Goal: Contribute content: Contribute content

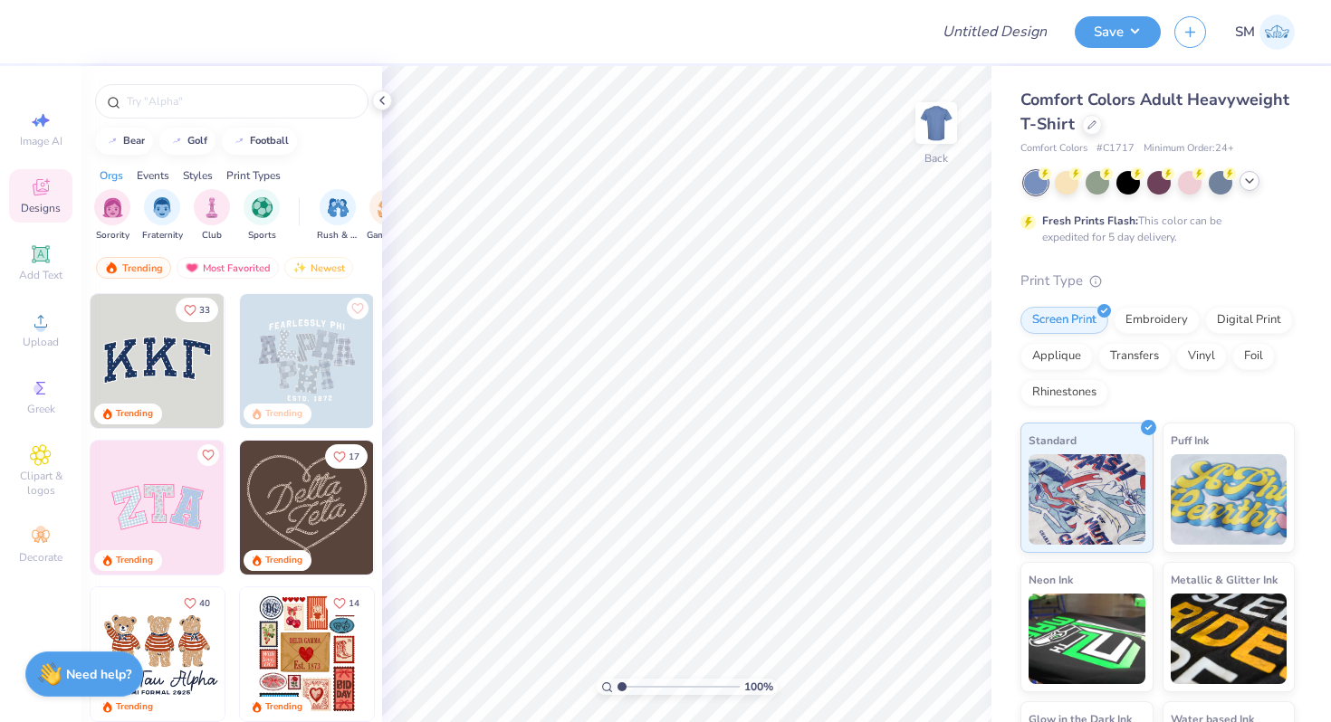
click at [1250, 180] on icon at bounding box center [1249, 181] width 14 height 14
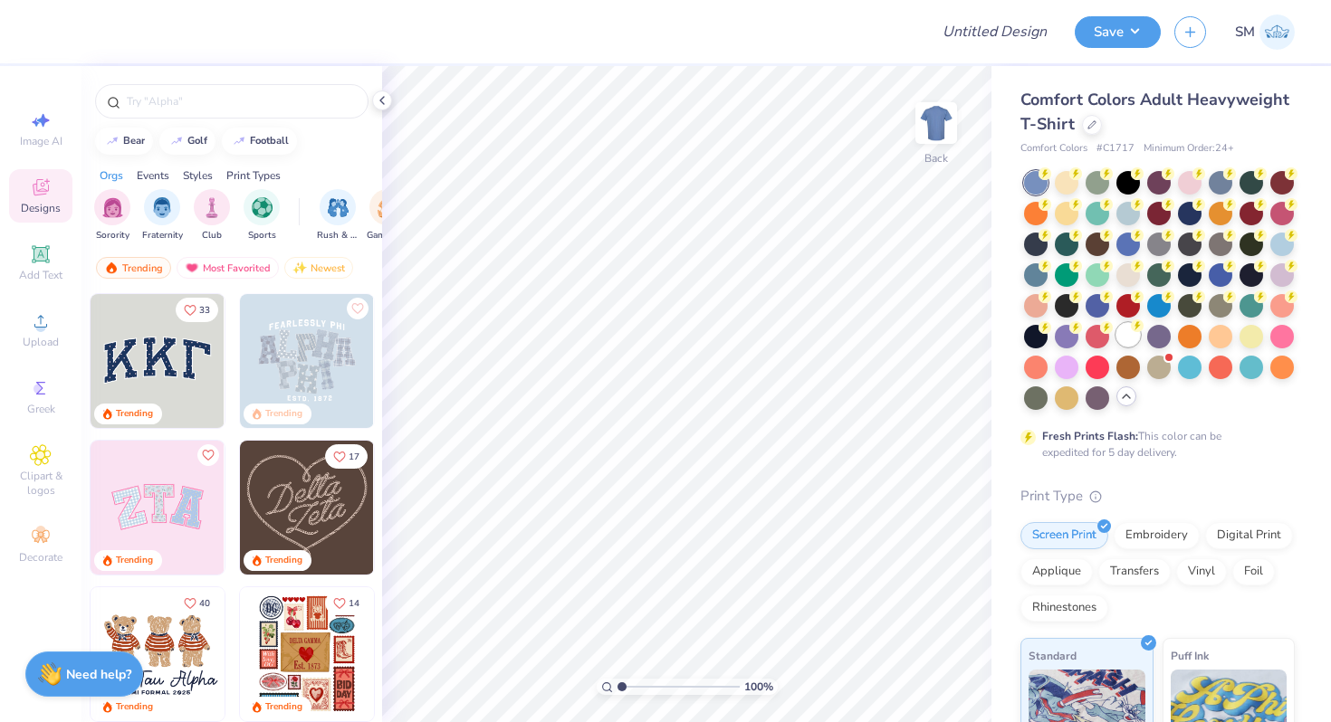
click at [1121, 339] on div at bounding box center [1128, 335] width 24 height 24
click at [1126, 402] on icon at bounding box center [1126, 396] width 14 height 14
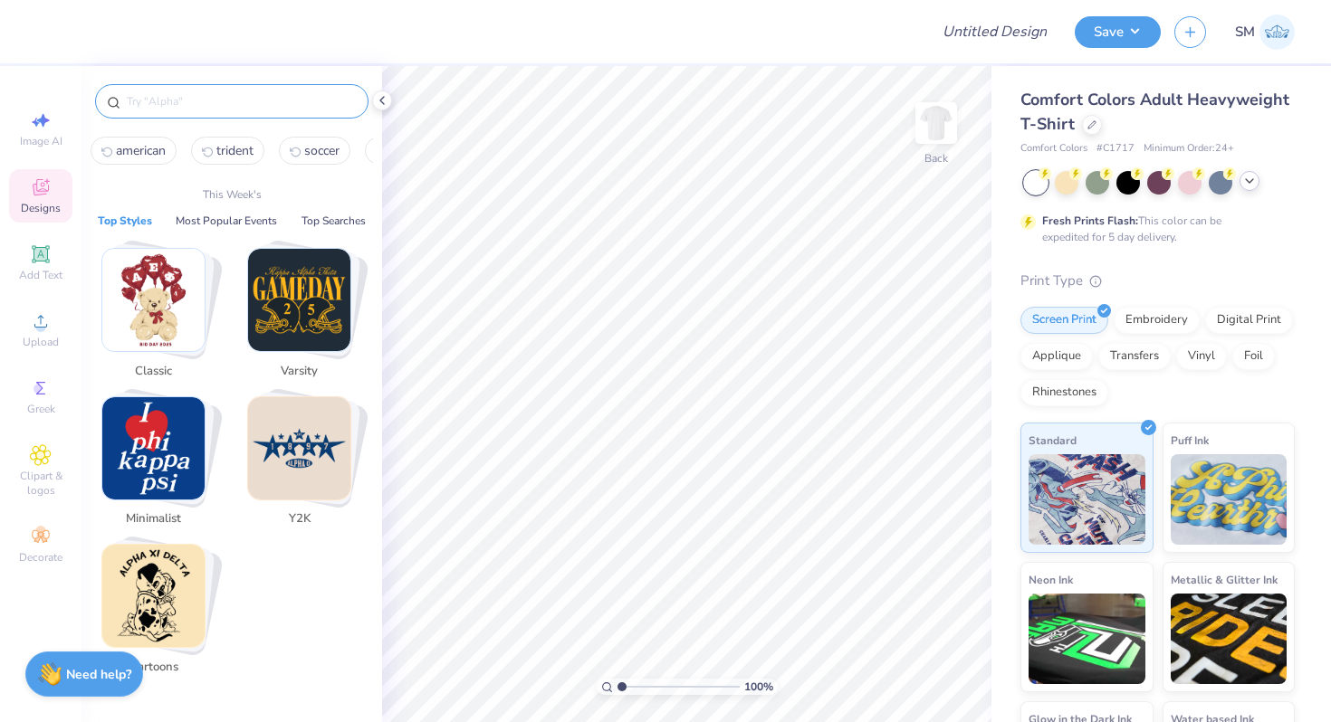
click at [222, 106] on input "text" at bounding box center [241, 101] width 232 height 18
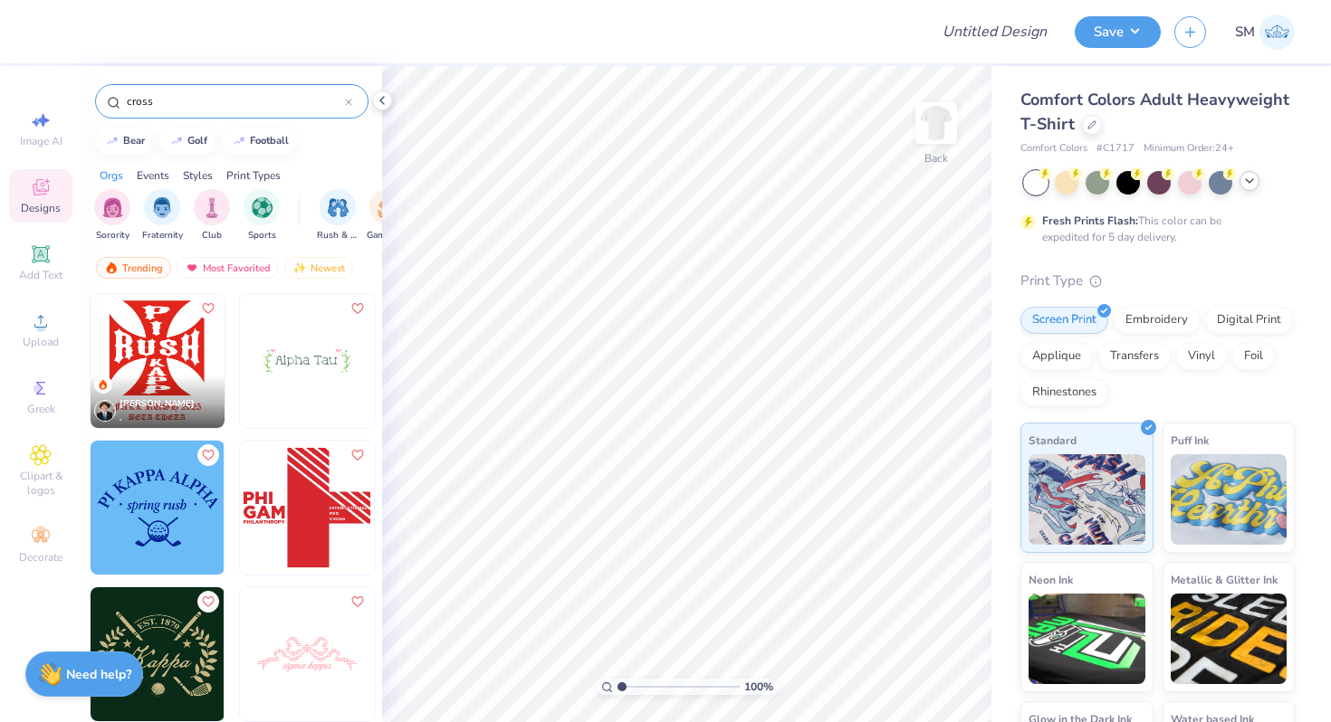
drag, startPoint x: 169, startPoint y: 96, endPoint x: 80, endPoint y: 96, distance: 89.6
click at [80, 96] on div "Design Title Save SM Image AI Designs Add Text Upload Greek Clipart & logos Dec…" at bounding box center [665, 361] width 1331 height 722
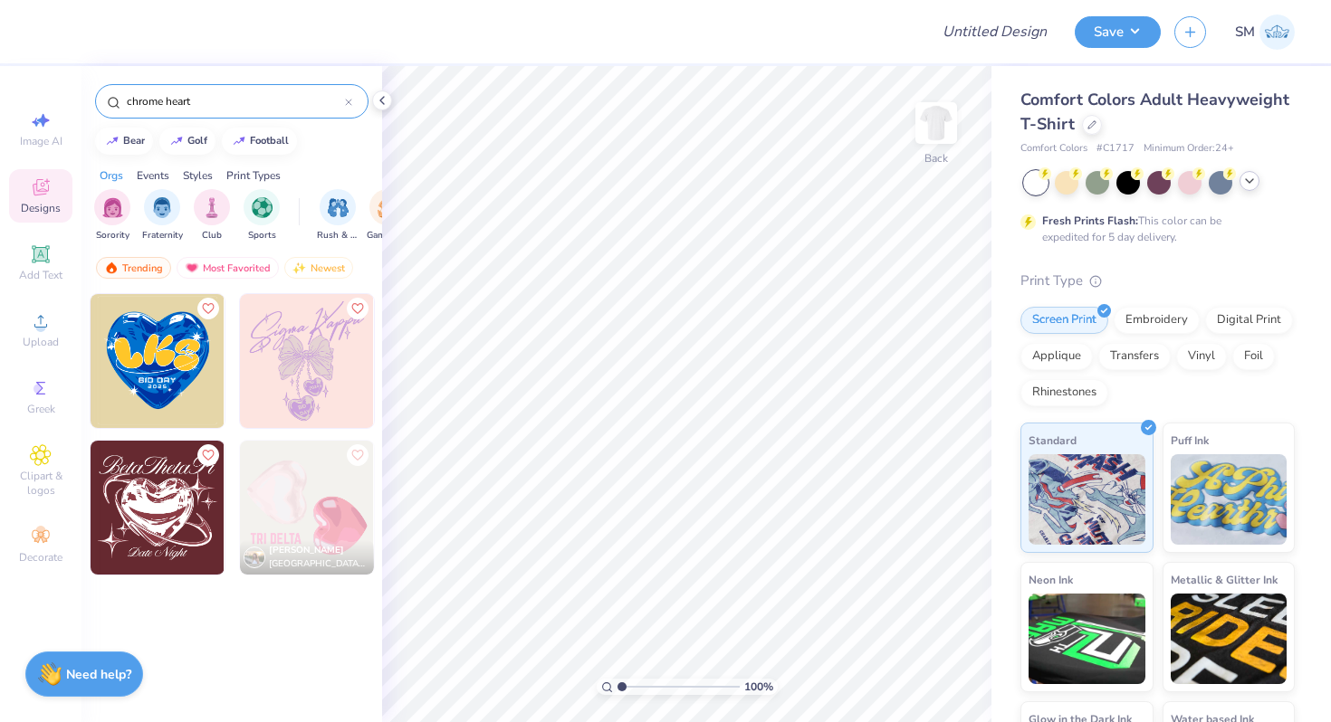
drag, startPoint x: 215, startPoint y: 100, endPoint x: 43, endPoint y: 100, distance: 172.9
click at [43, 100] on div "Design Title Save SM Image AI Designs Add Text Upload Greek Clipart & logos Dec…" at bounding box center [665, 361] width 1331 height 722
paste input "[PERSON_NAME]"
type input "cross"
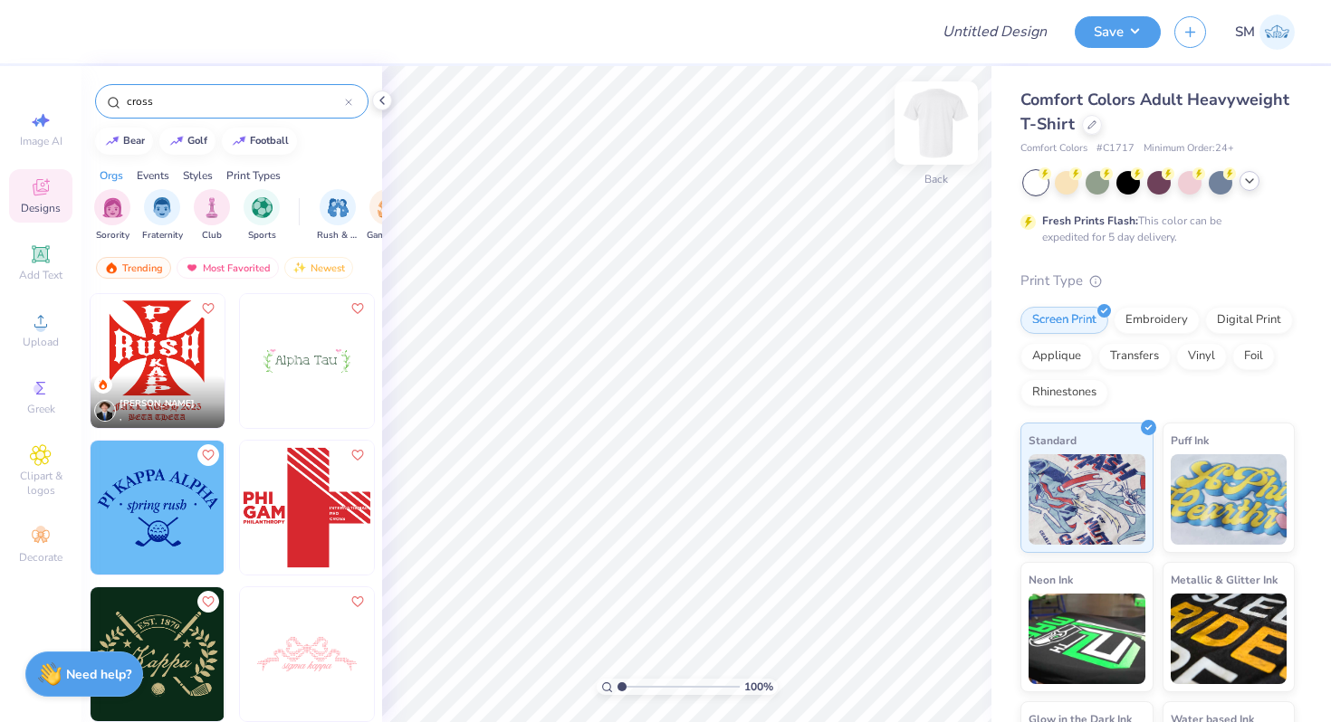
click at [920, 122] on img at bounding box center [936, 123] width 72 height 72
click at [972, 42] on input "Design Title" at bounding box center [1016, 32] width 89 height 36
type input "ASA"
click at [173, 360] on img at bounding box center [158, 361] width 134 height 134
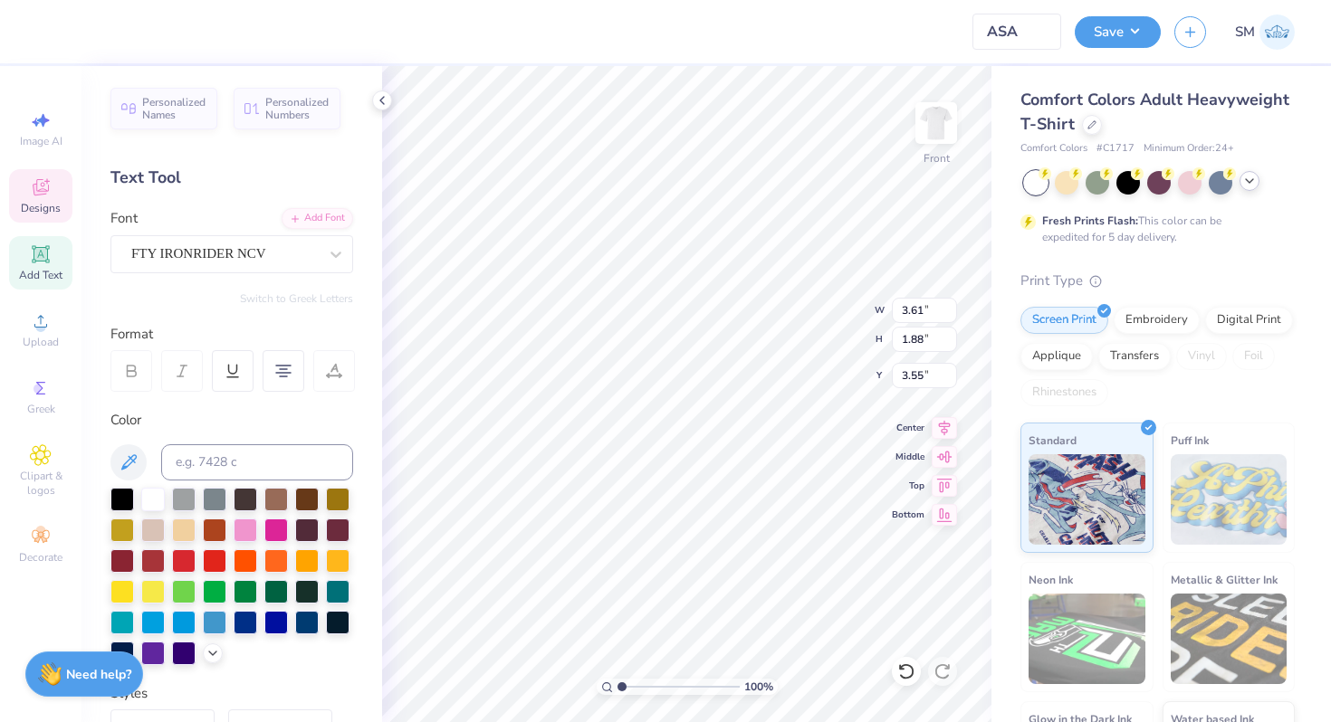
type textarea "C"
type textarea "Pi"
type textarea "P"
type textarea "S"
type textarea "L"
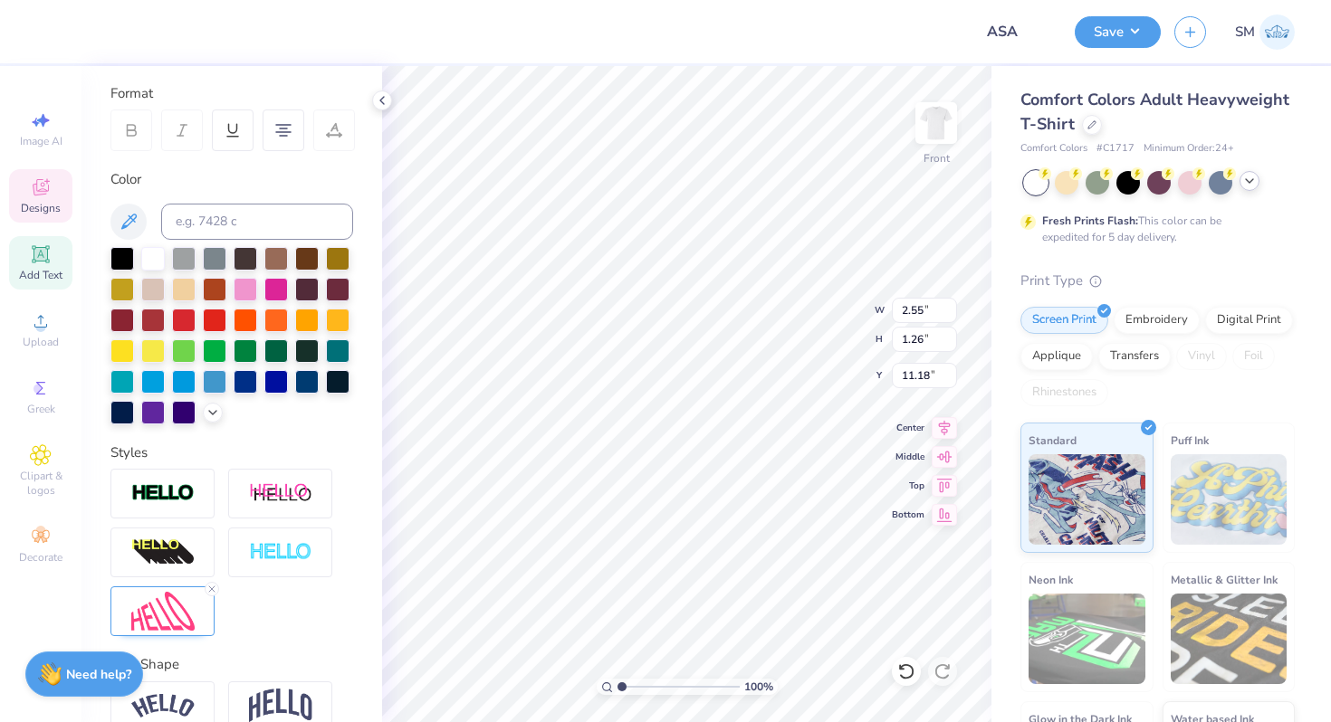
scroll to position [329, 0]
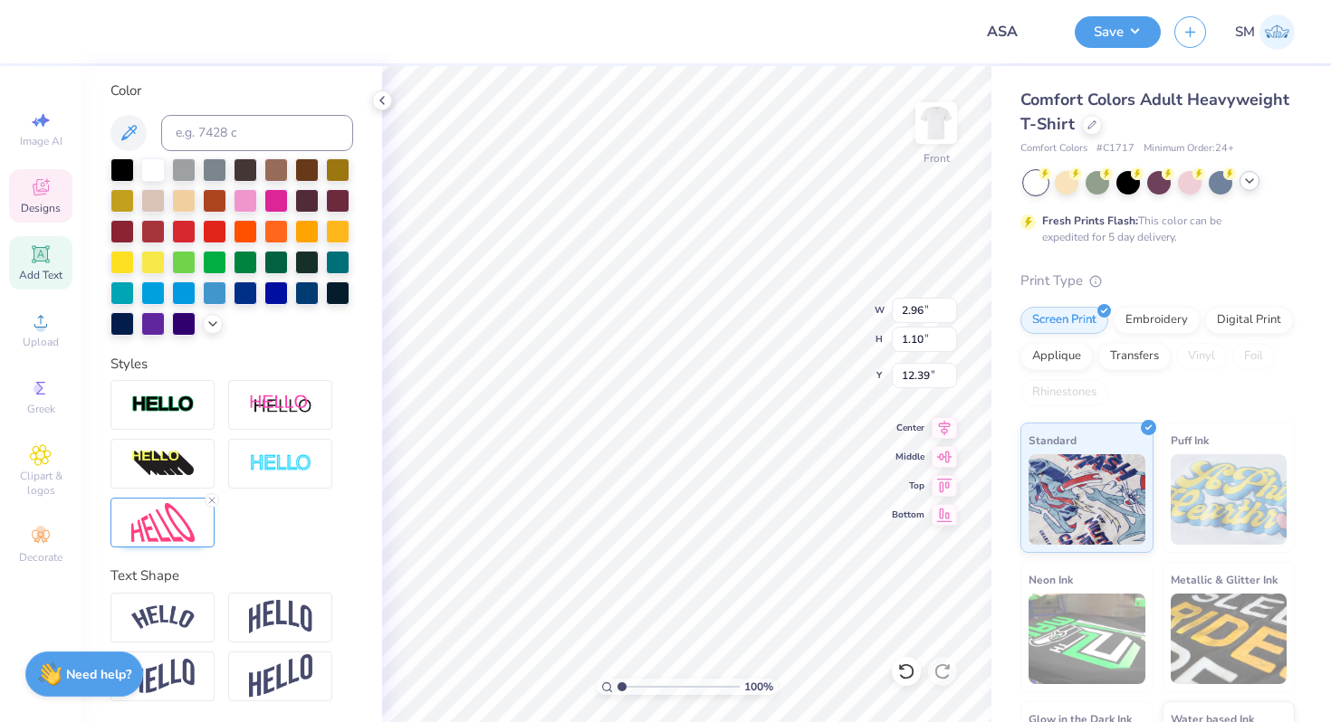
type textarea "O"
type input "13.18"
type input "3.15"
type input "1.27"
type input "13.05"
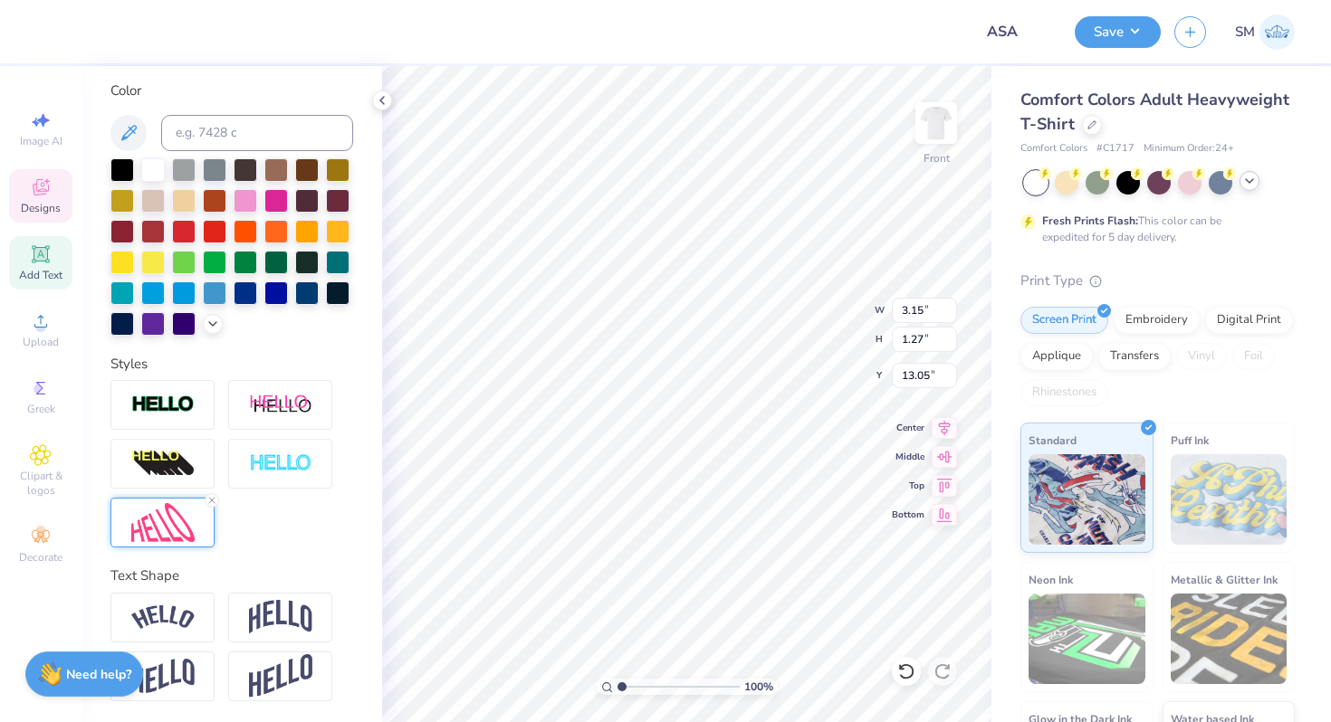
click at [170, 519] on img at bounding box center [162, 522] width 63 height 39
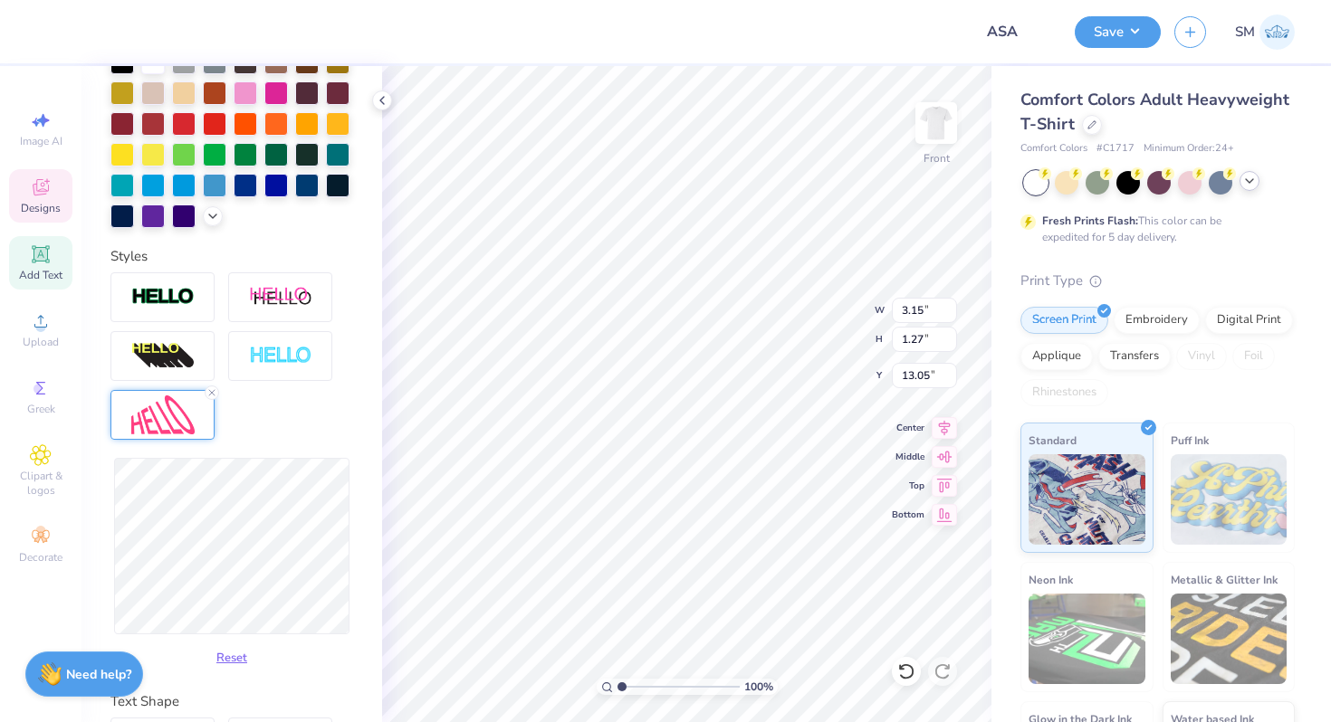
scroll to position [563, 0]
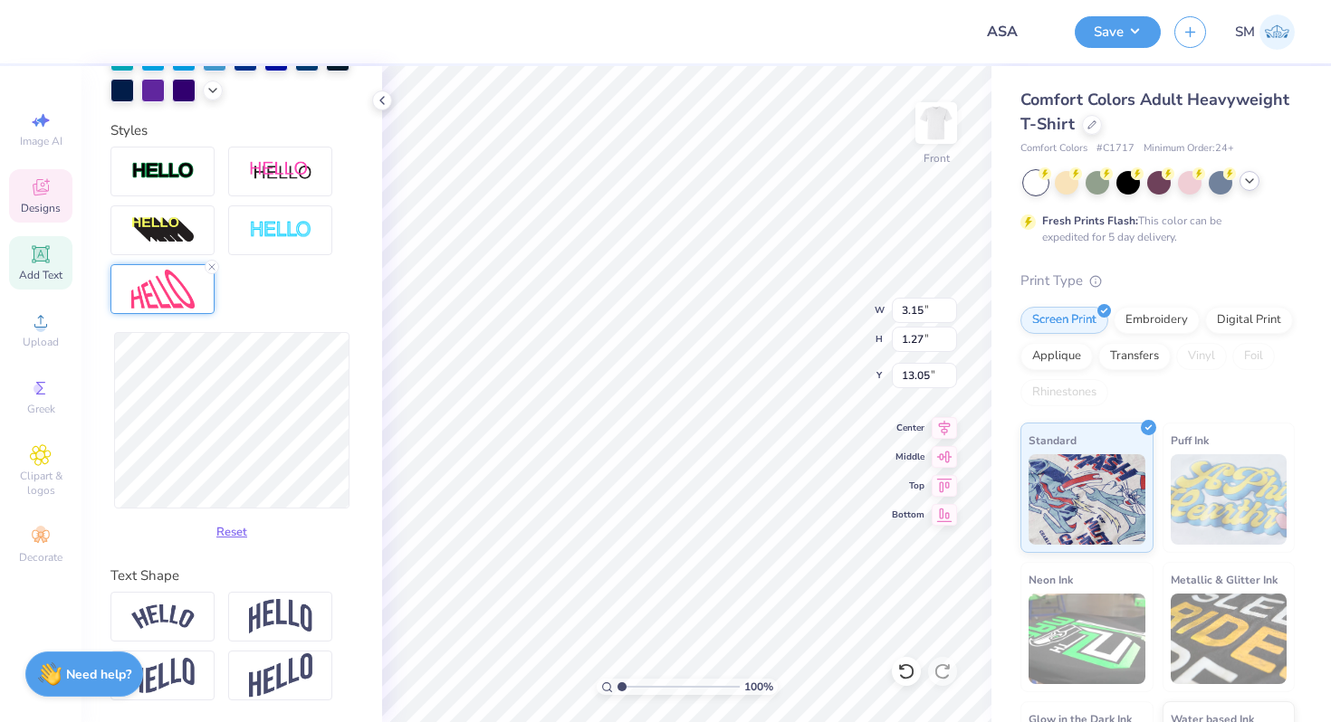
type input "3.14"
type input "1.39"
type input "12.99"
type input "3.16"
type input "1.58"
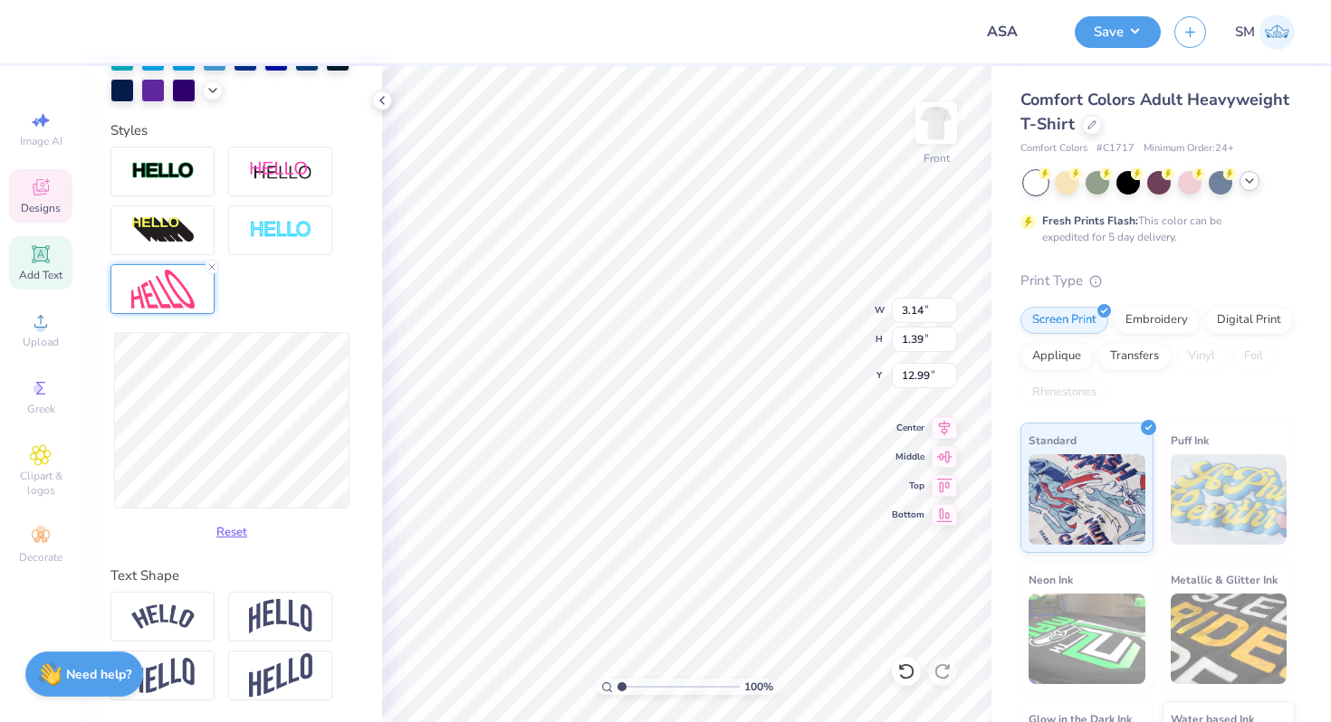
type input "12.89"
type input "12.96"
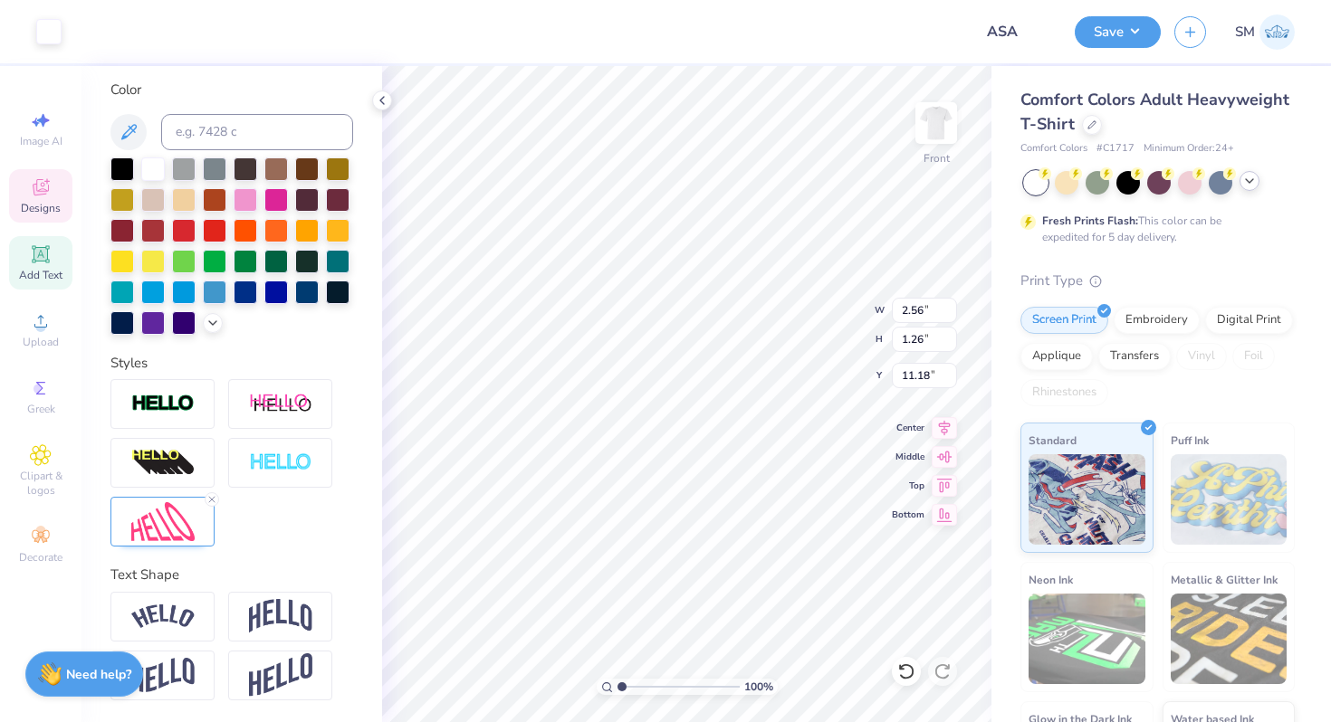
scroll to position [329, 0]
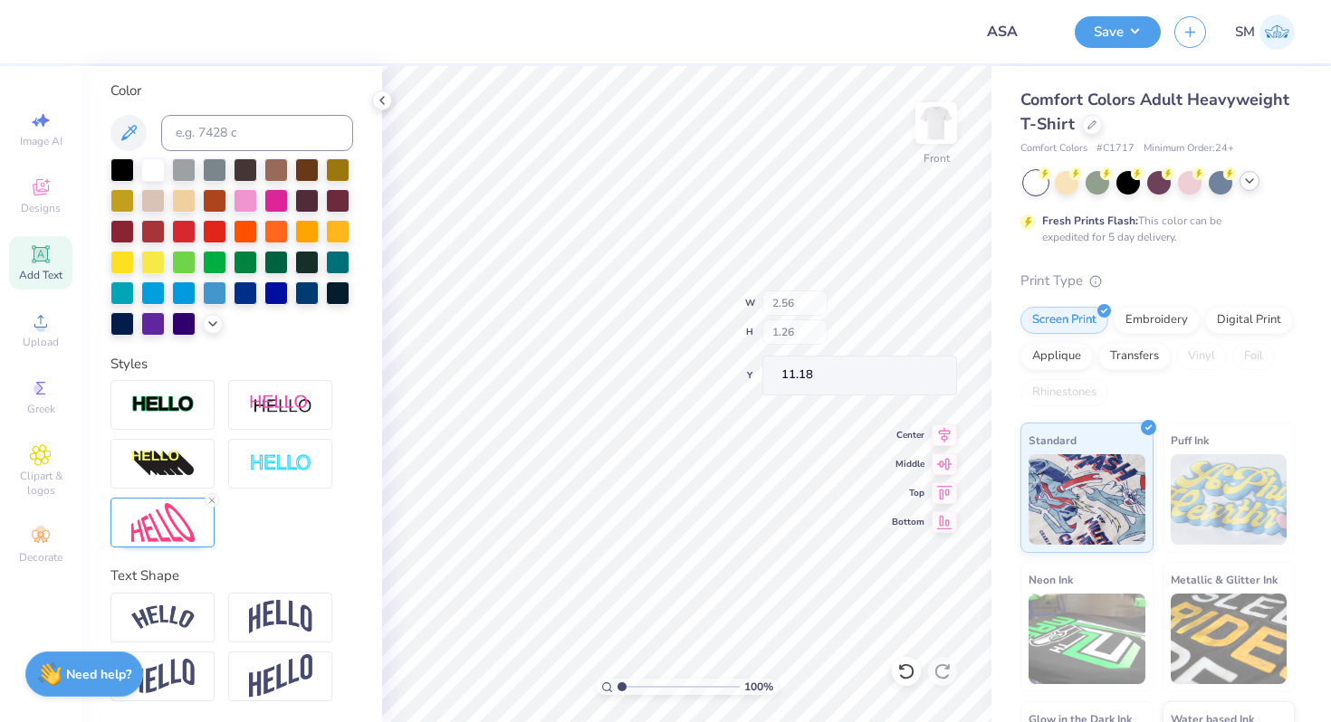
type input "11.48"
type textarea "A"
type textarea "S"
type textarea "A"
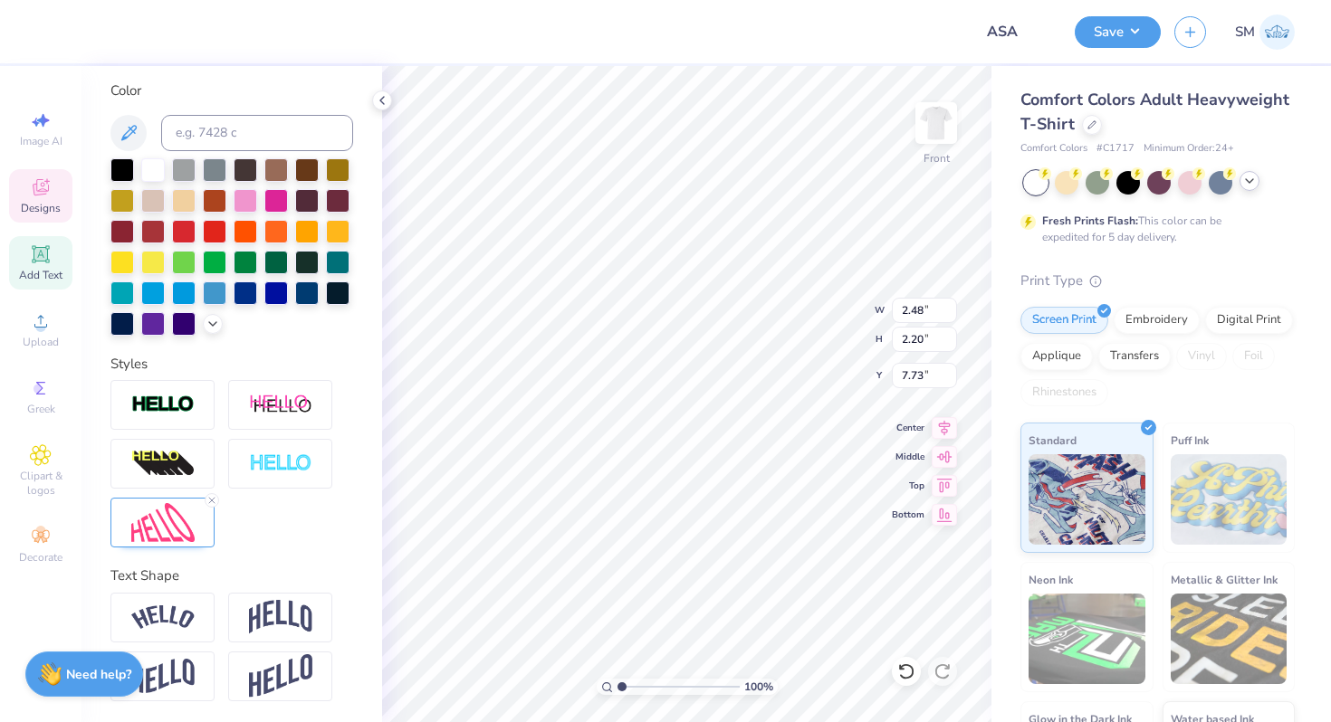
type input "2.44"
type input "4.27"
type input "6.70"
click at [160, 533] on img at bounding box center [162, 522] width 63 height 39
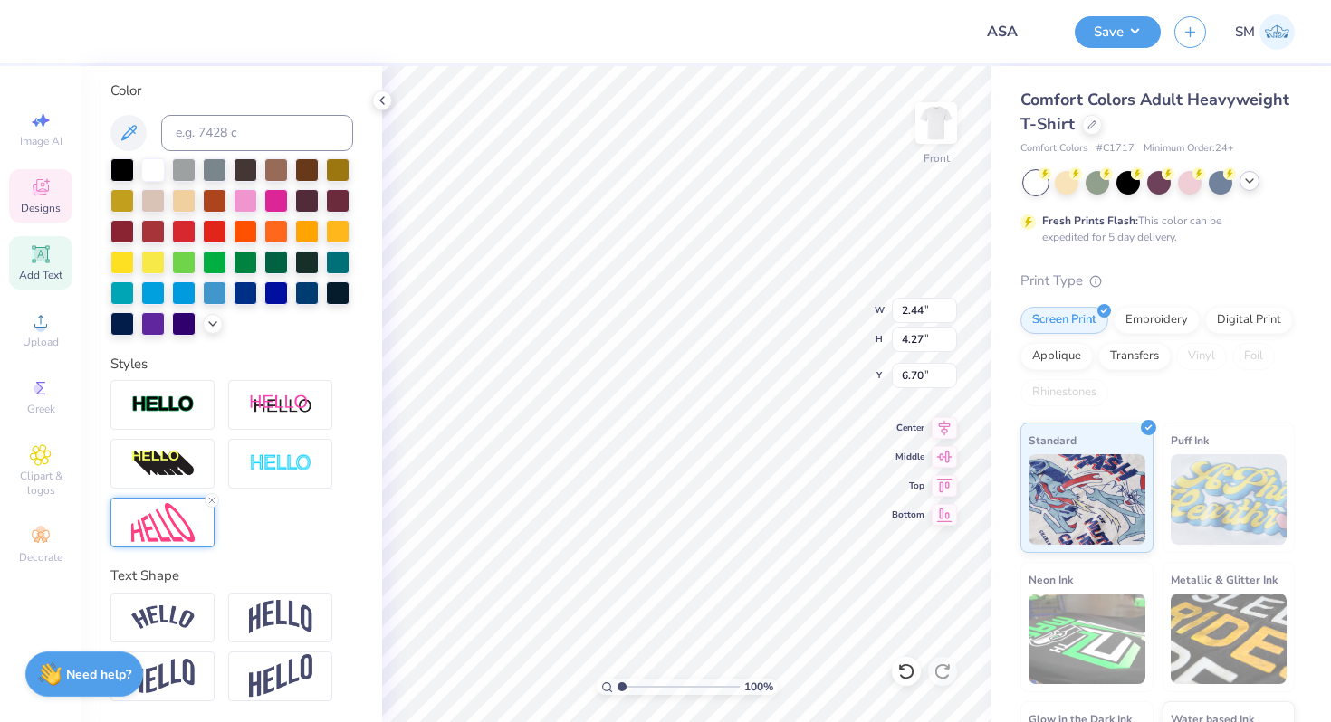
click at [169, 541] on div at bounding box center [162, 523] width 104 height 50
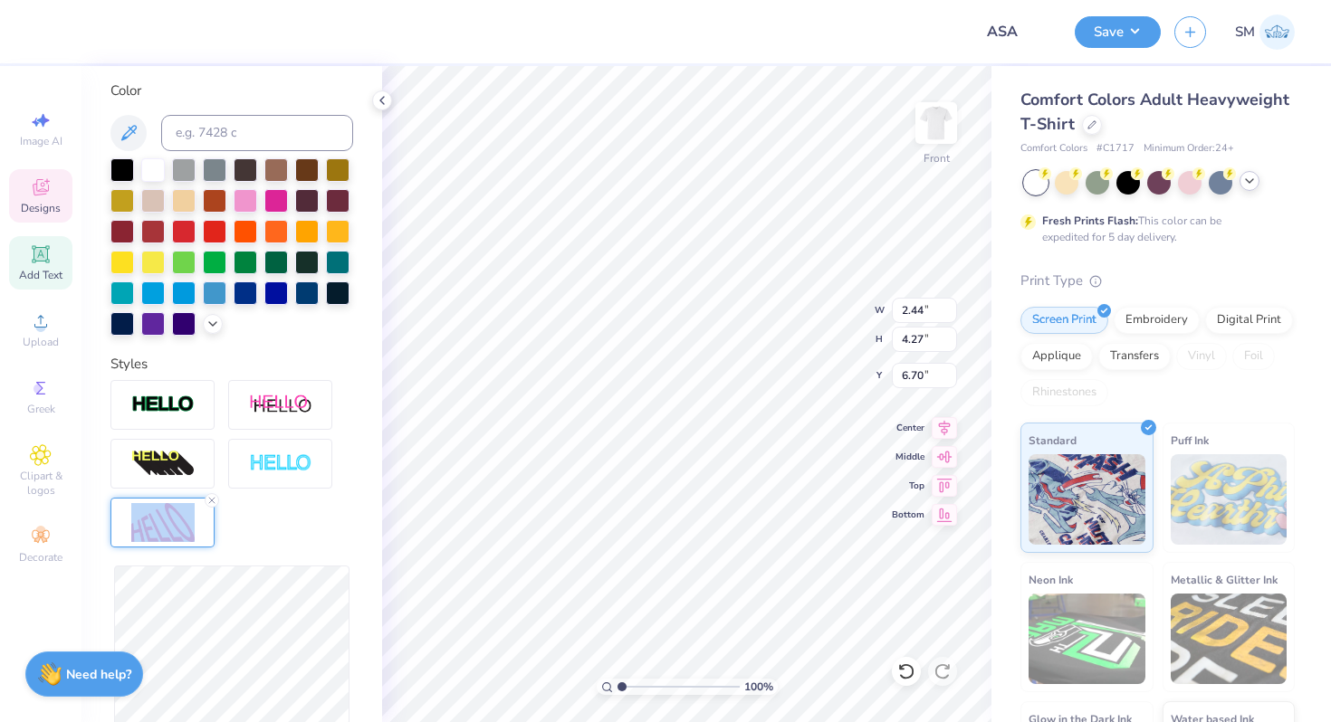
type input "2.39"
type input "4.34"
type input "6.67"
type input "2.10"
type input "4.31"
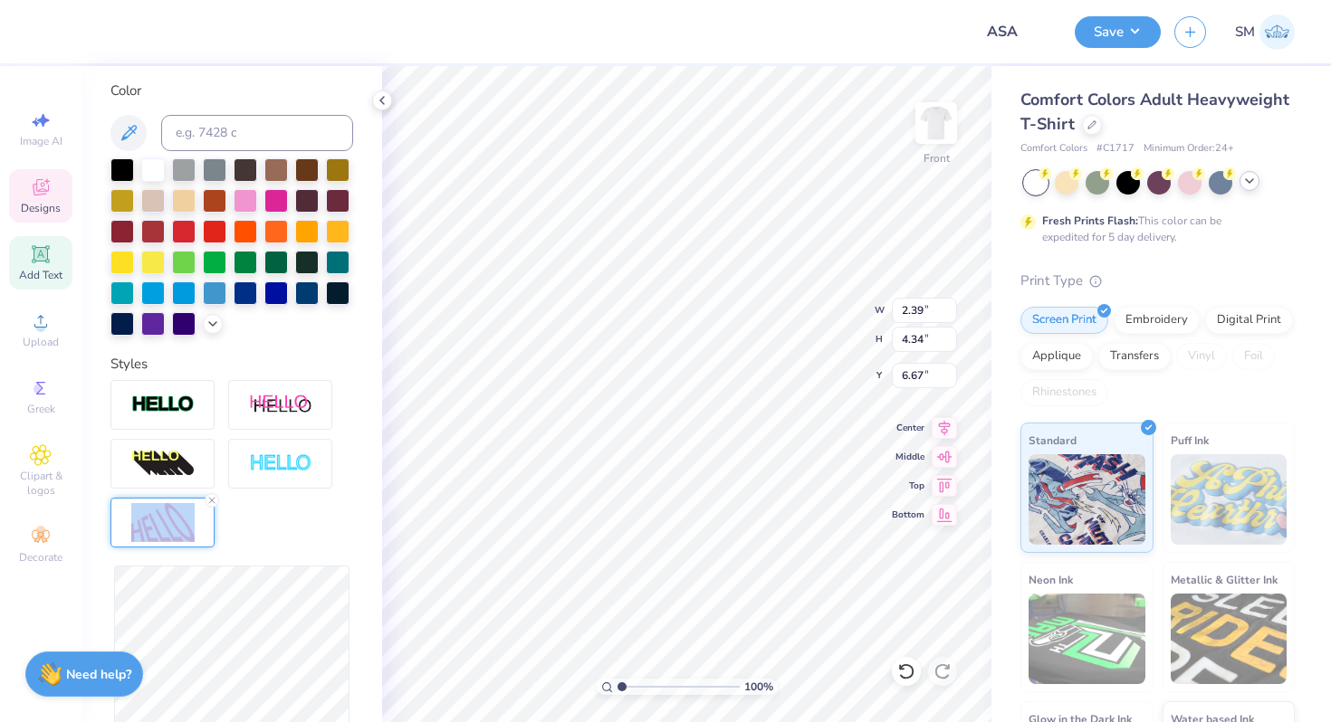
type input "6.68"
type input "2.11"
type input "4.37"
type input "6.65"
drag, startPoint x: 621, startPoint y: 683, endPoint x: 606, endPoint y: 683, distance: 14.5
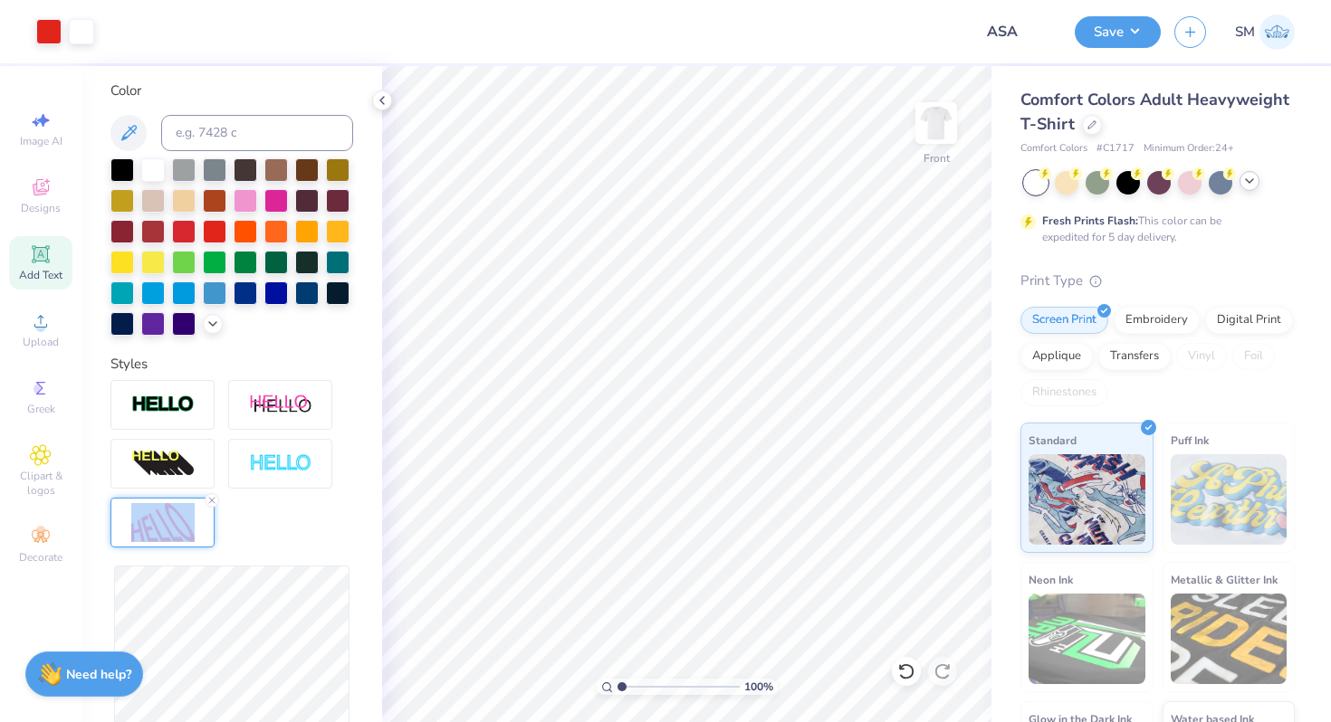
click at [617, 683] on input "range" at bounding box center [678, 687] width 122 height 16
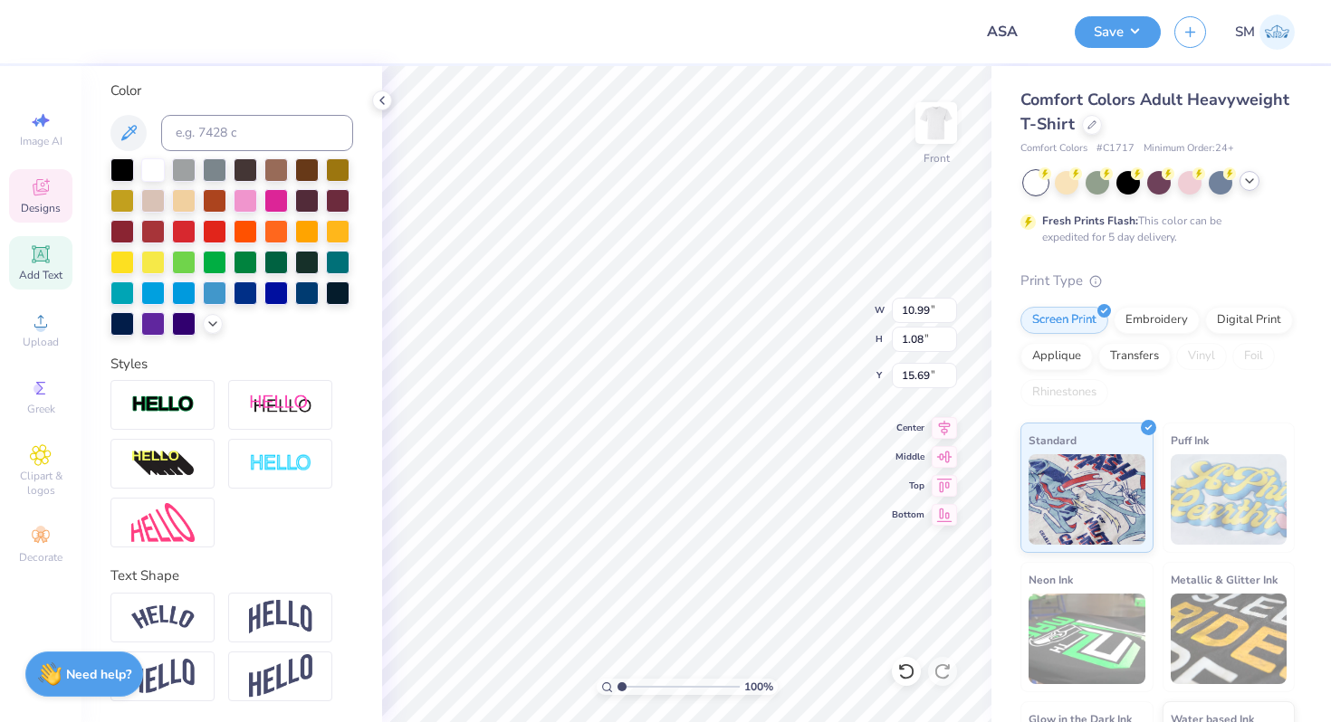
scroll to position [0, 0]
type textarea "F"
type textarea "Armenian Student Association"
type input "13.05"
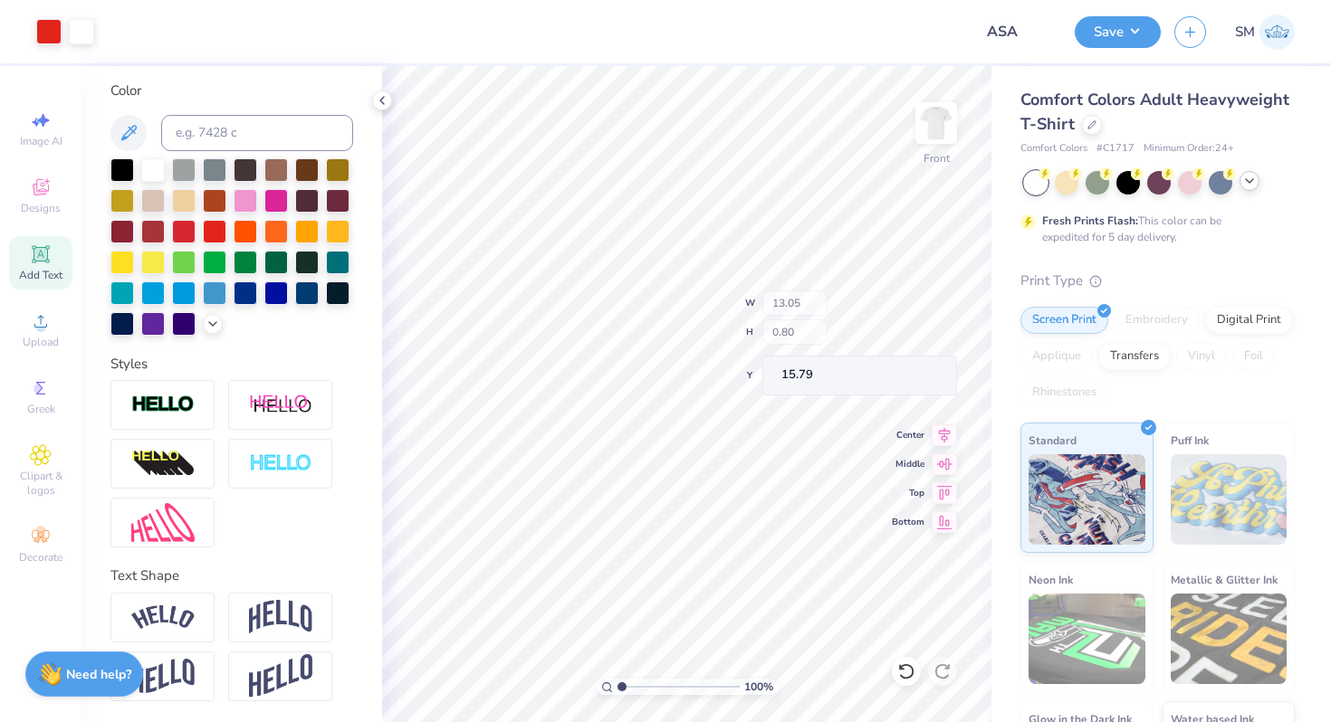
type input "0.80"
click at [940, 424] on icon at bounding box center [945, 425] width 12 height 15
type textarea "B"
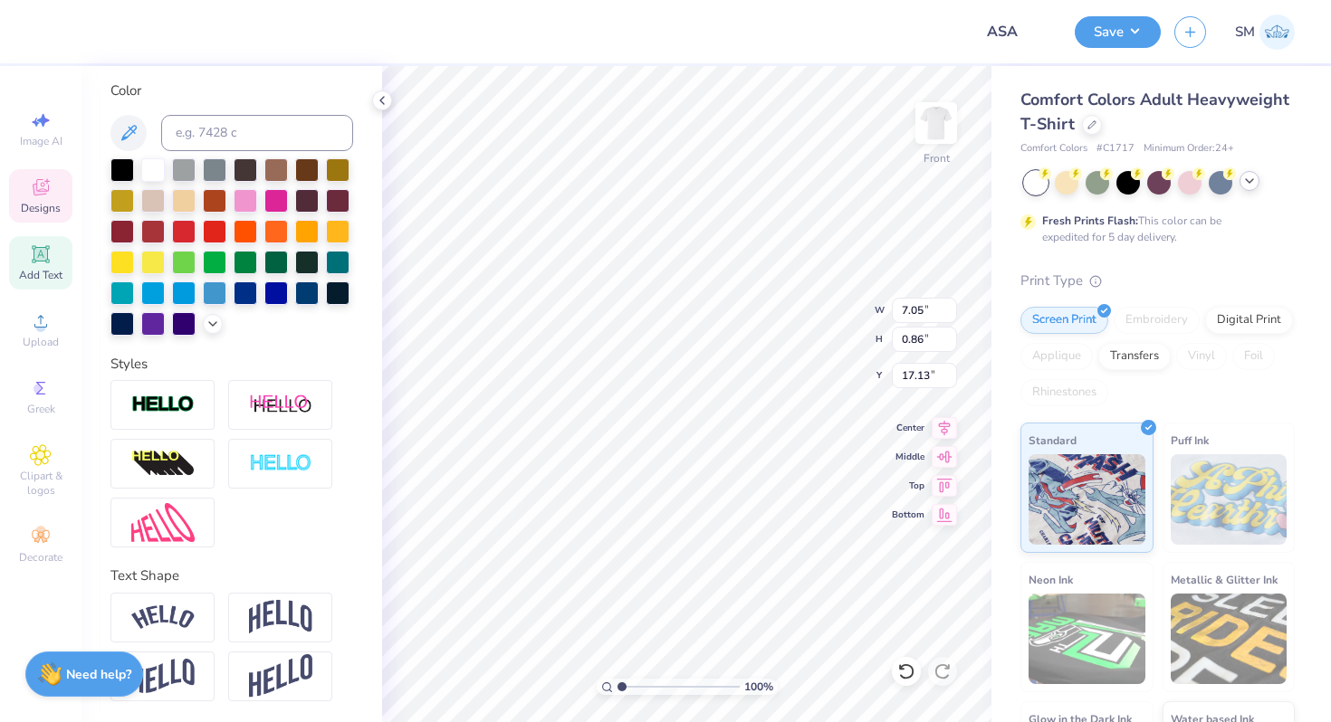
type textarea "2025 Merch"
type textarea "2025"
type input "11.04"
click at [181, 520] on img at bounding box center [162, 522] width 63 height 39
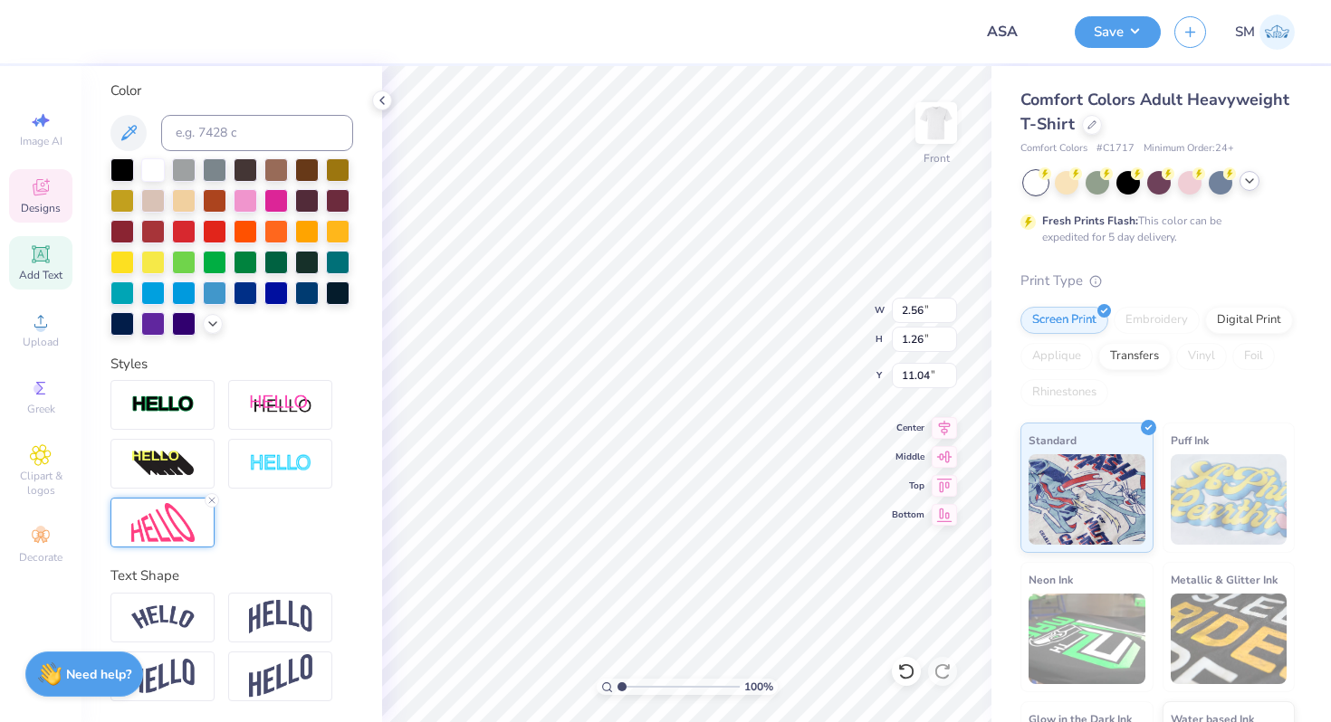
click at [181, 520] on img at bounding box center [162, 522] width 63 height 39
type input "2.54"
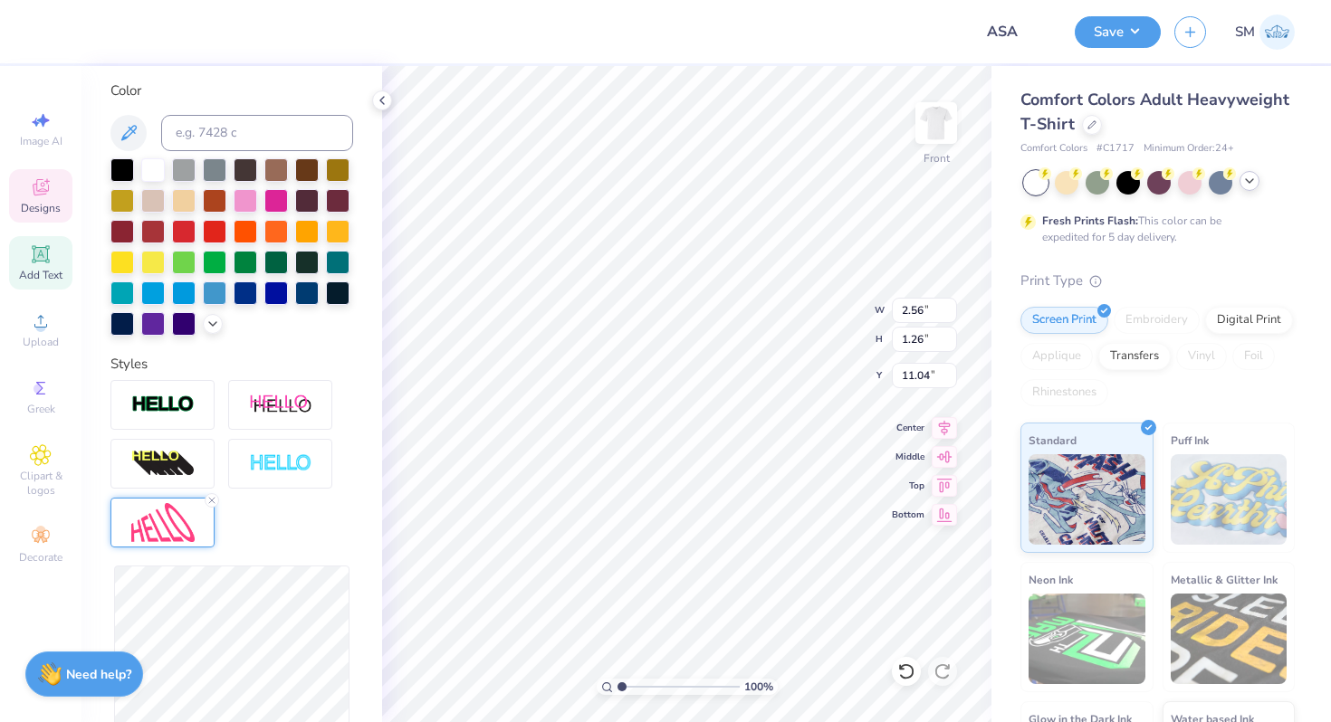
type input "1.50"
type input "10.91"
type input "2.53"
type input "1.60"
type input "10.86"
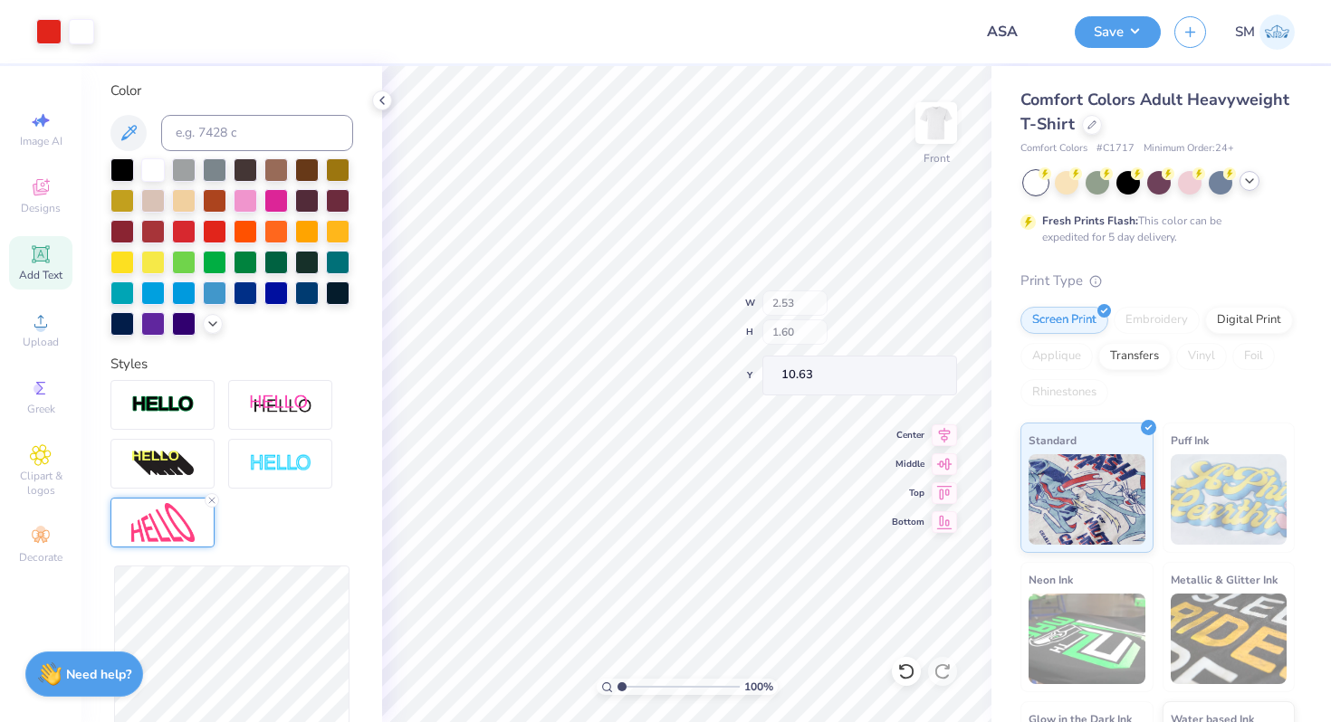
type input "10.63"
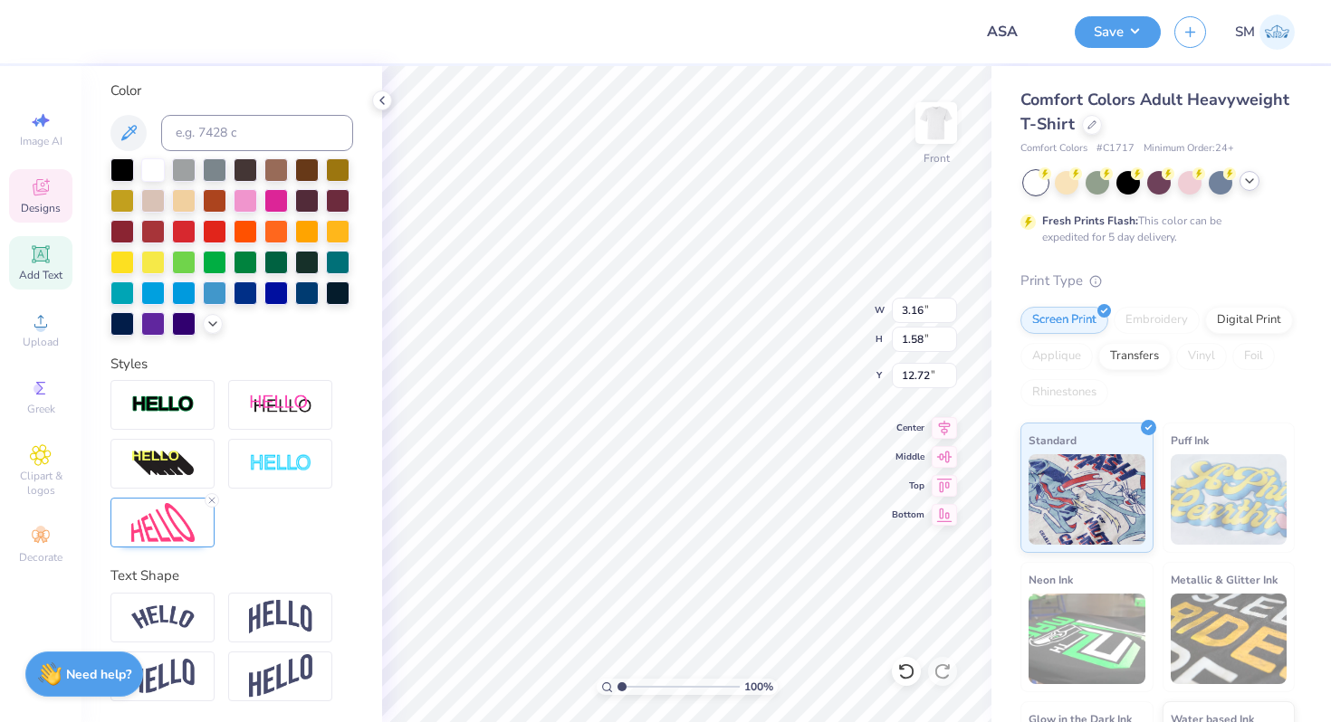
type input "12.72"
type input "10.47"
type input "12.61"
type input "2.53"
type input "1.60"
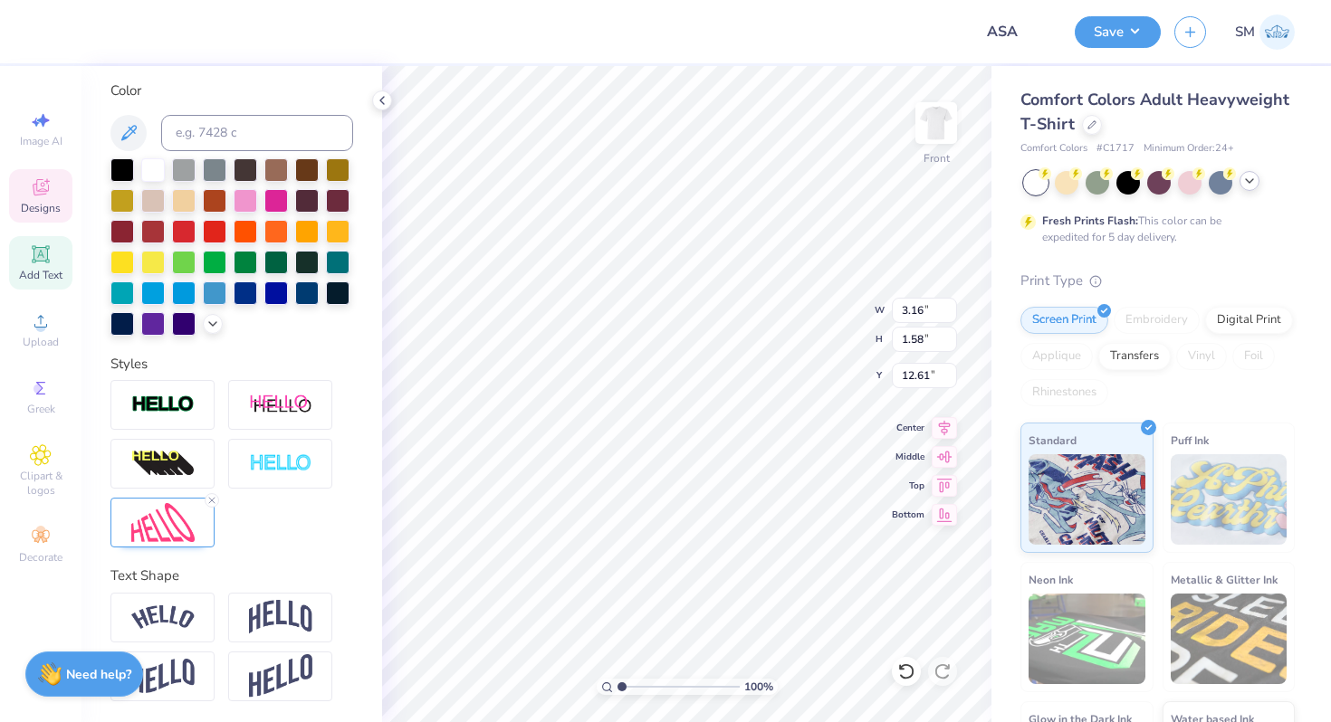
type input "10.47"
type input "2.69"
type input "1.71"
type input "10.61"
type input "2.31"
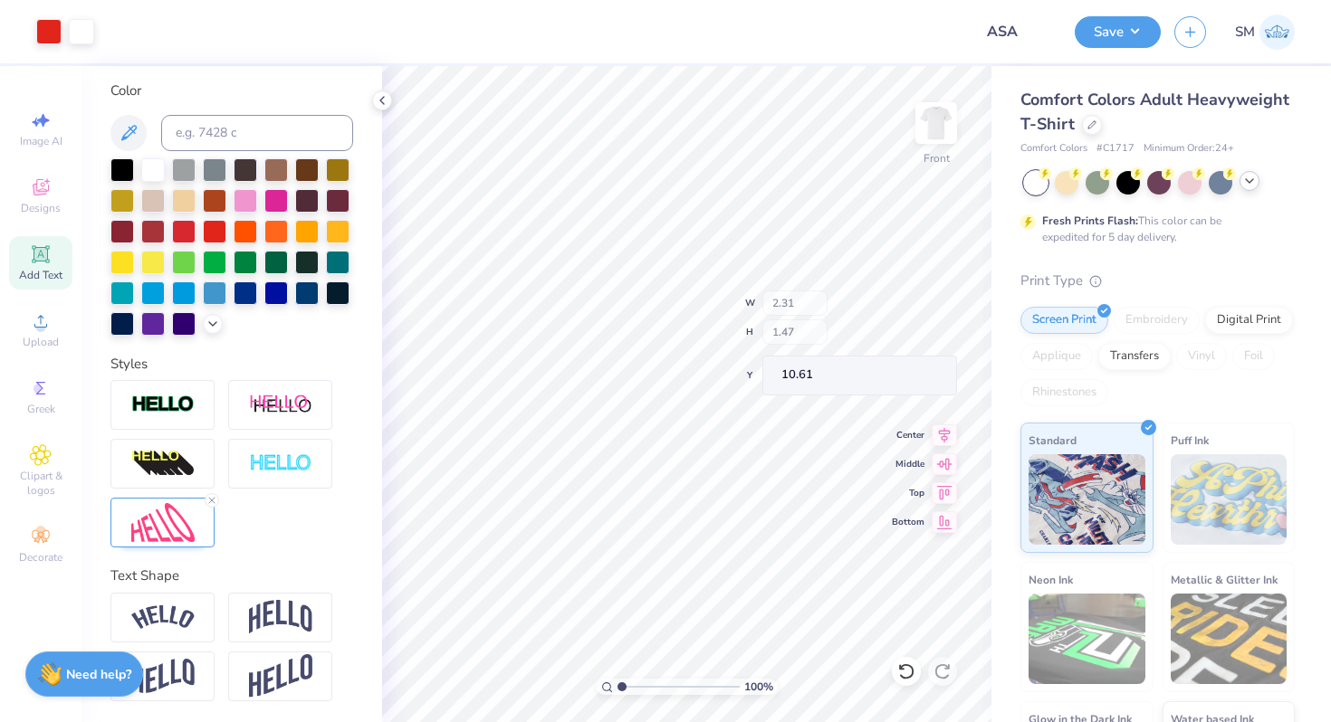
type input "1.47"
type input "10.77"
click at [26, 180] on div "Designs" at bounding box center [40, 195] width 63 height 53
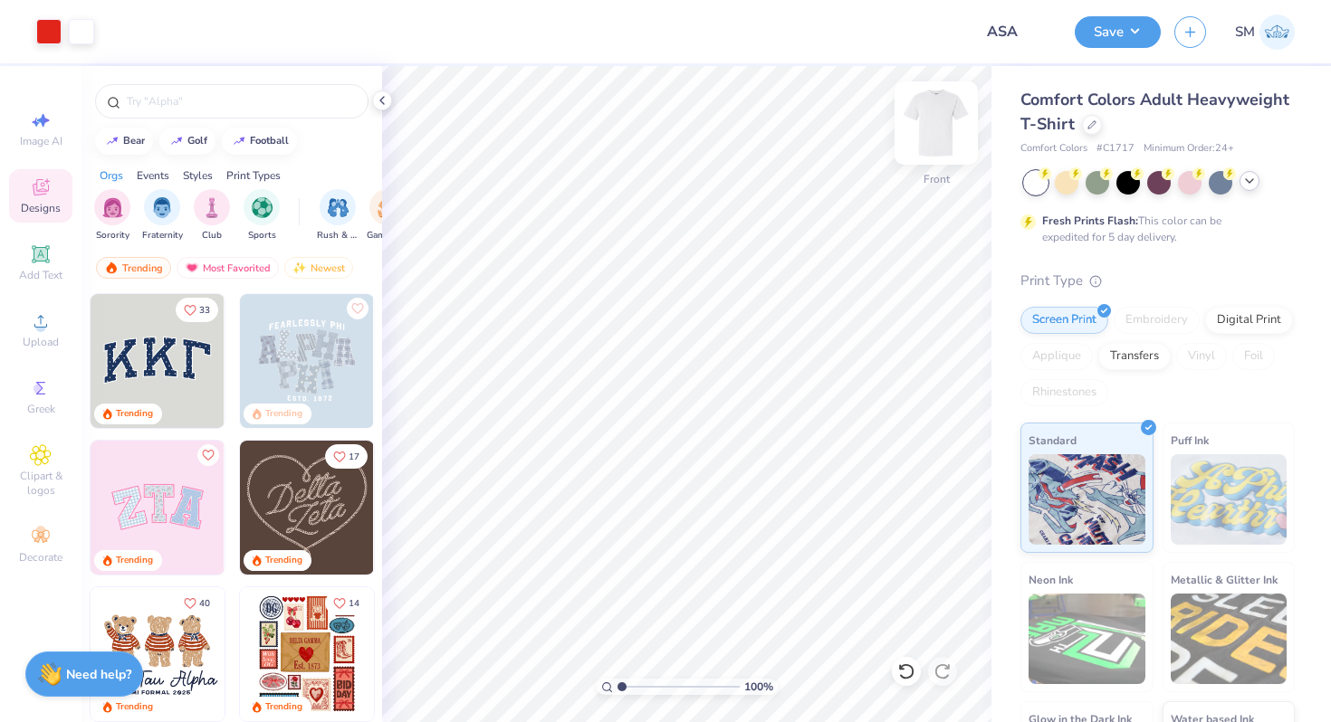
click at [950, 115] on img at bounding box center [936, 123] width 72 height 72
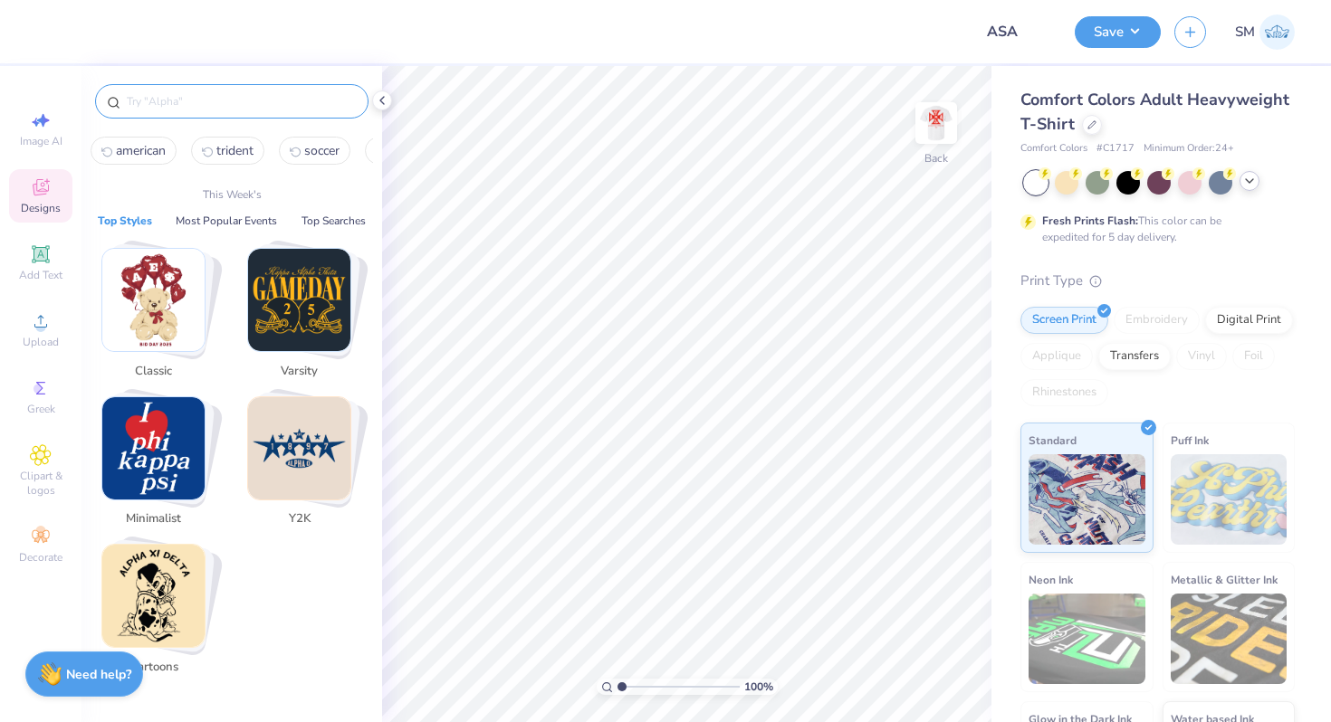
click at [218, 105] on input "text" at bounding box center [241, 101] width 232 height 18
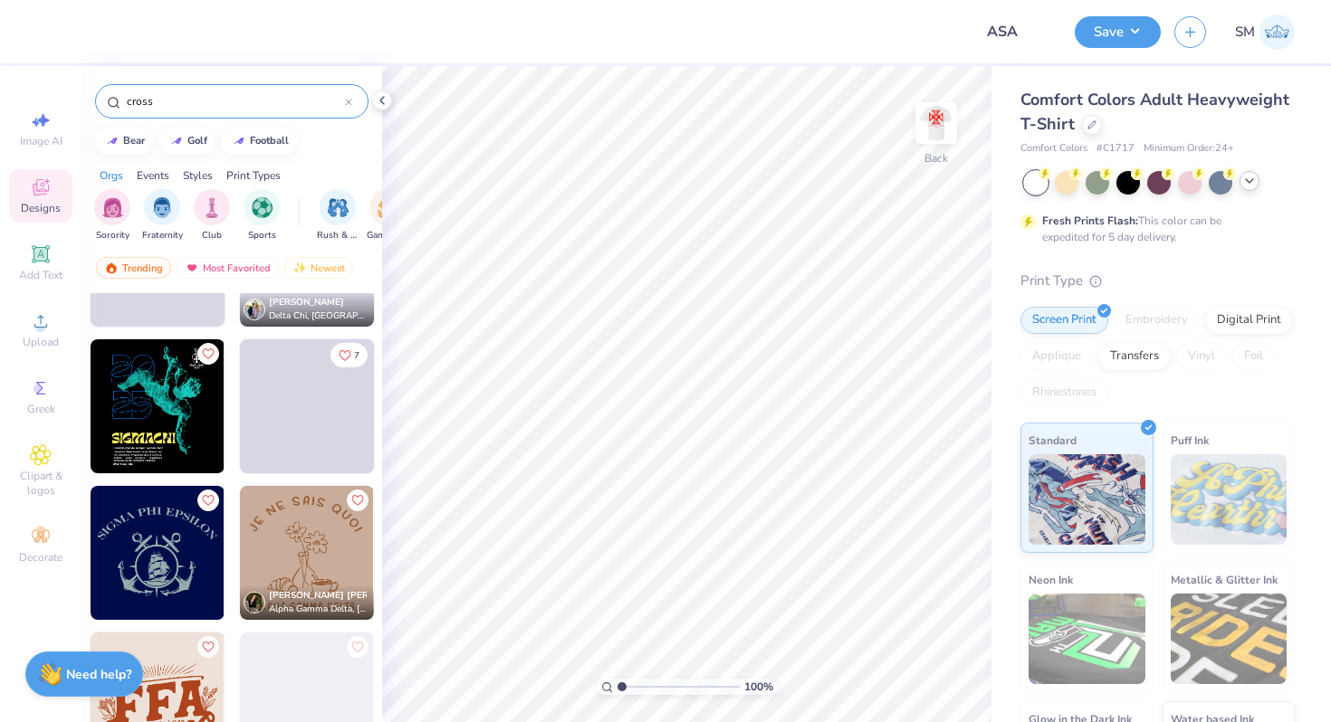
scroll to position [1996, 0]
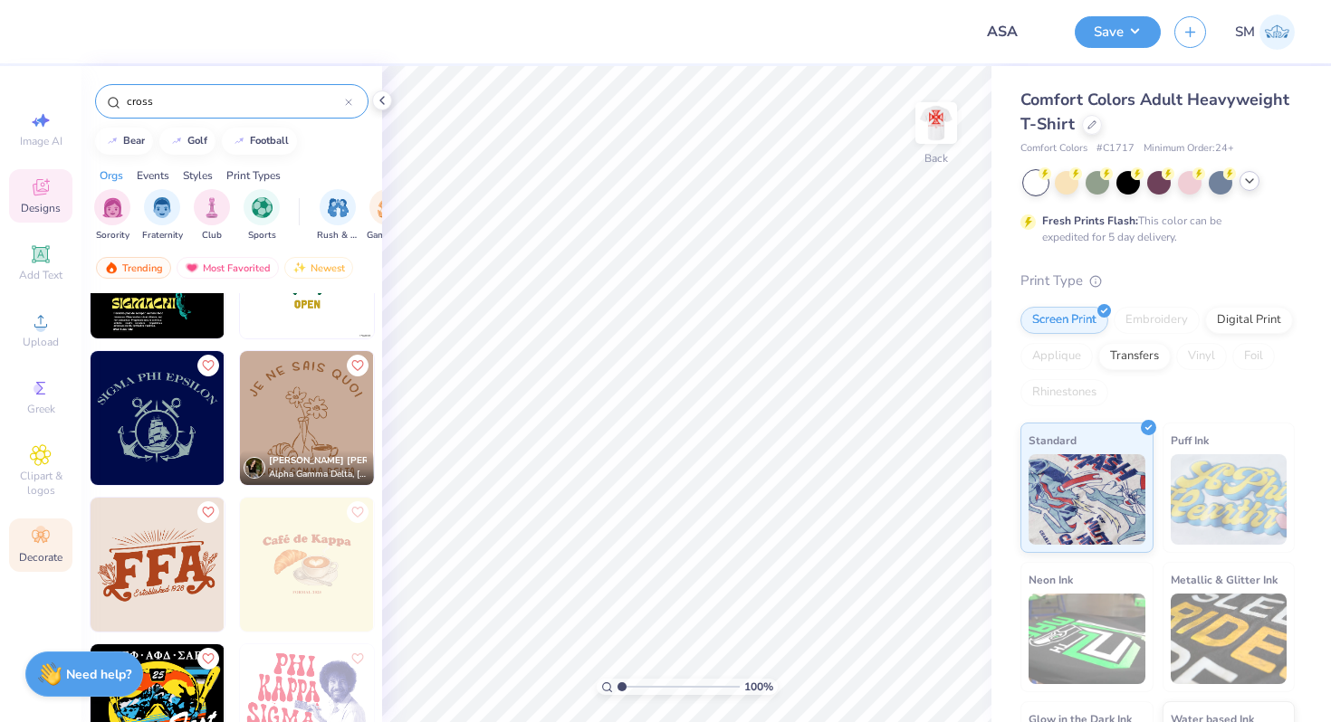
type input "cross"
drag, startPoint x: 41, startPoint y: 542, endPoint x: 39, endPoint y: 415, distance: 127.6
click at [39, 415] on div "Image AI Designs Add Text Upload Greek Clipart & logos Decorate" at bounding box center [40, 337] width 63 height 470
click at [40, 468] on div "Clipart & logos" at bounding box center [40, 471] width 63 height 68
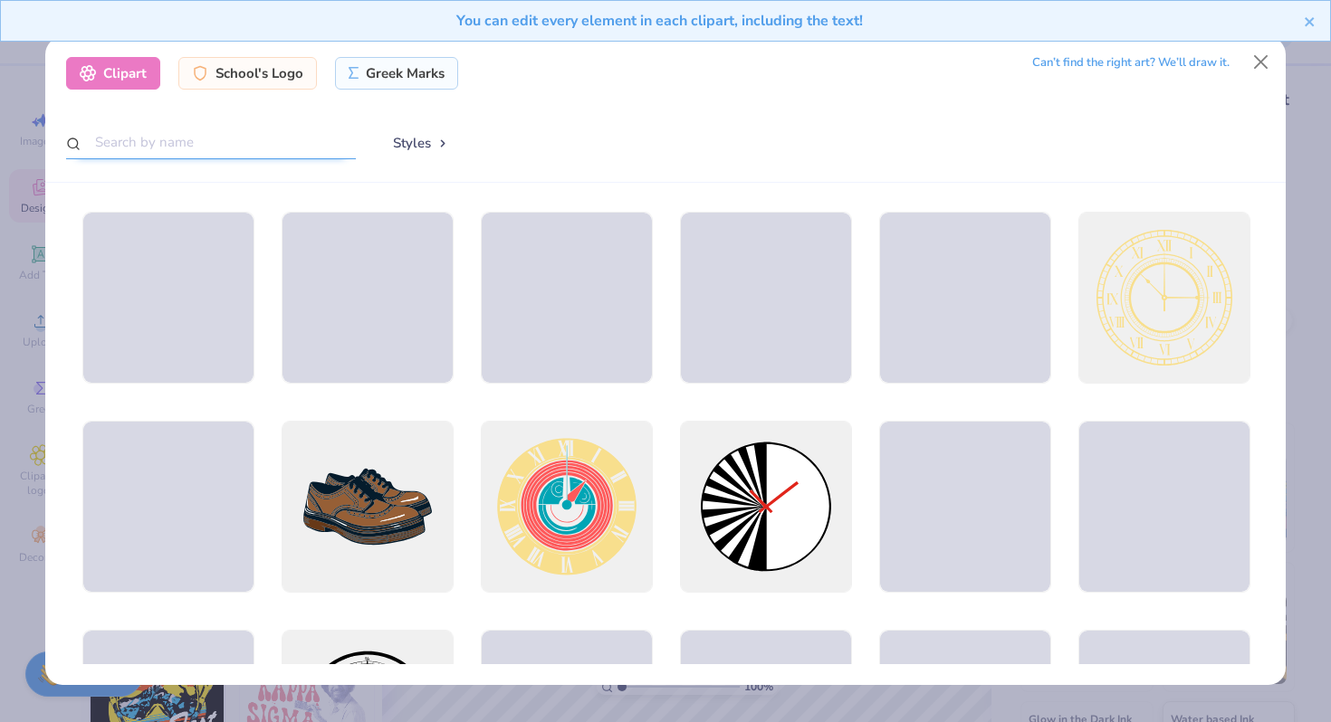
click at [285, 143] on input "text" at bounding box center [211, 142] width 290 height 33
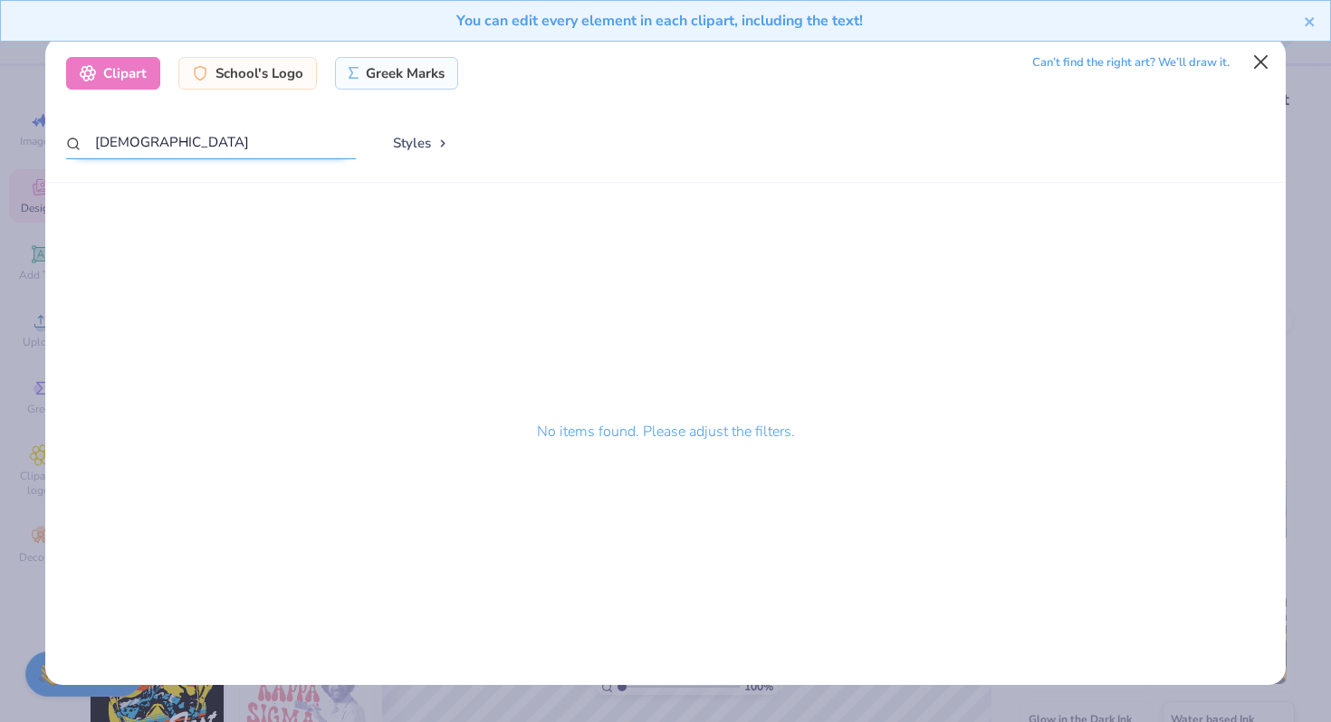
type input "[DEMOGRAPHIC_DATA]"
click at [1257, 60] on button "Close" at bounding box center [1261, 62] width 34 height 34
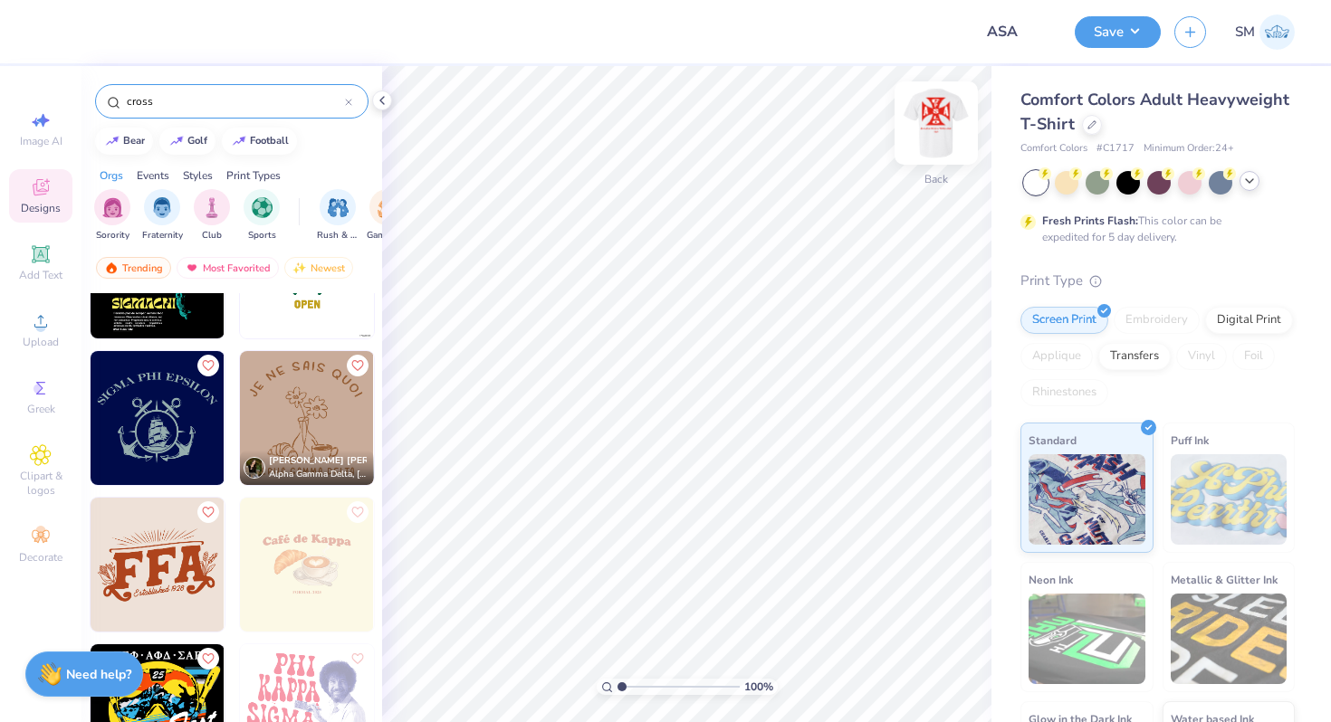
click at [931, 131] on img at bounding box center [936, 123] width 72 height 72
click at [931, 131] on img at bounding box center [936, 123] width 36 height 36
click at [939, 135] on img at bounding box center [936, 123] width 72 height 72
click at [1135, 184] on div at bounding box center [1128, 181] width 24 height 24
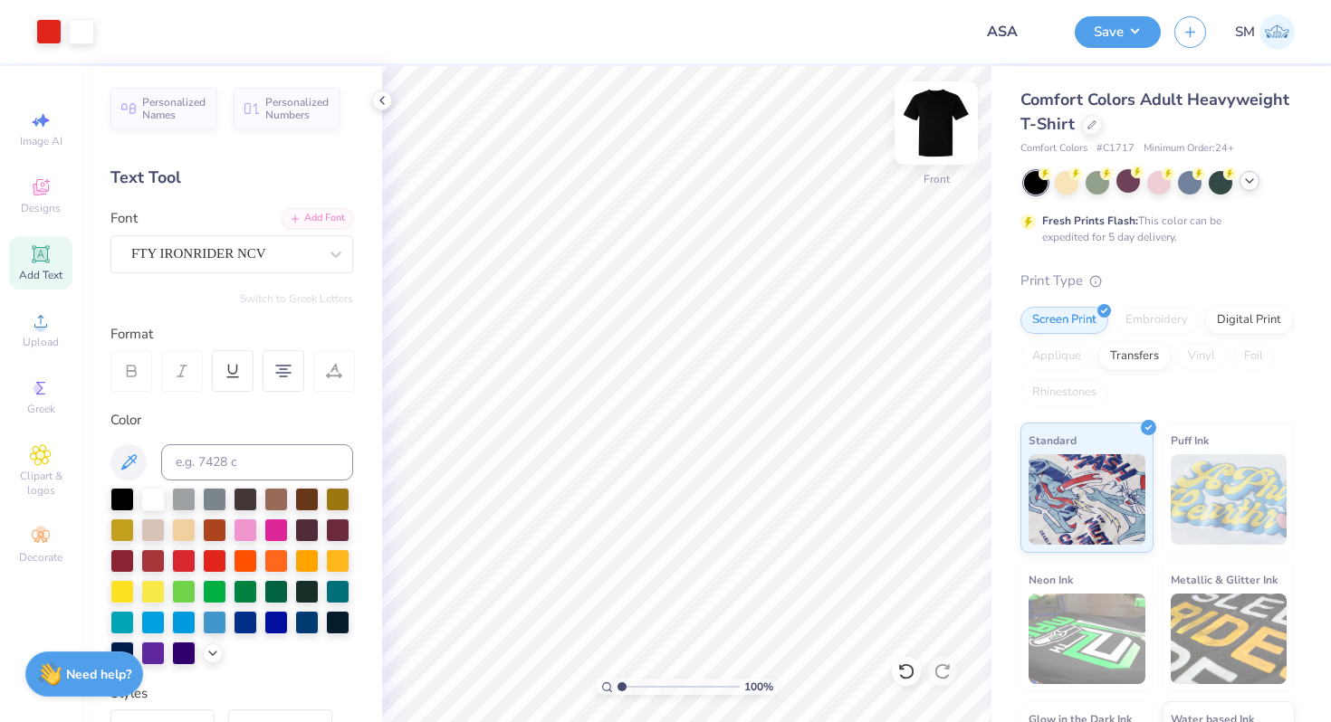
click at [940, 115] on img at bounding box center [936, 123] width 72 height 72
click at [46, 323] on icon at bounding box center [41, 321] width 22 height 22
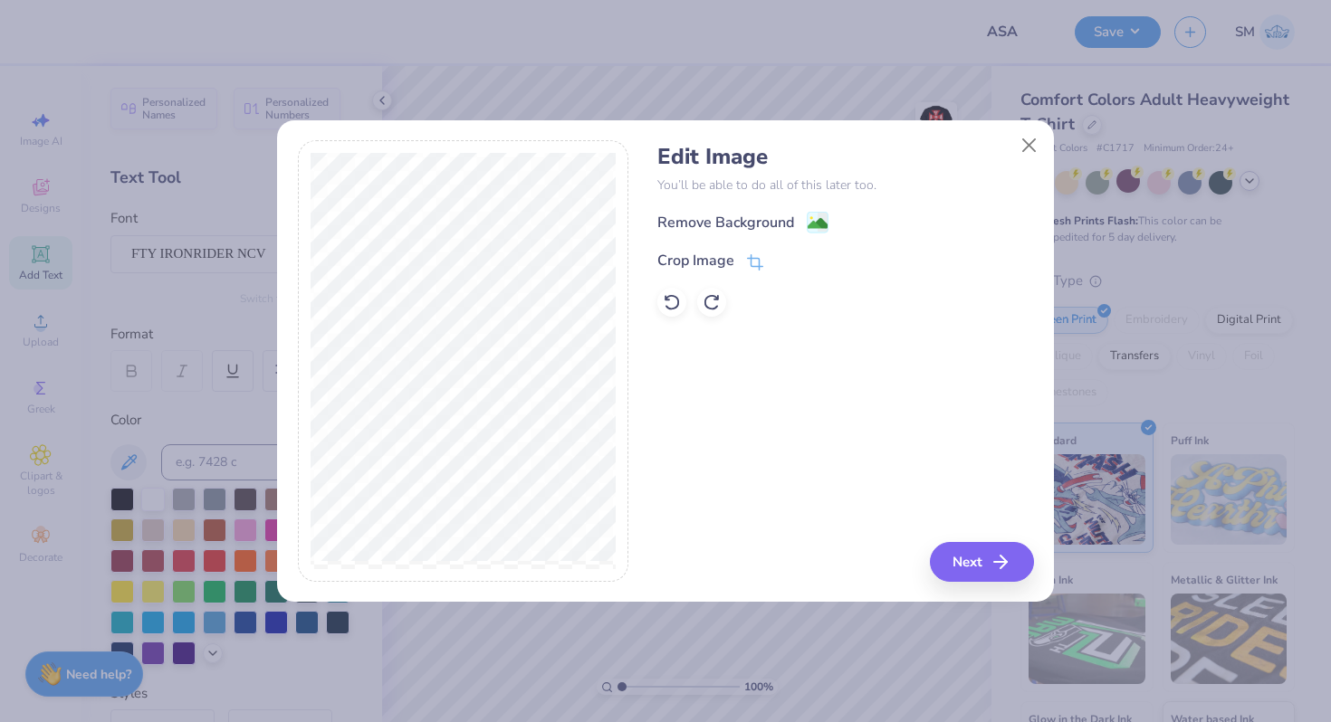
click at [831, 224] on div "Remove Background" at bounding box center [845, 222] width 376 height 23
click at [826, 224] on image at bounding box center [817, 225] width 20 height 20
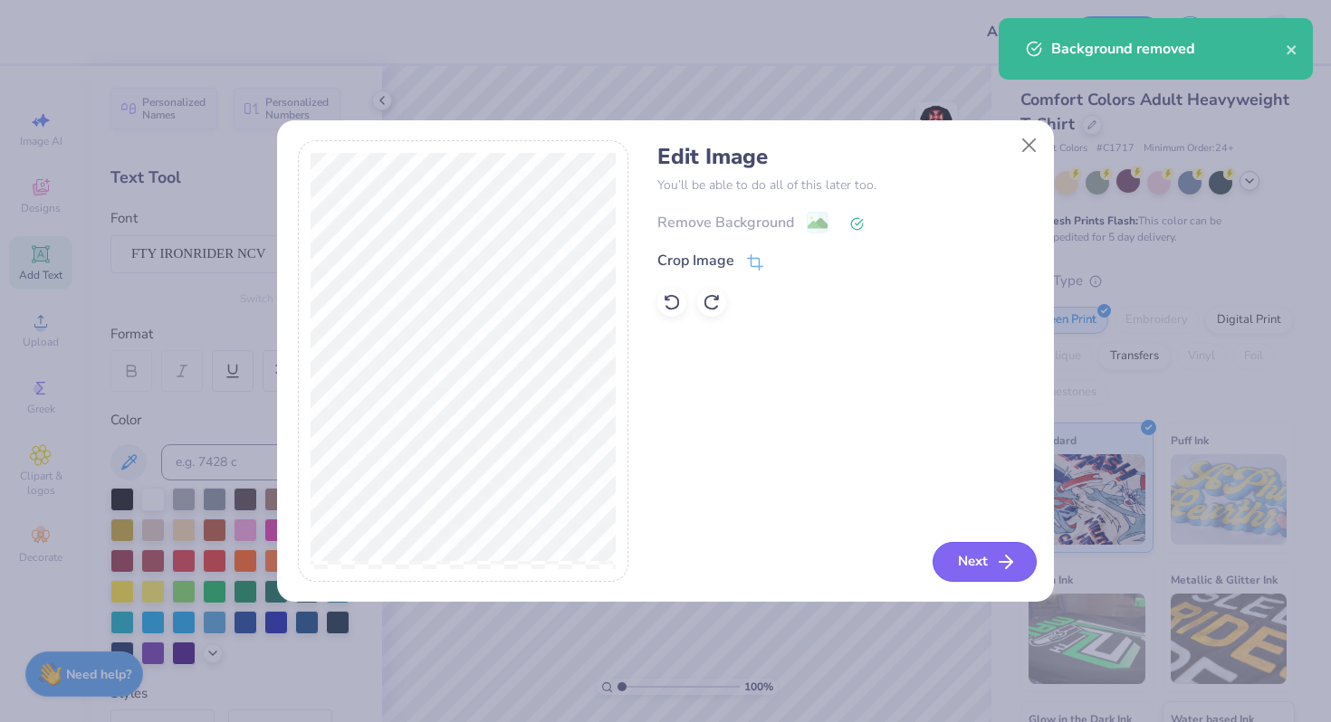
click at [976, 565] on button "Next" at bounding box center [984, 562] width 104 height 40
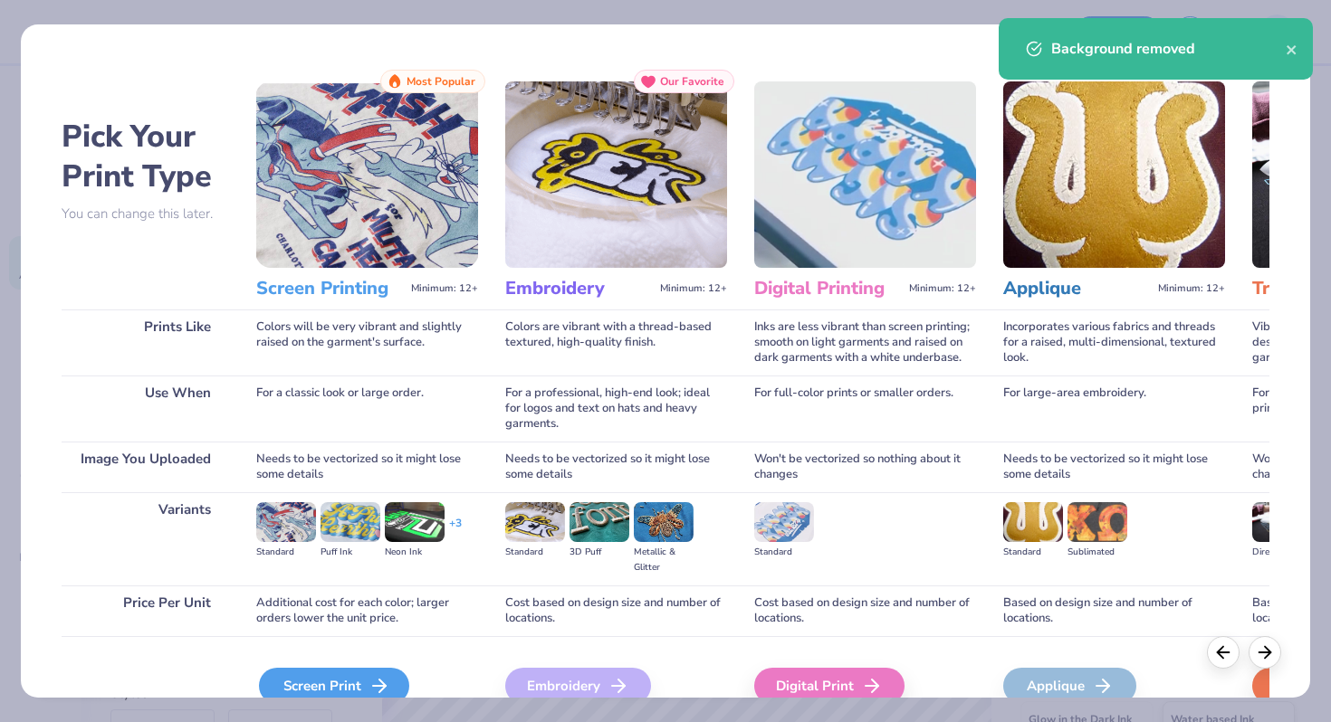
click at [288, 675] on div "Screen Print" at bounding box center [334, 686] width 150 height 36
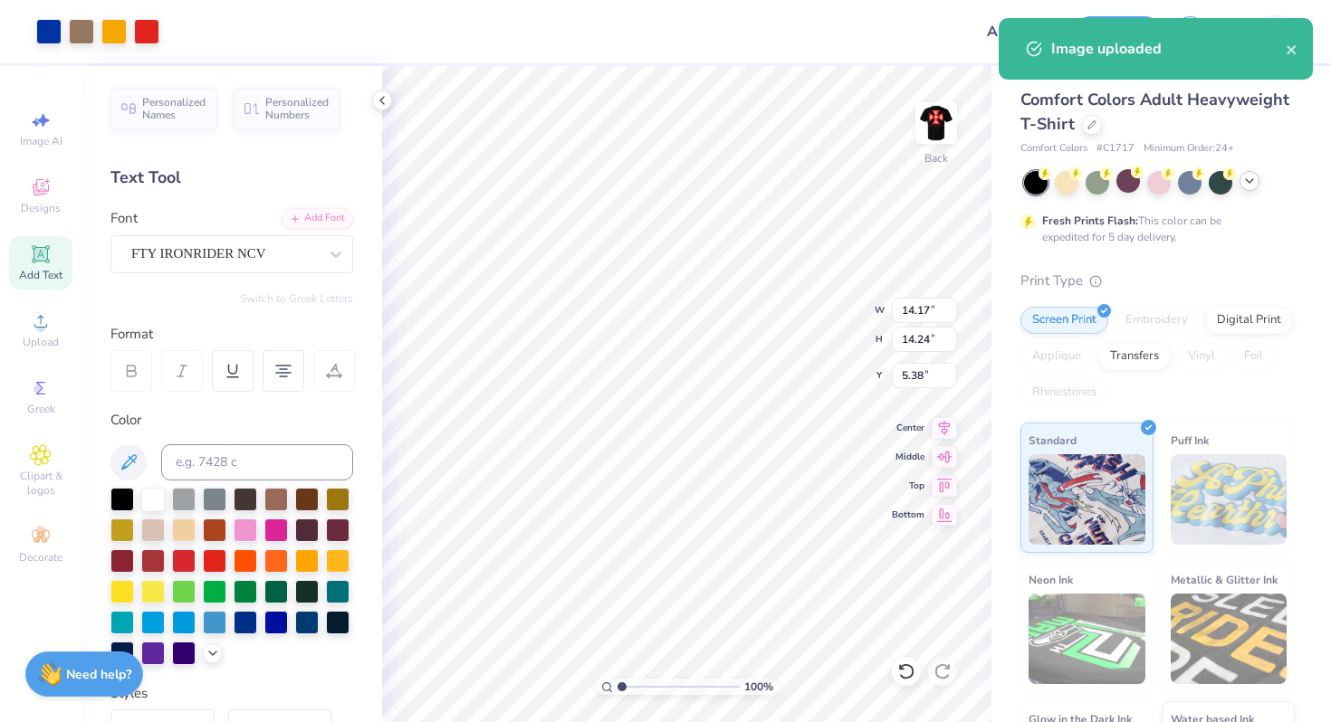
type input "6.90"
type input "6.93"
type input "12.69"
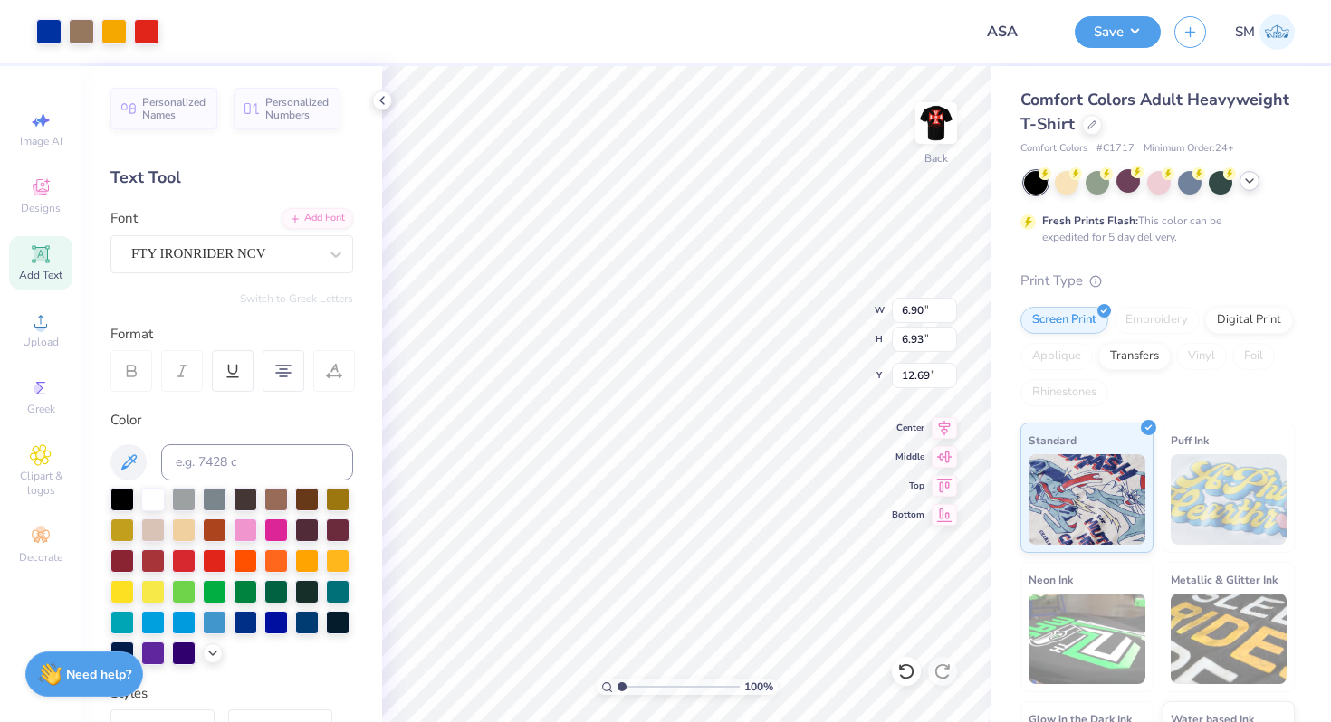
type input "2.04"
type input "4.75"
type input "4.77"
type input "4.20"
type input "3.00"
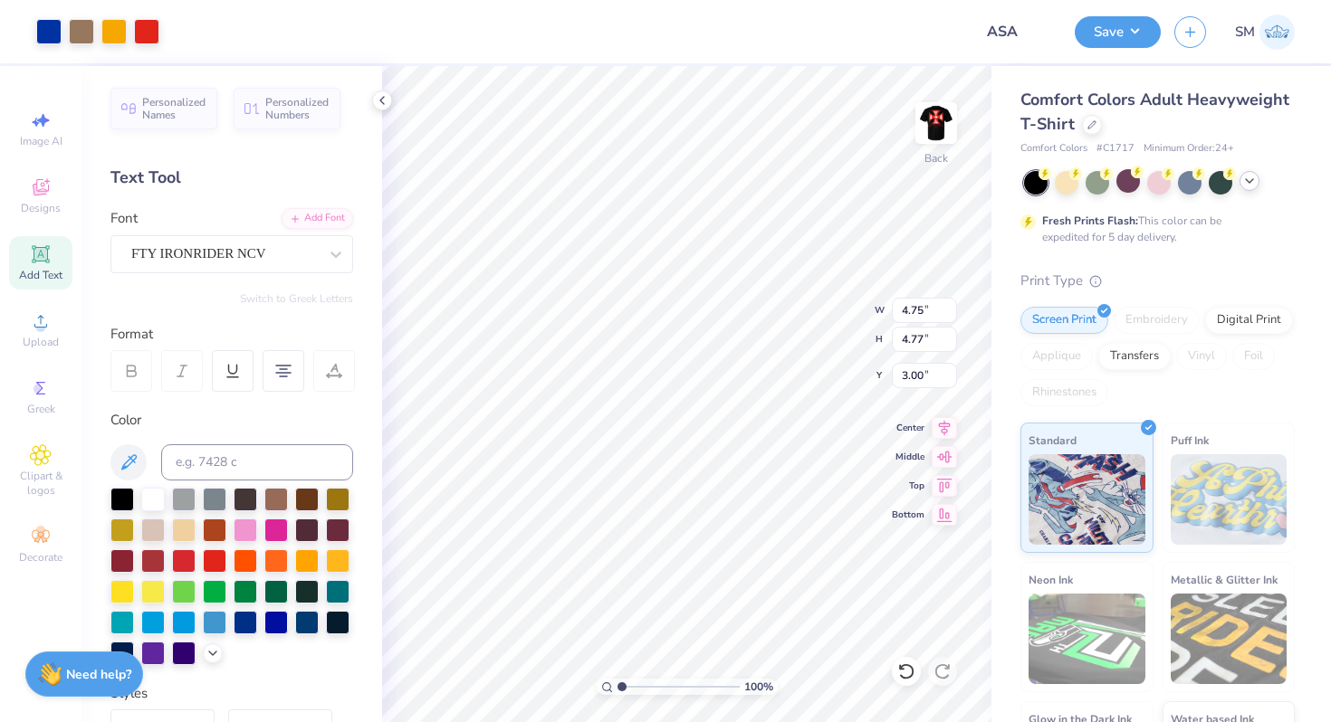
type input "3.50"
type input "3.51"
type input "4.26"
type input "3.00"
click at [942, 114] on img at bounding box center [936, 123] width 72 height 72
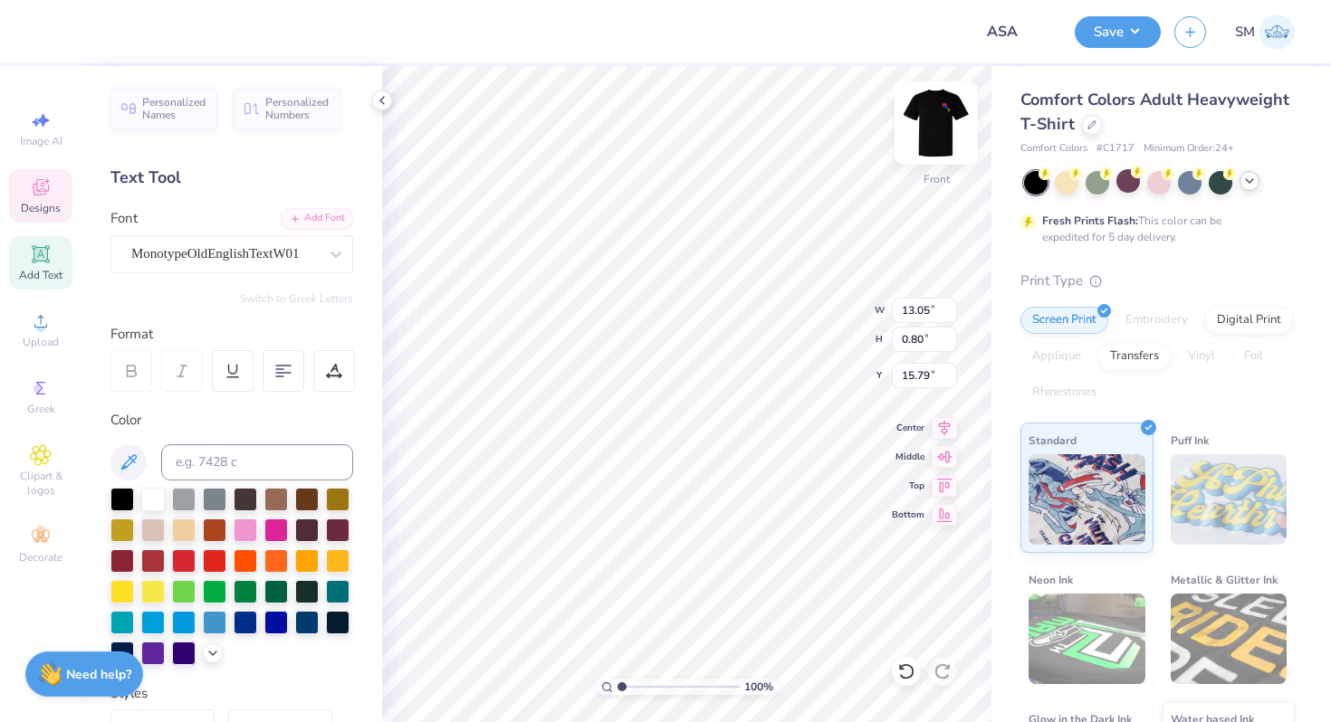
click at [936, 117] on img at bounding box center [936, 123] width 72 height 72
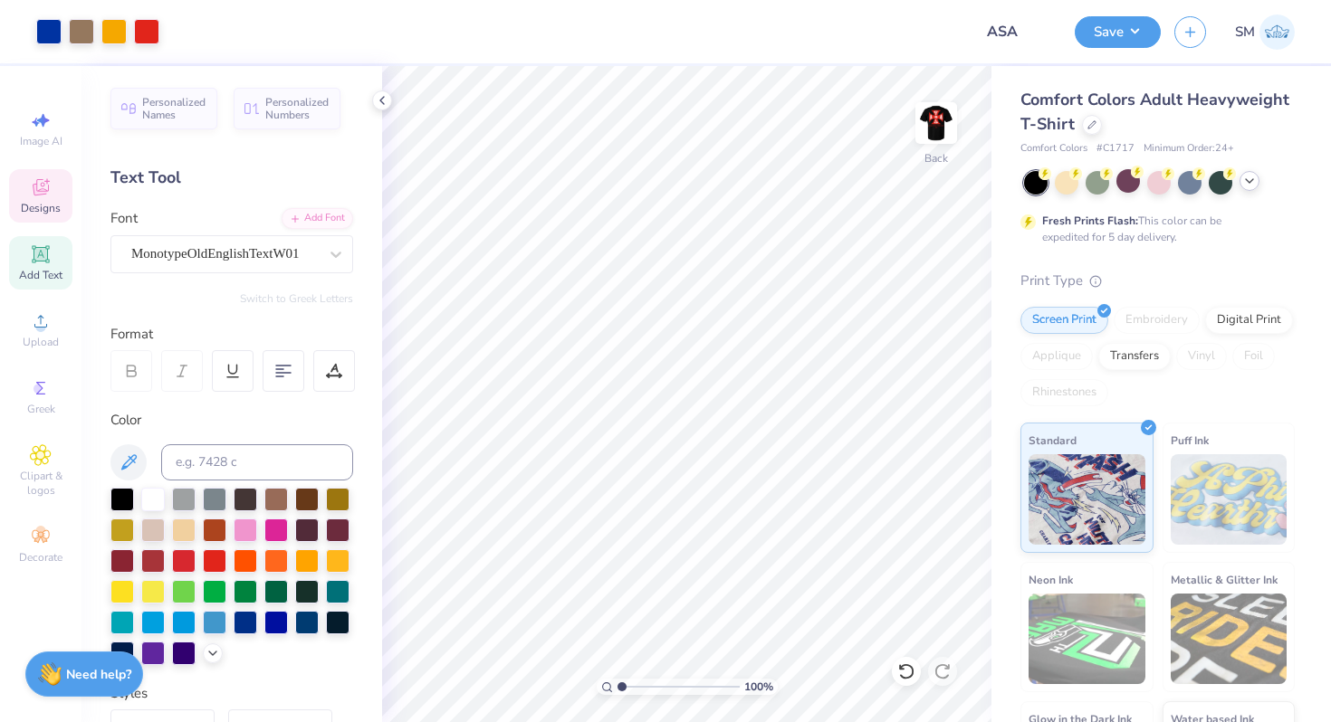
click at [48, 187] on icon at bounding box center [41, 187] width 16 height 16
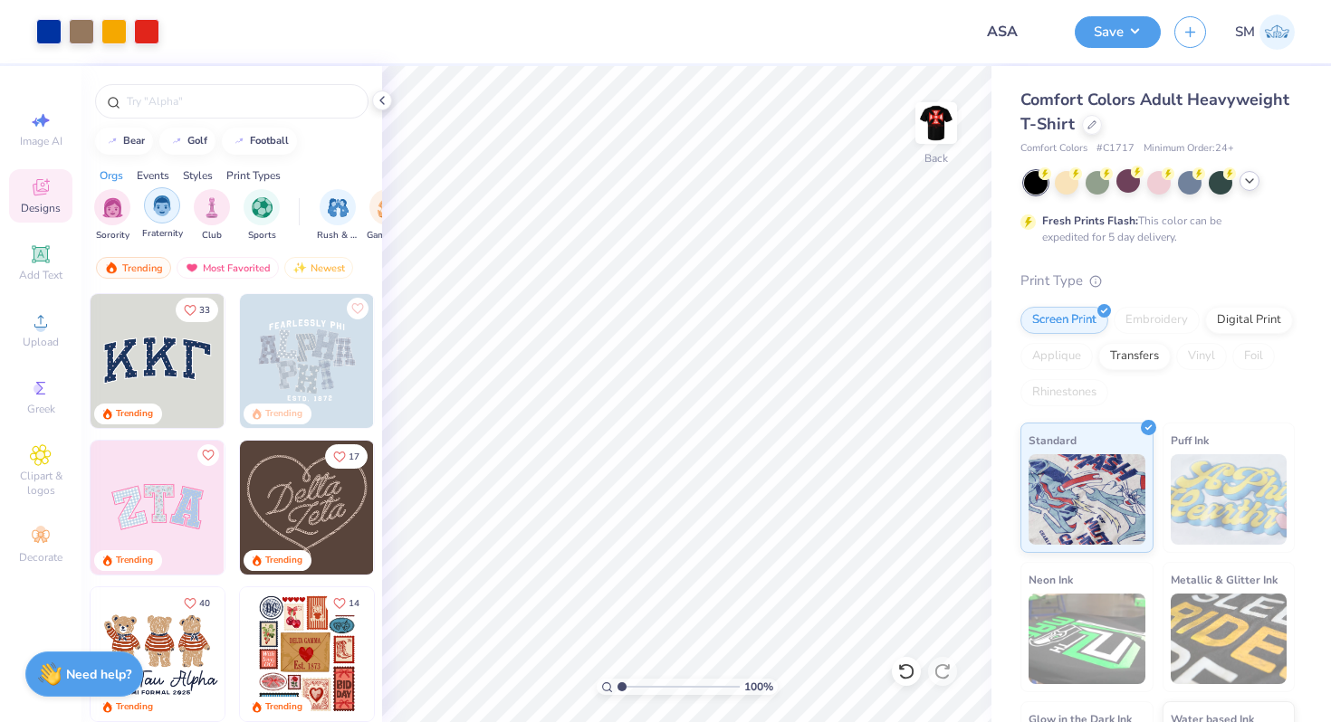
click at [157, 202] on img "filter for Fraternity" at bounding box center [162, 206] width 20 height 21
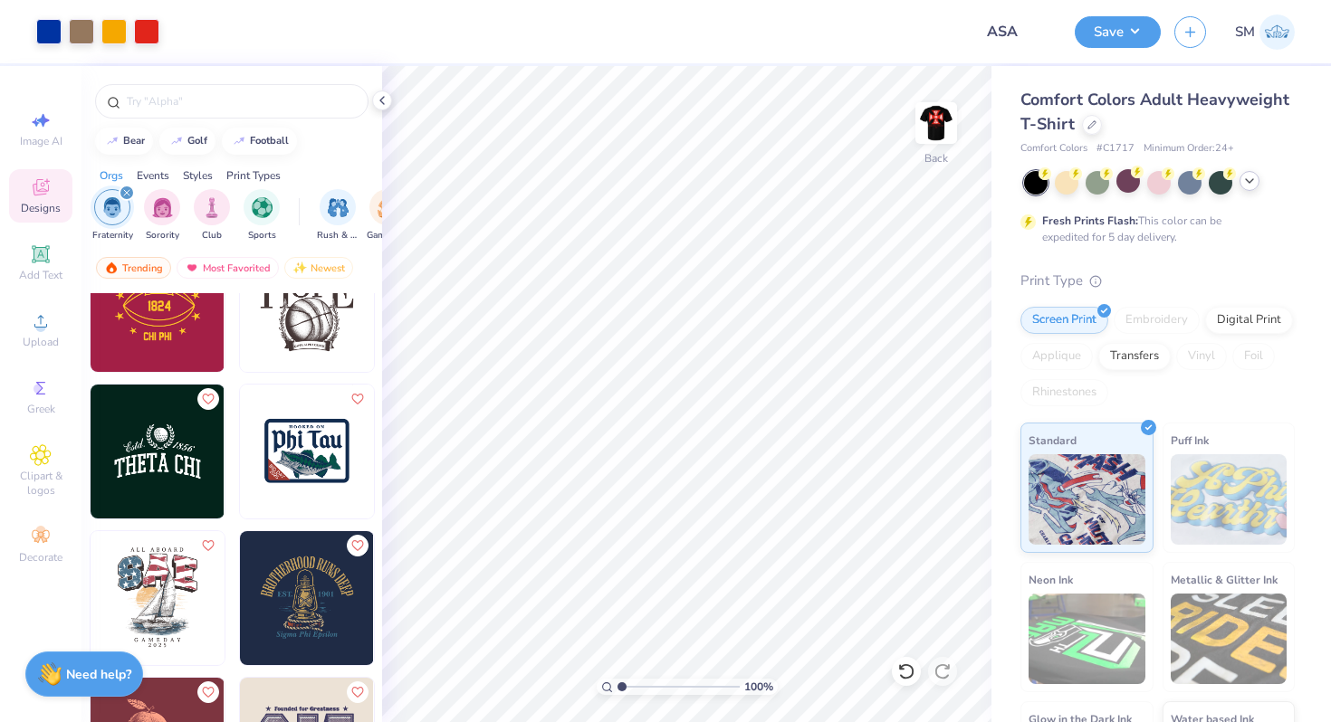
scroll to position [3480, 0]
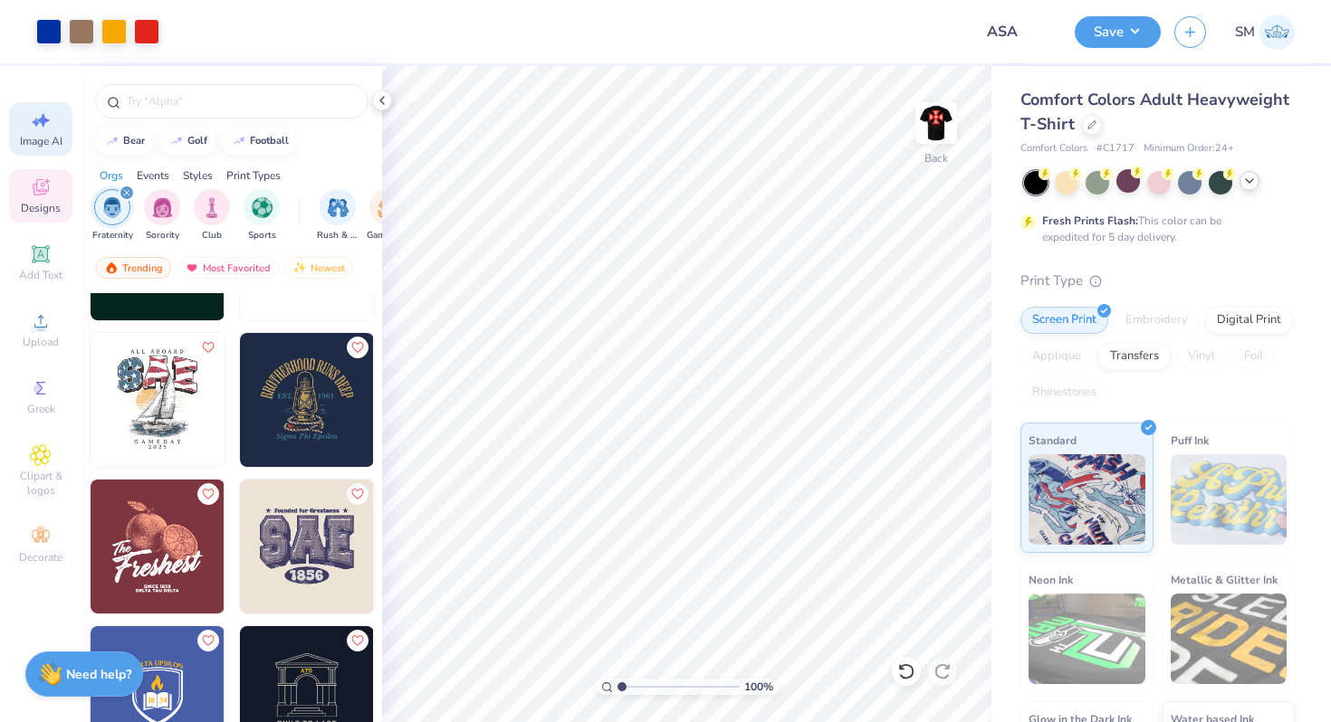
click at [29, 137] on span "Image AI" at bounding box center [41, 141] width 43 height 14
select select "4"
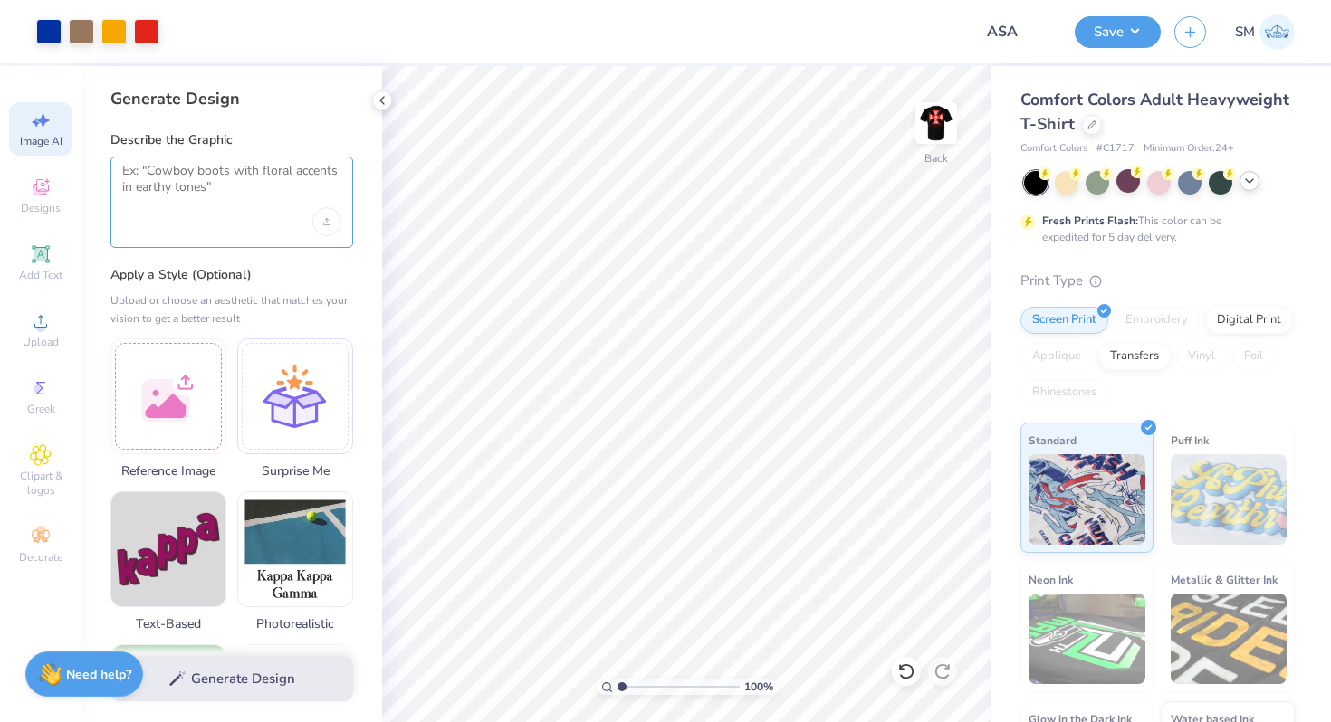
click at [278, 188] on textarea at bounding box center [231, 185] width 219 height 45
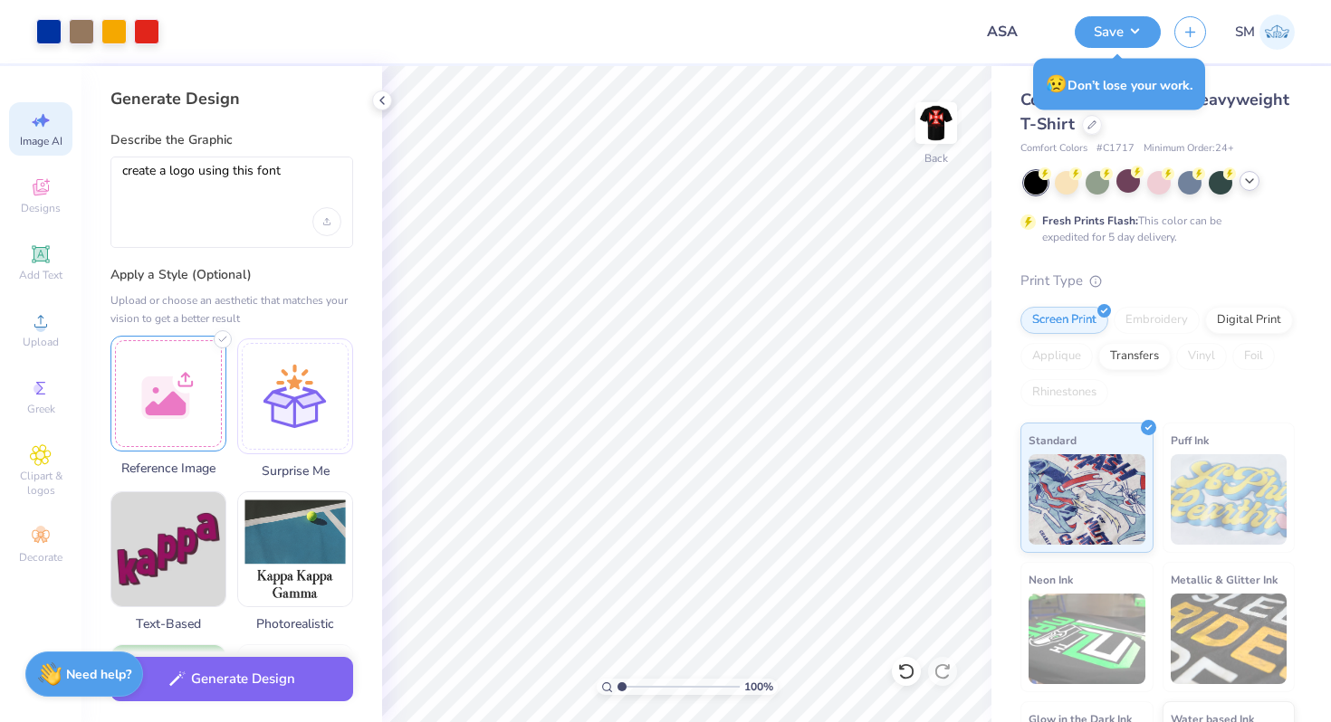
click at [162, 403] on div at bounding box center [168, 394] width 116 height 116
click at [310, 181] on textarea "create a logo using this font" at bounding box center [231, 185] width 219 height 45
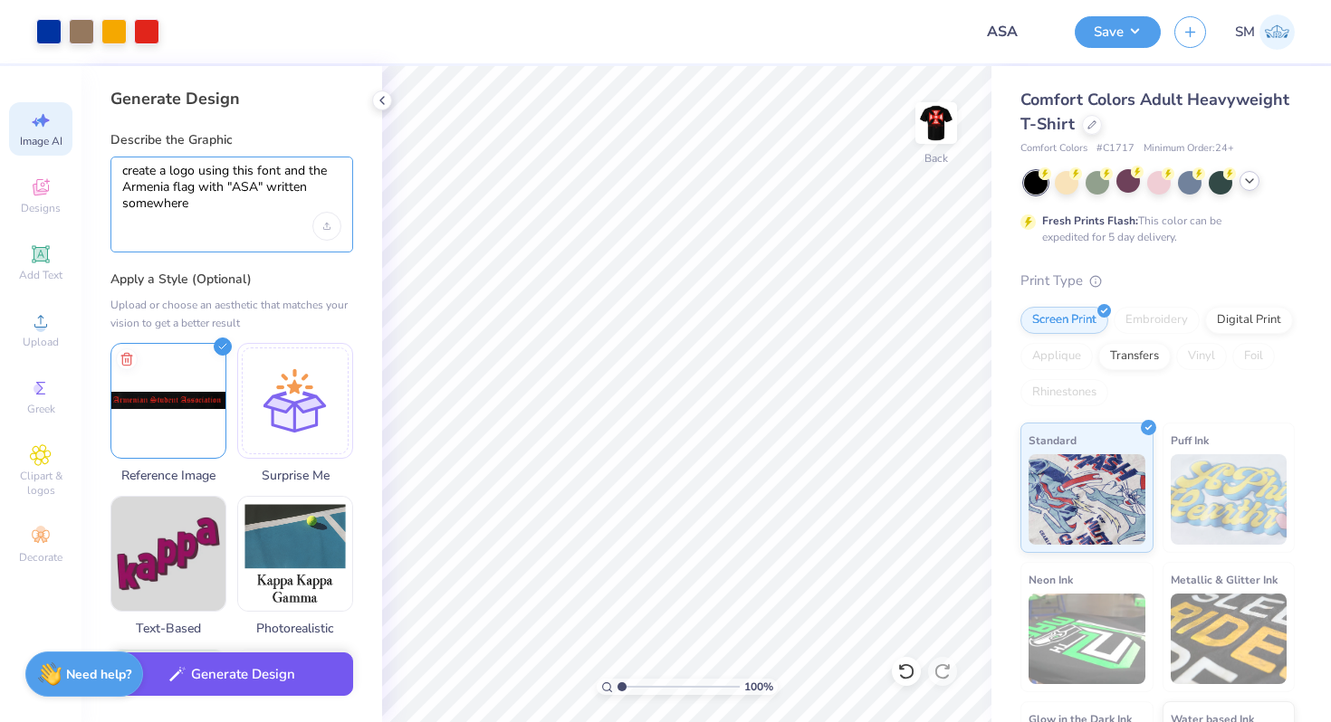
type textarea "create a logo using this font and the Armenia flag with "ASA" written somewhere"
click at [269, 667] on button "Generate Design" at bounding box center [231, 675] width 243 height 44
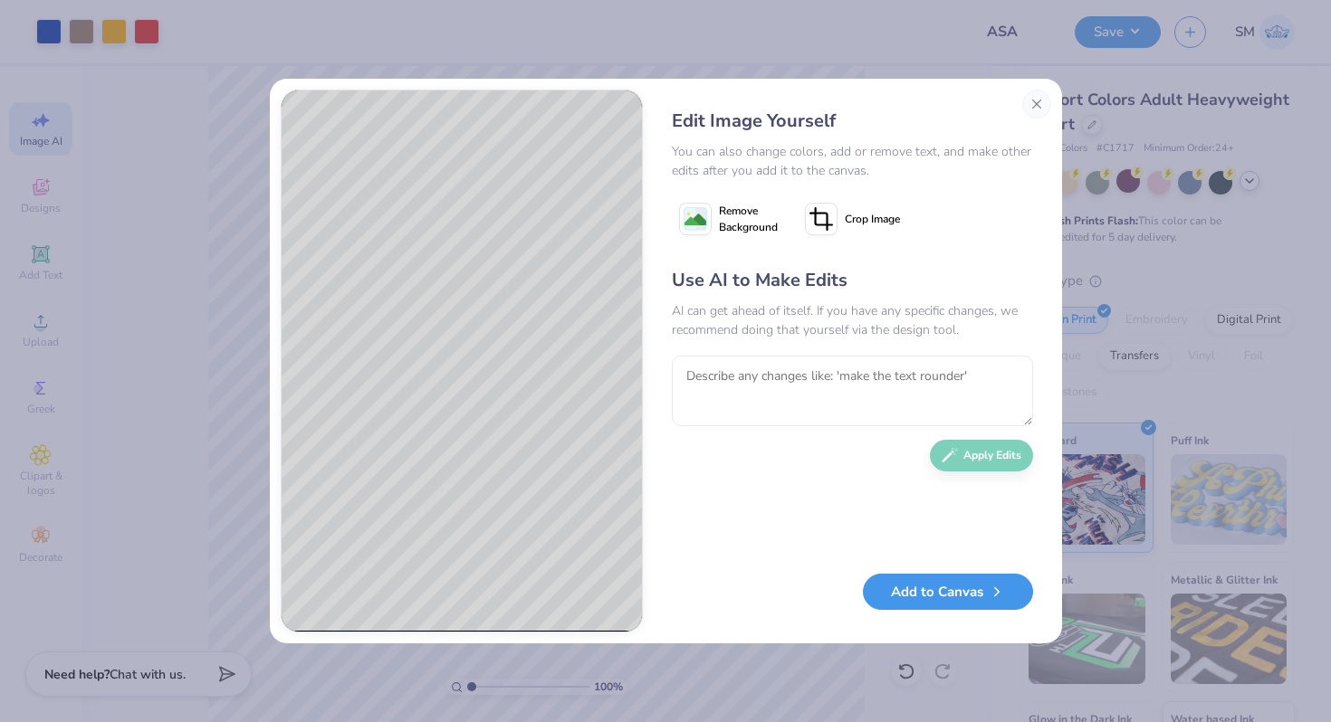
click at [929, 594] on button "Add to Canvas" at bounding box center [948, 592] width 170 height 37
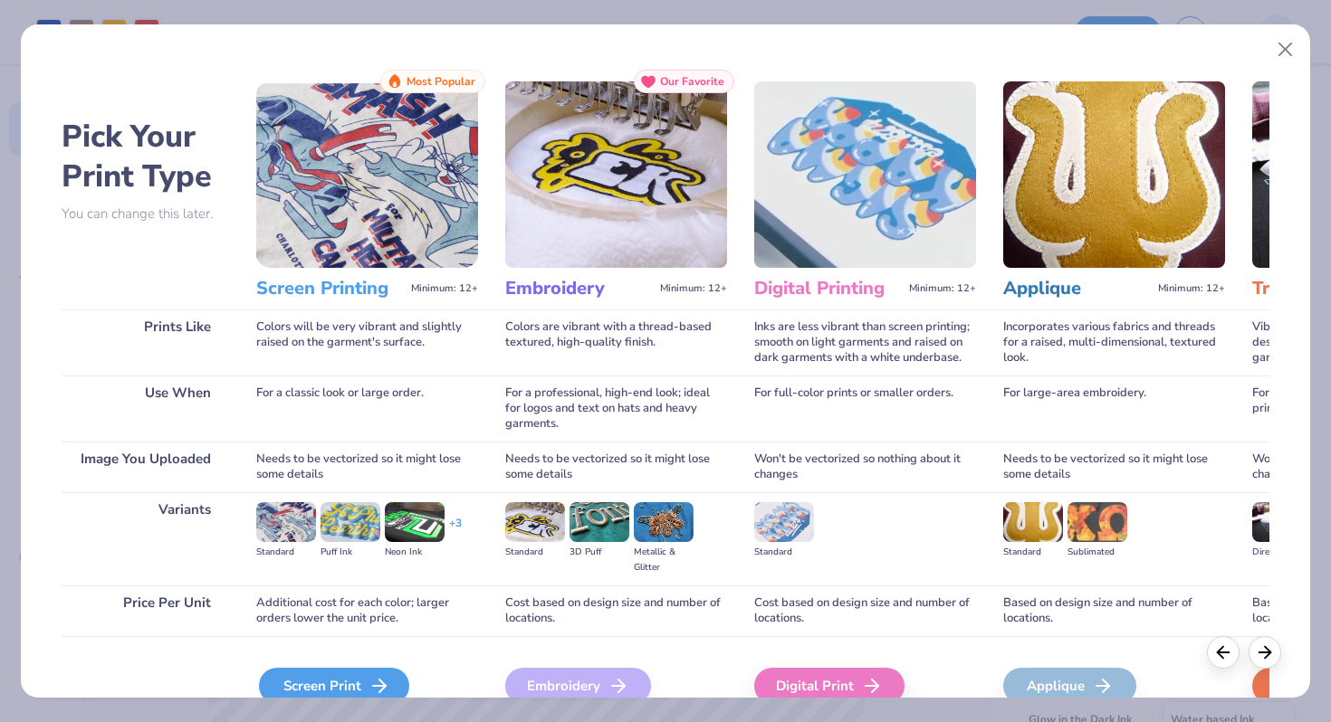
click at [321, 681] on div "Screen Print" at bounding box center [334, 686] width 150 height 36
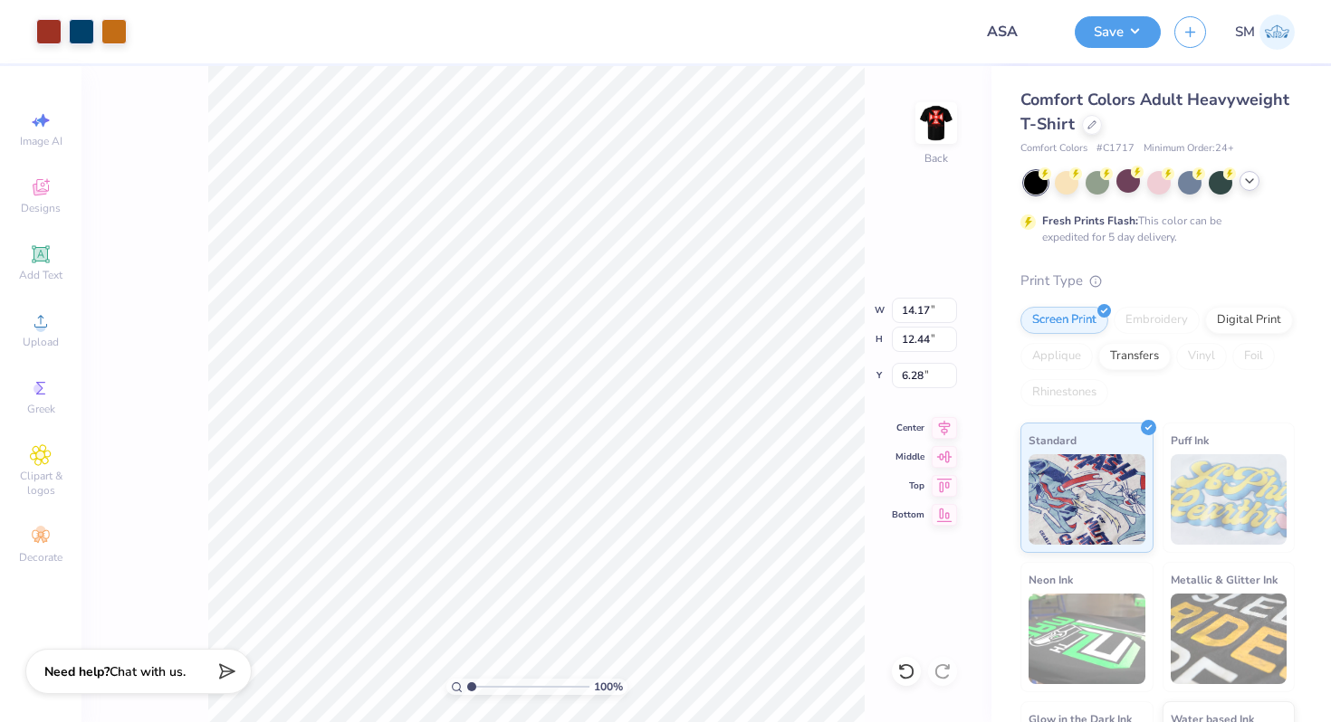
type input "5.61"
type input "4.93"
type input "13.79"
type input "4.76"
type input "6.90"
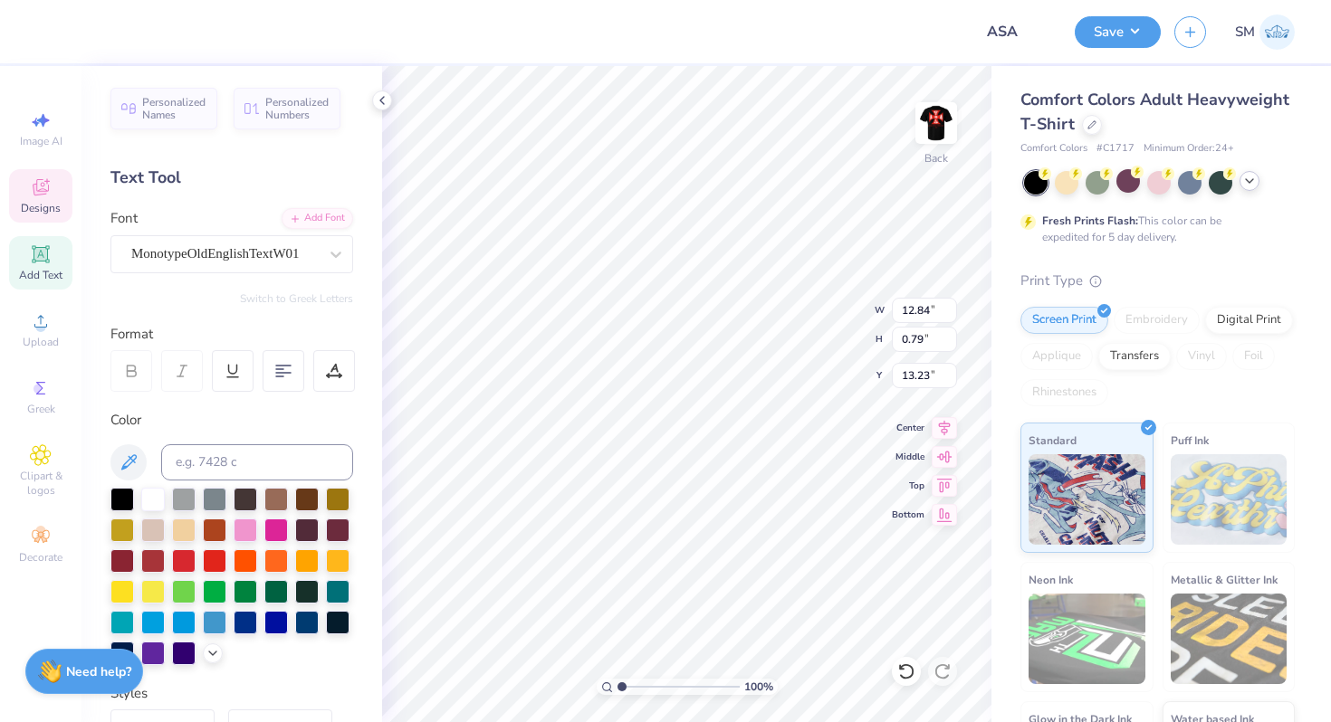
scroll to position [0, 10]
type textarea "A"
type textarea "ASA"
type input "8.51"
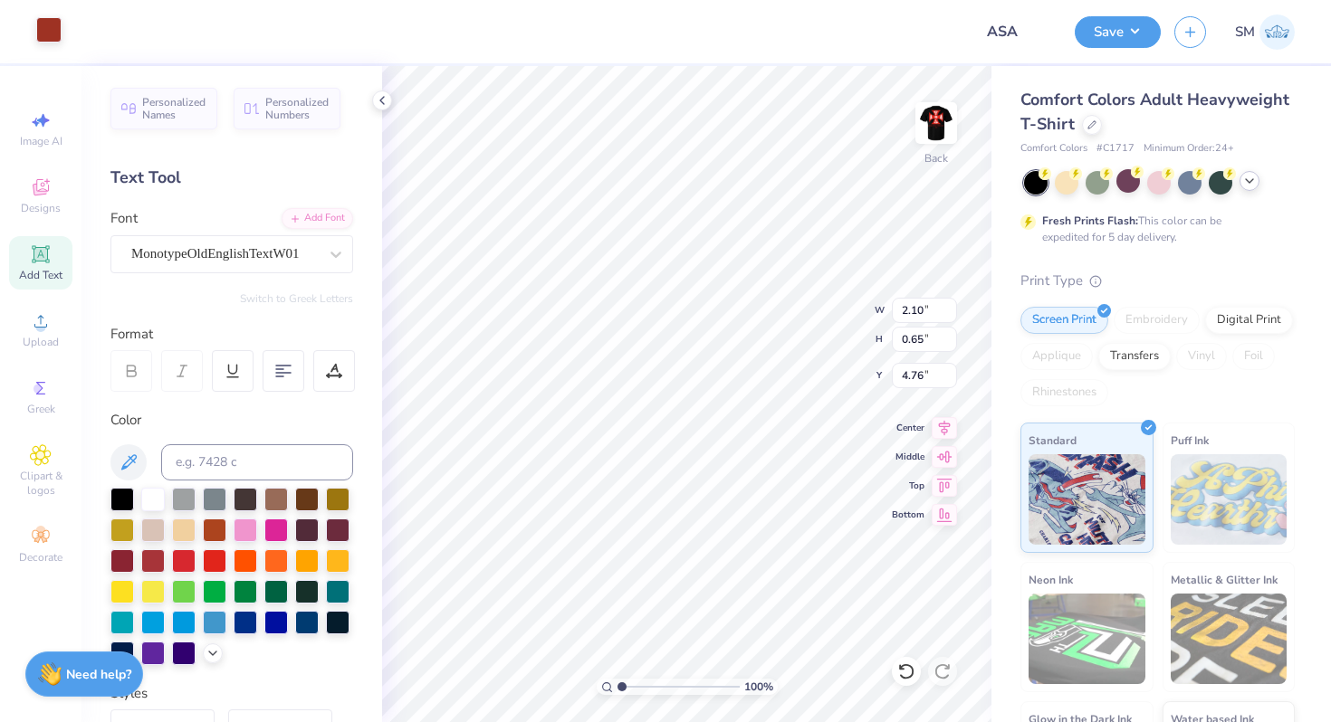
click at [37, 32] on div at bounding box center [48, 29] width 25 height 25
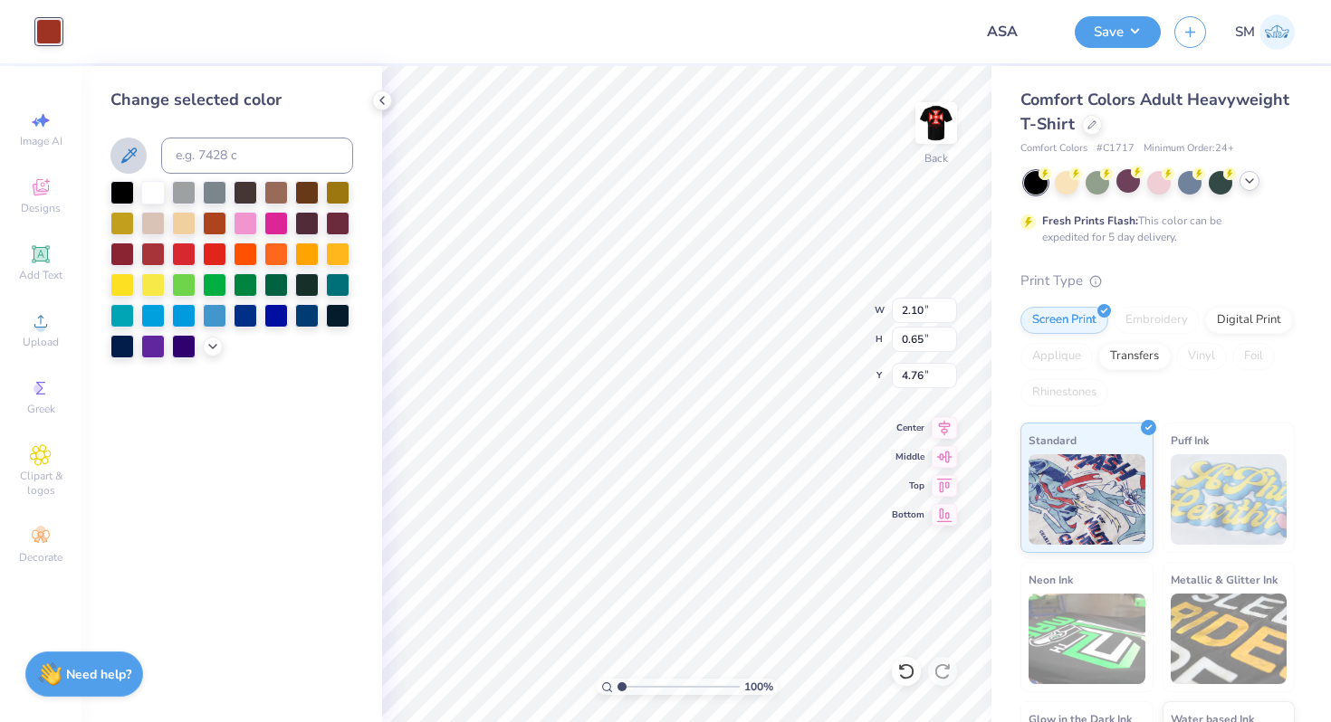
click at [132, 148] on icon at bounding box center [129, 156] width 22 height 22
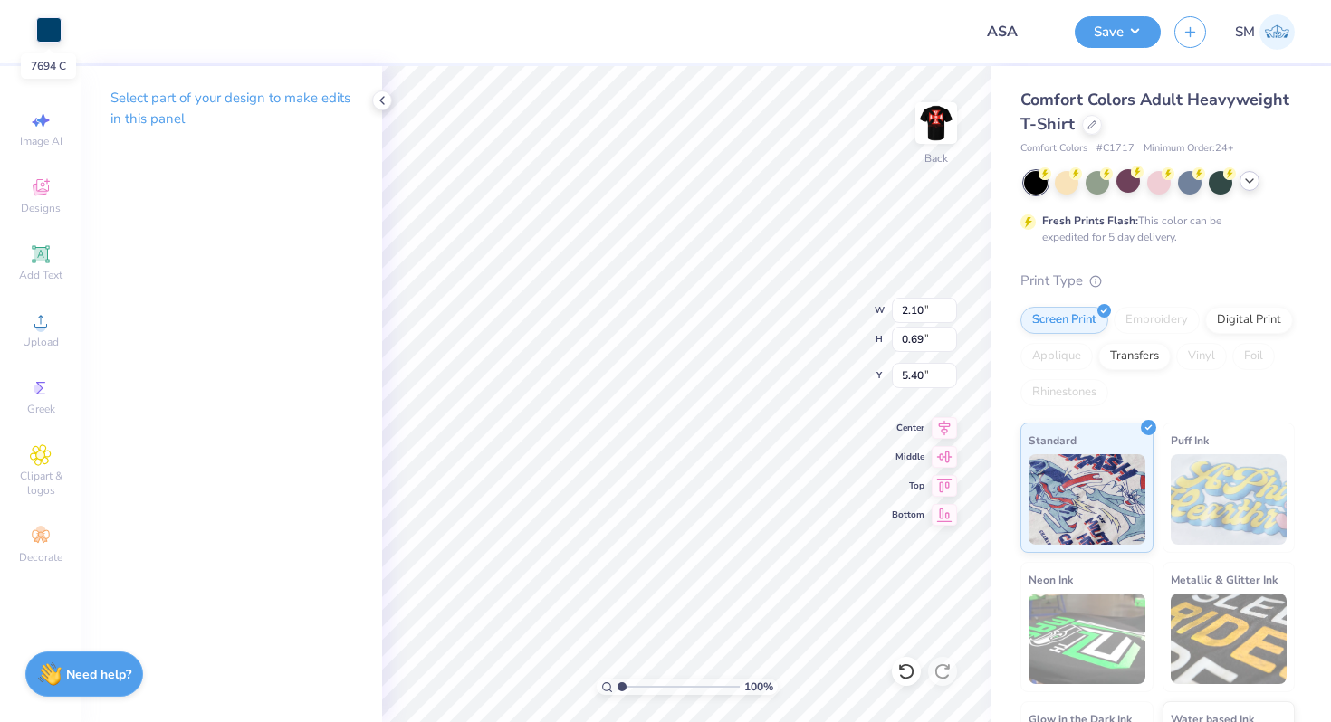
click at [42, 24] on div at bounding box center [48, 29] width 25 height 25
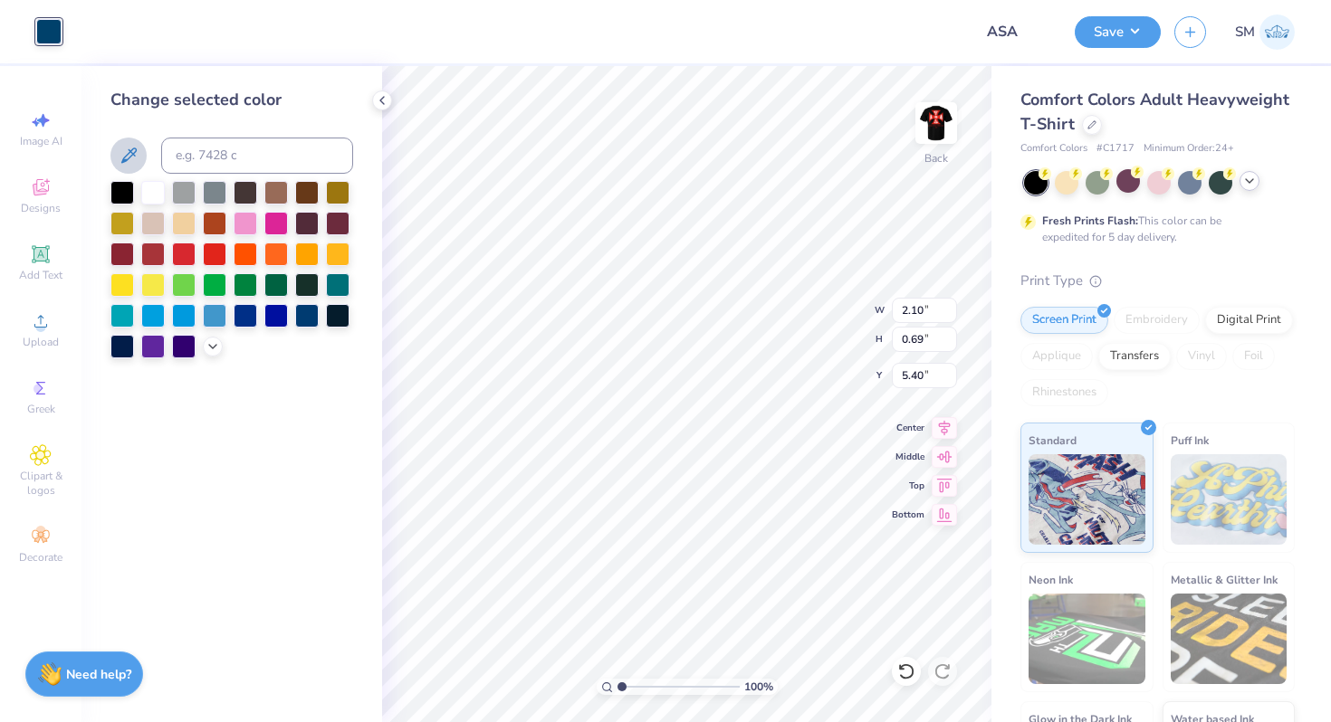
click at [133, 150] on icon at bounding box center [129, 156] width 22 height 22
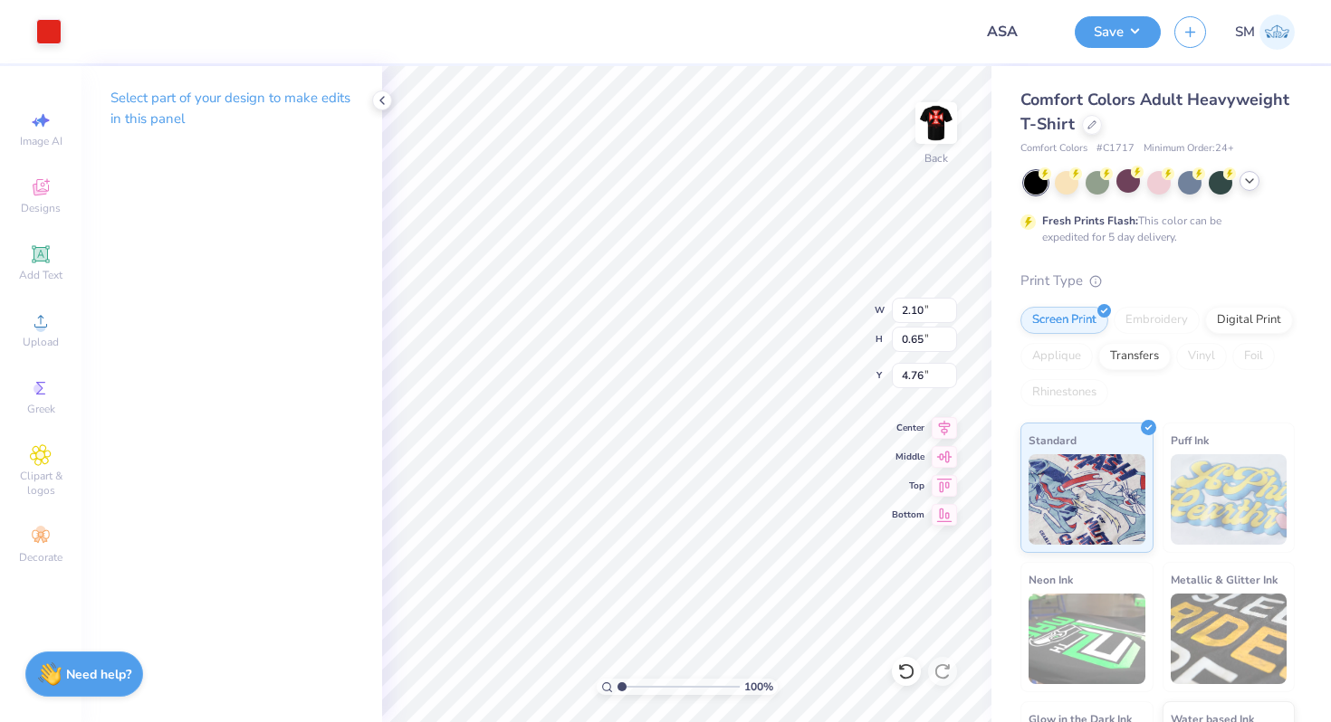
type input "2.02"
type input "0.81"
type input "6.09"
click at [56, 29] on div at bounding box center [48, 29] width 25 height 25
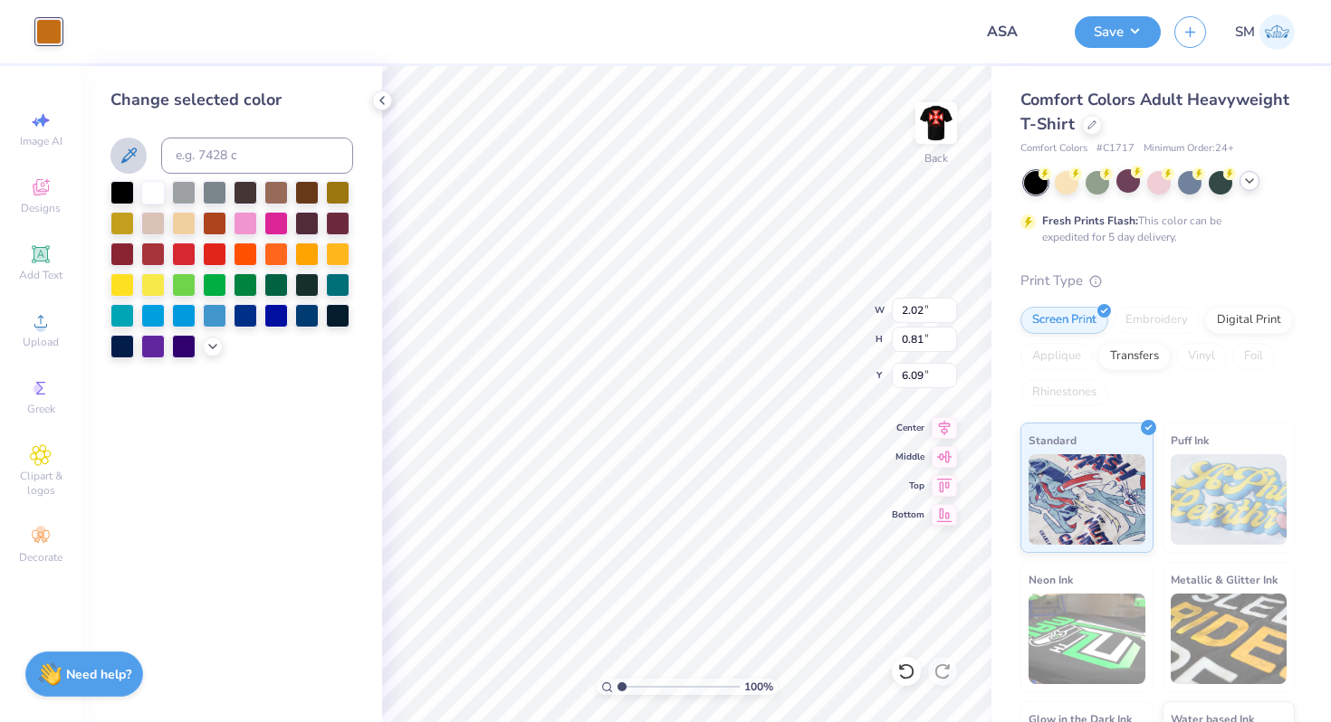
click at [123, 143] on button at bounding box center [128, 156] width 36 height 36
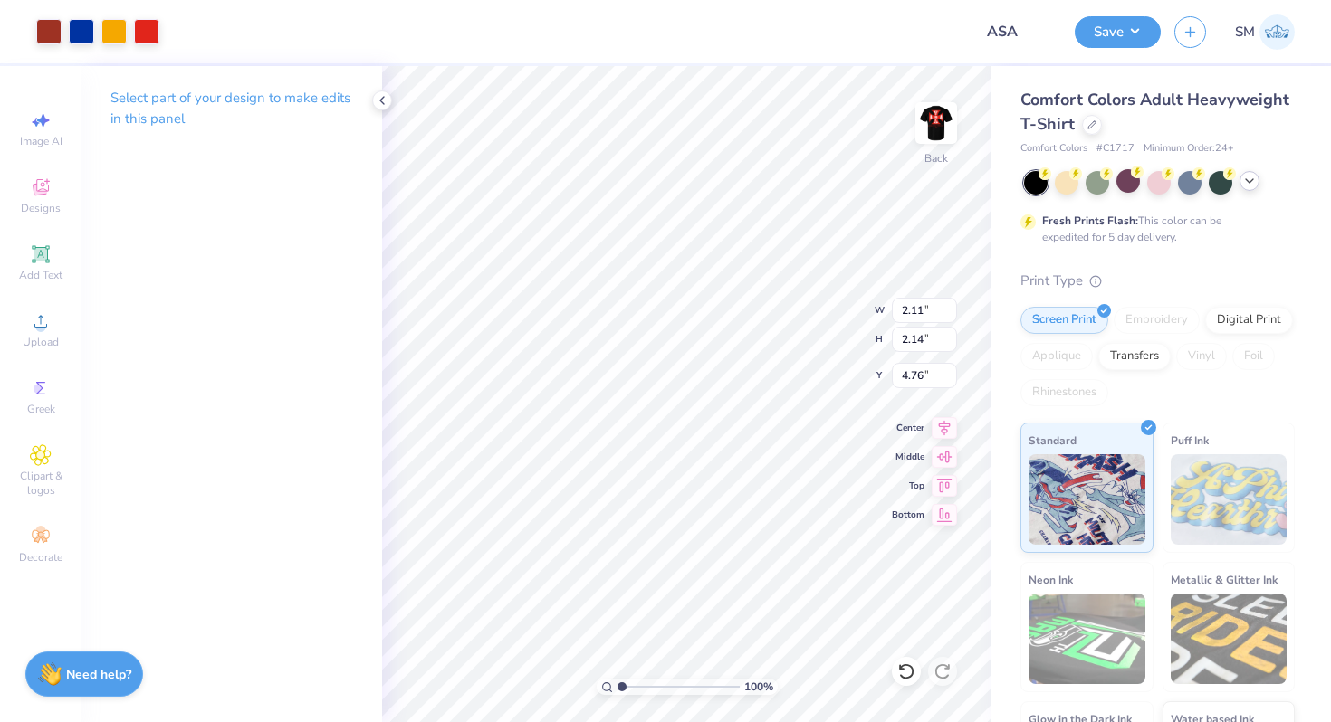
type input "3.00"
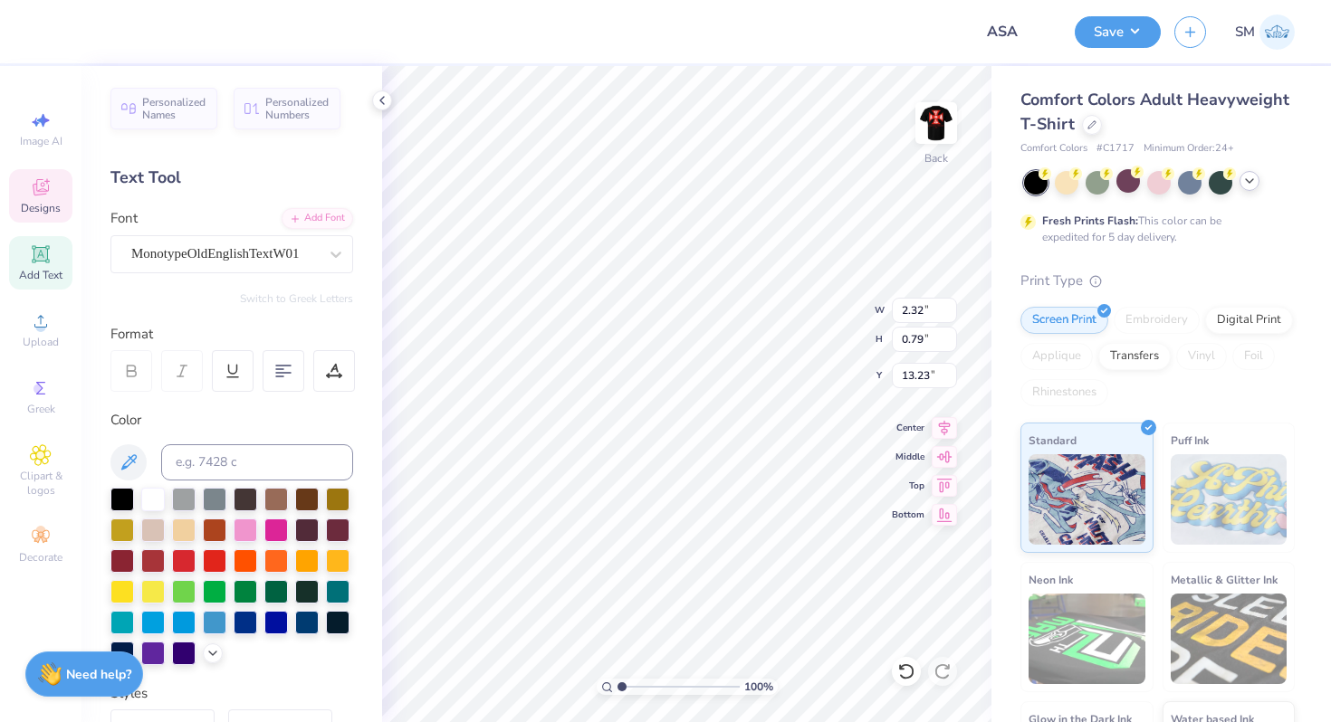
type input "5.43"
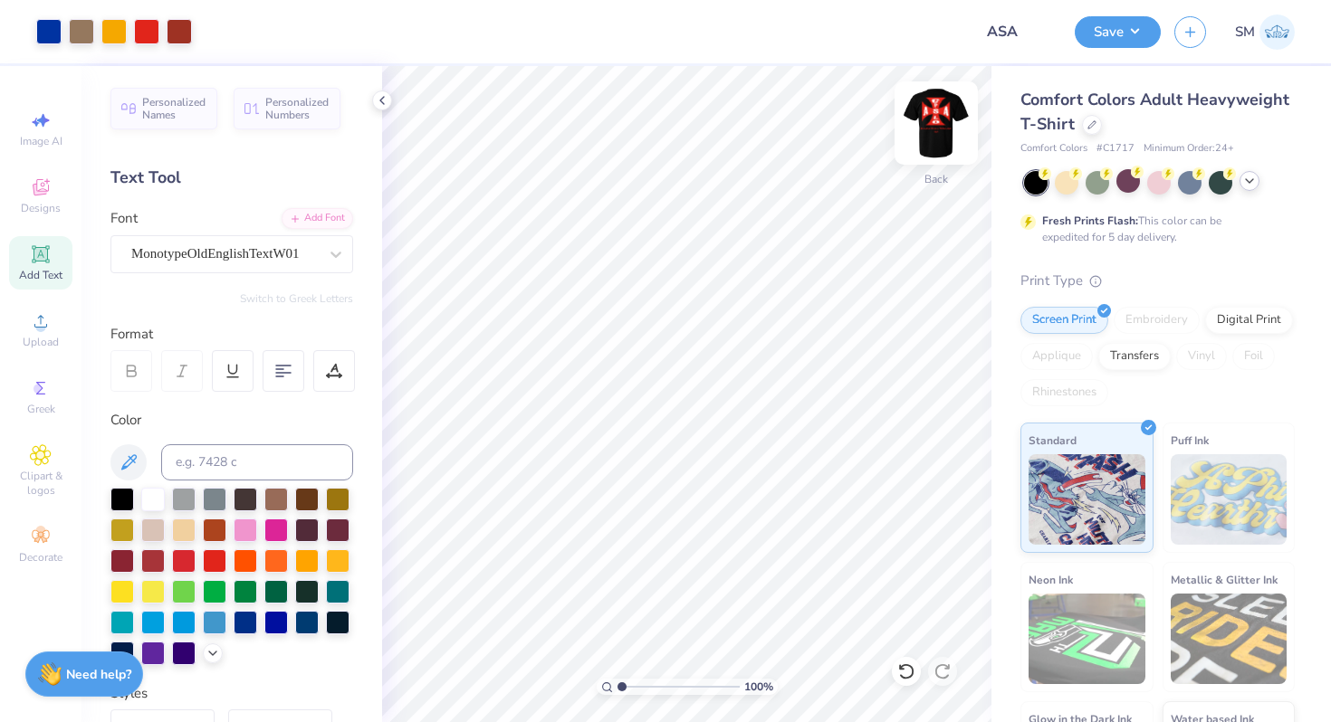
click at [950, 128] on img at bounding box center [936, 123] width 72 height 72
click at [950, 128] on img at bounding box center [936, 123] width 36 height 36
type input "3.00"
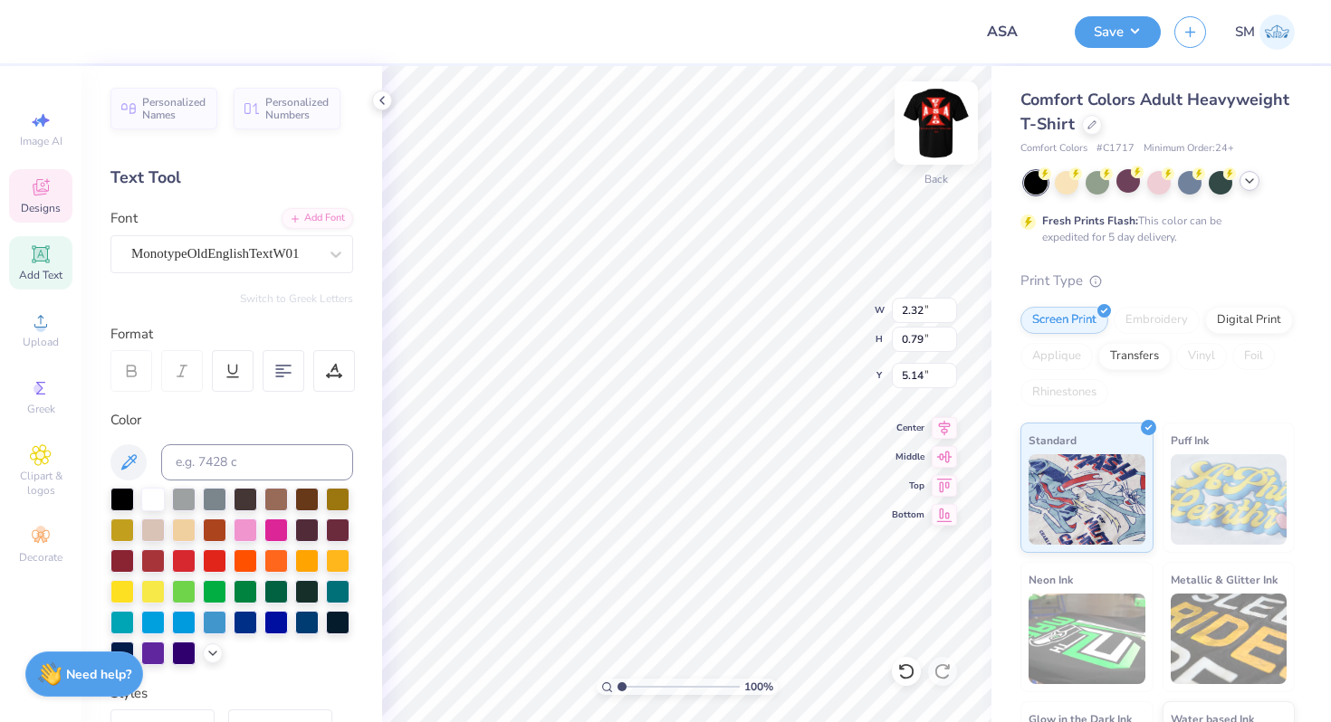
type input "5.14"
type input "7.93"
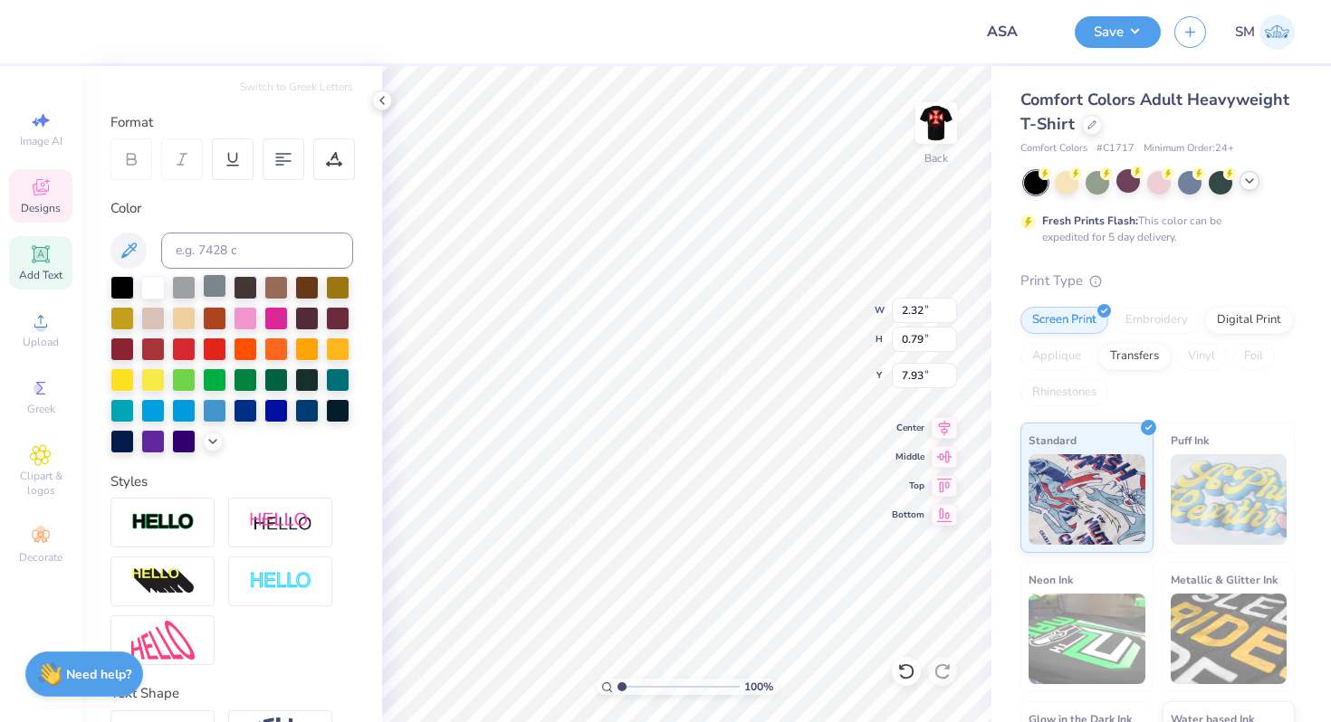
scroll to position [329, 0]
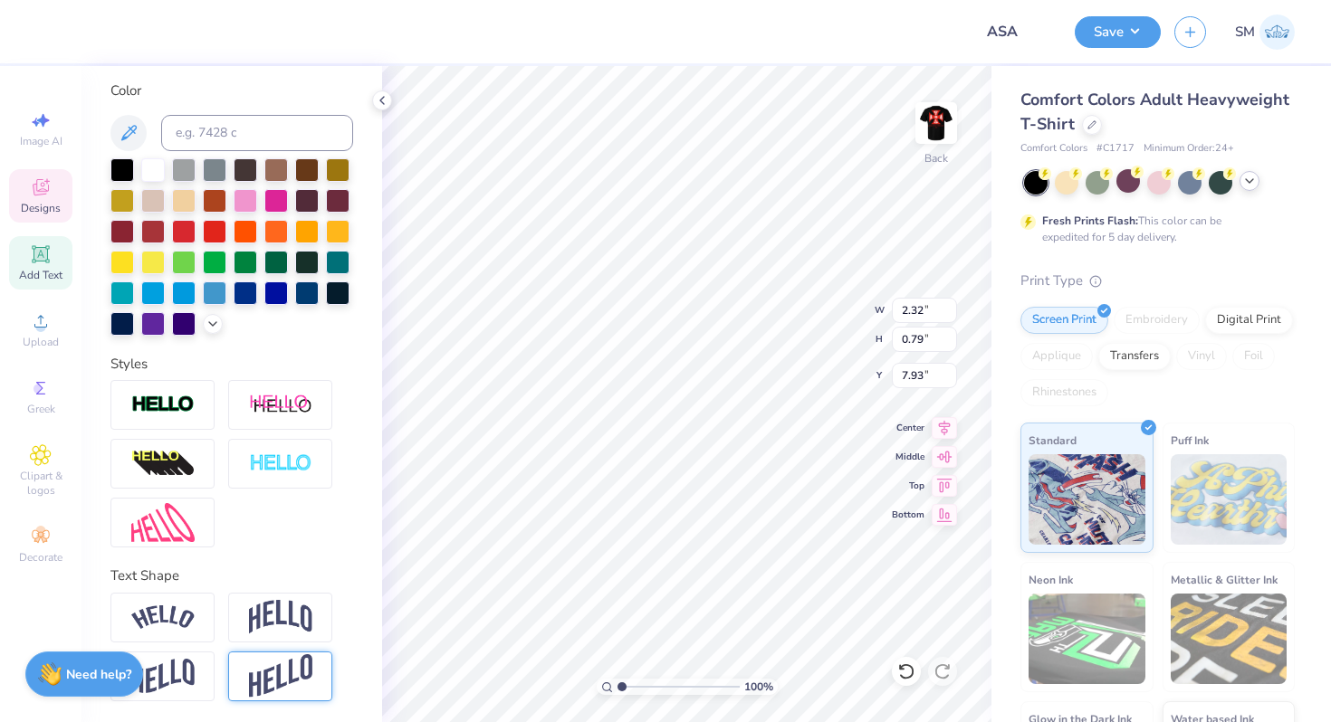
click at [267, 684] on img at bounding box center [280, 676] width 63 height 44
type input "1.55"
type input "7.55"
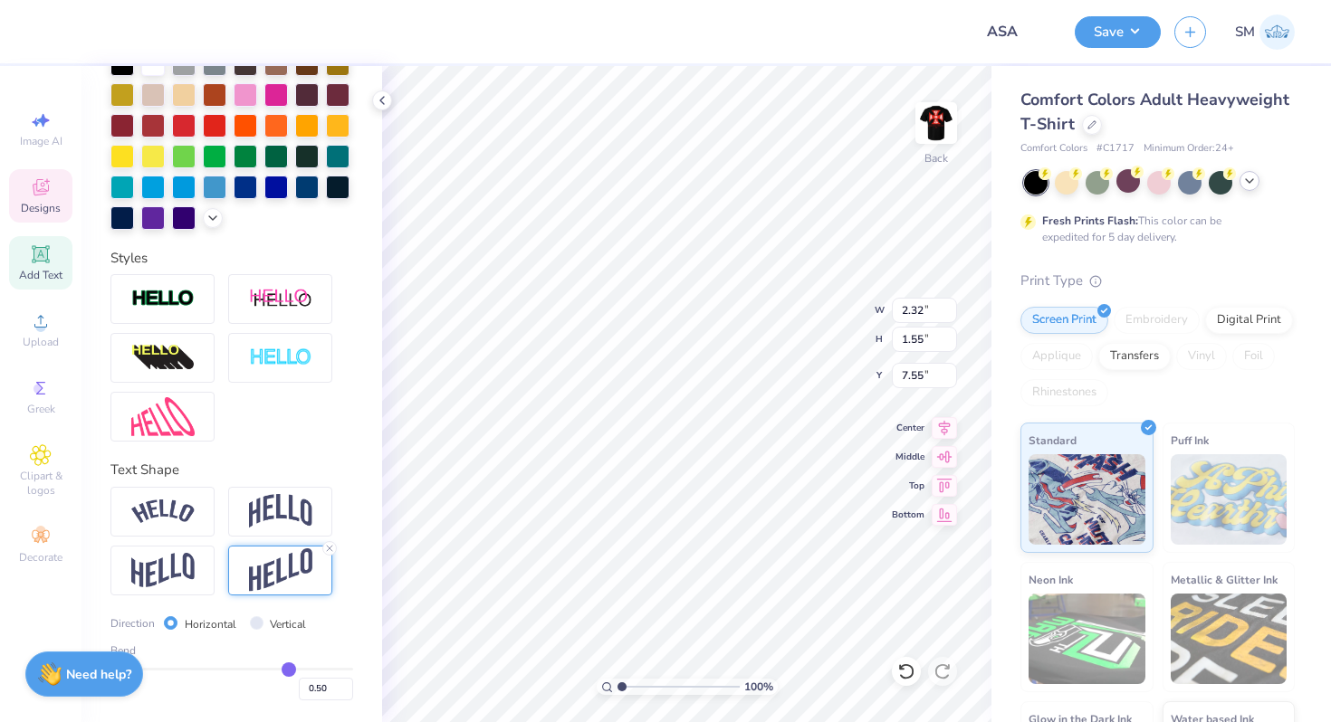
type input "0.48"
type input "0.47"
type input "0.41"
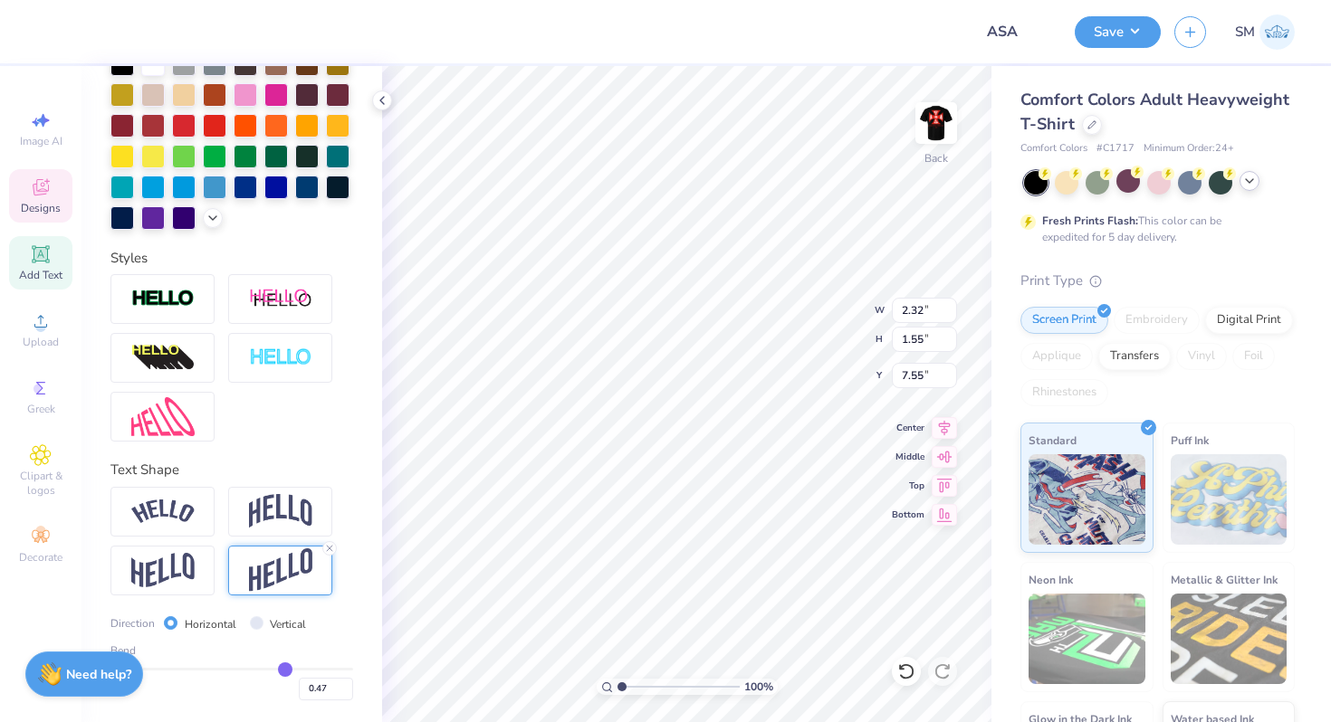
type input "0.41"
type input "0.24"
type input "0.16"
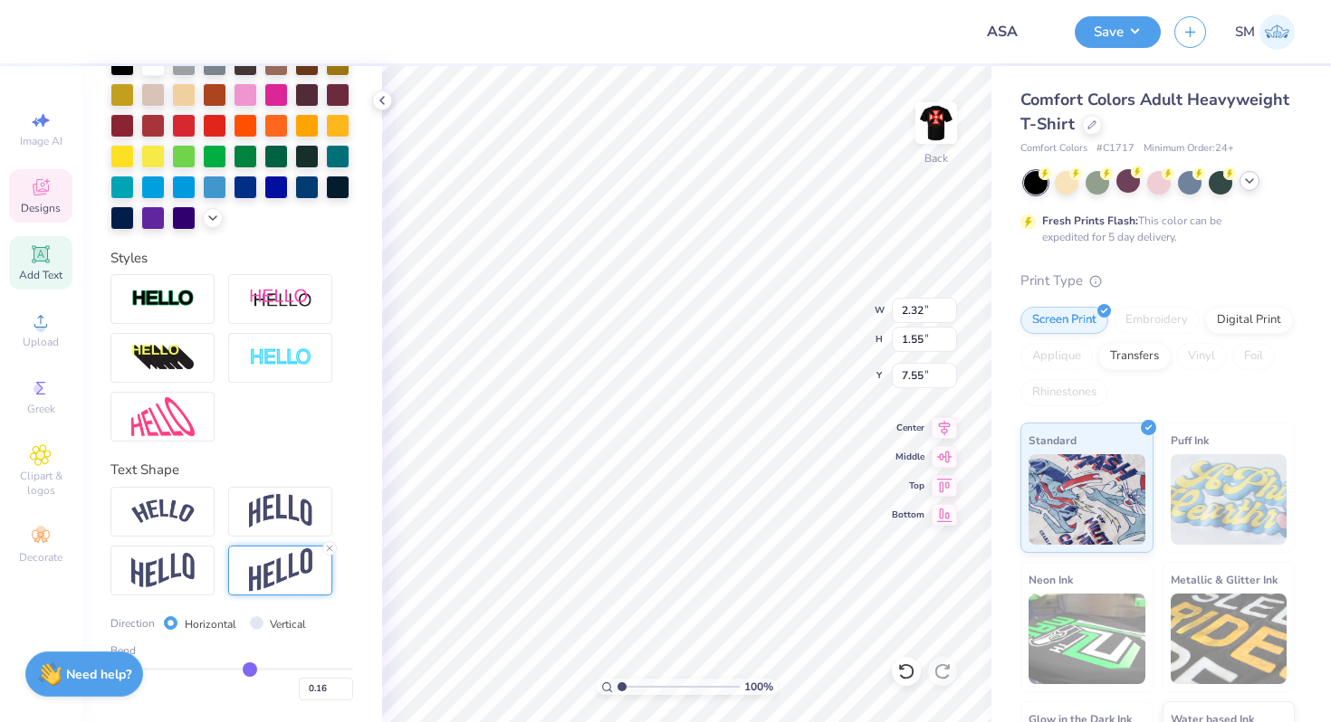
type input "0.07"
type input "-0.08"
type input "-0.16"
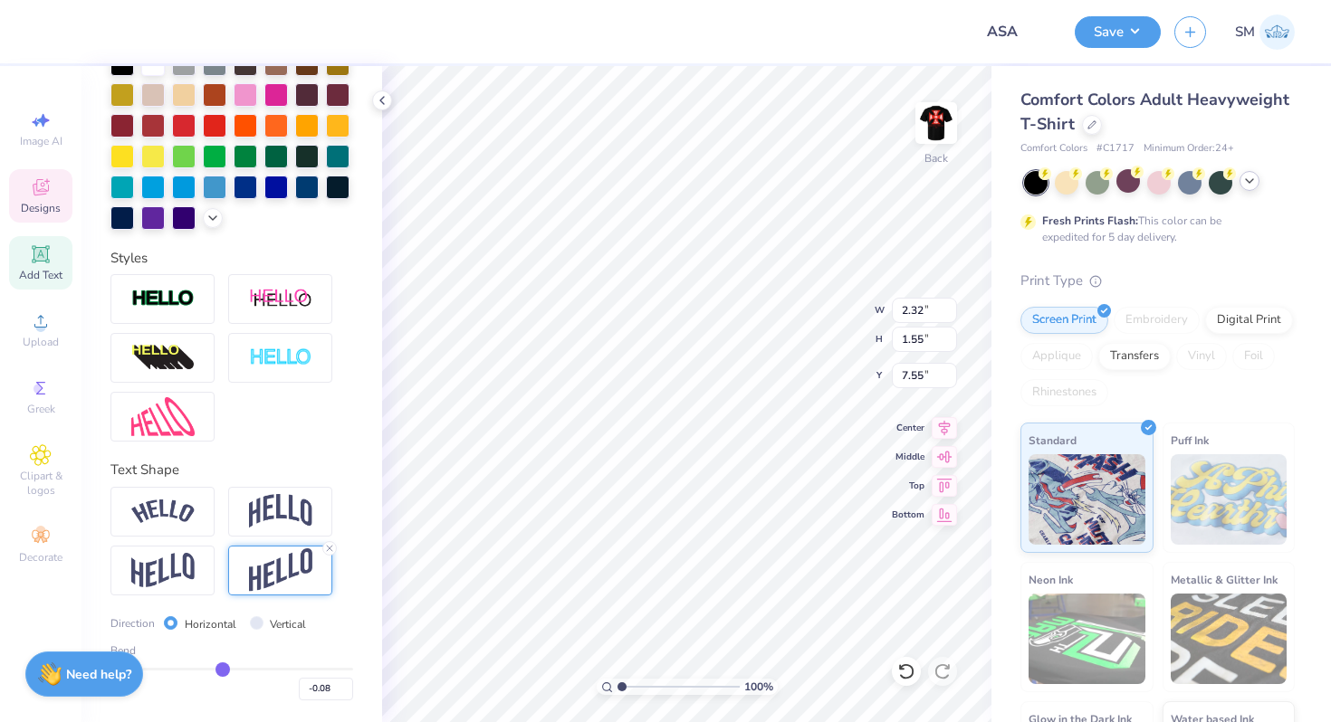
type input "-0.16"
type input "-0.18"
drag, startPoint x: 285, startPoint y: 666, endPoint x: 207, endPoint y: 666, distance: 77.8
type input "-0.21"
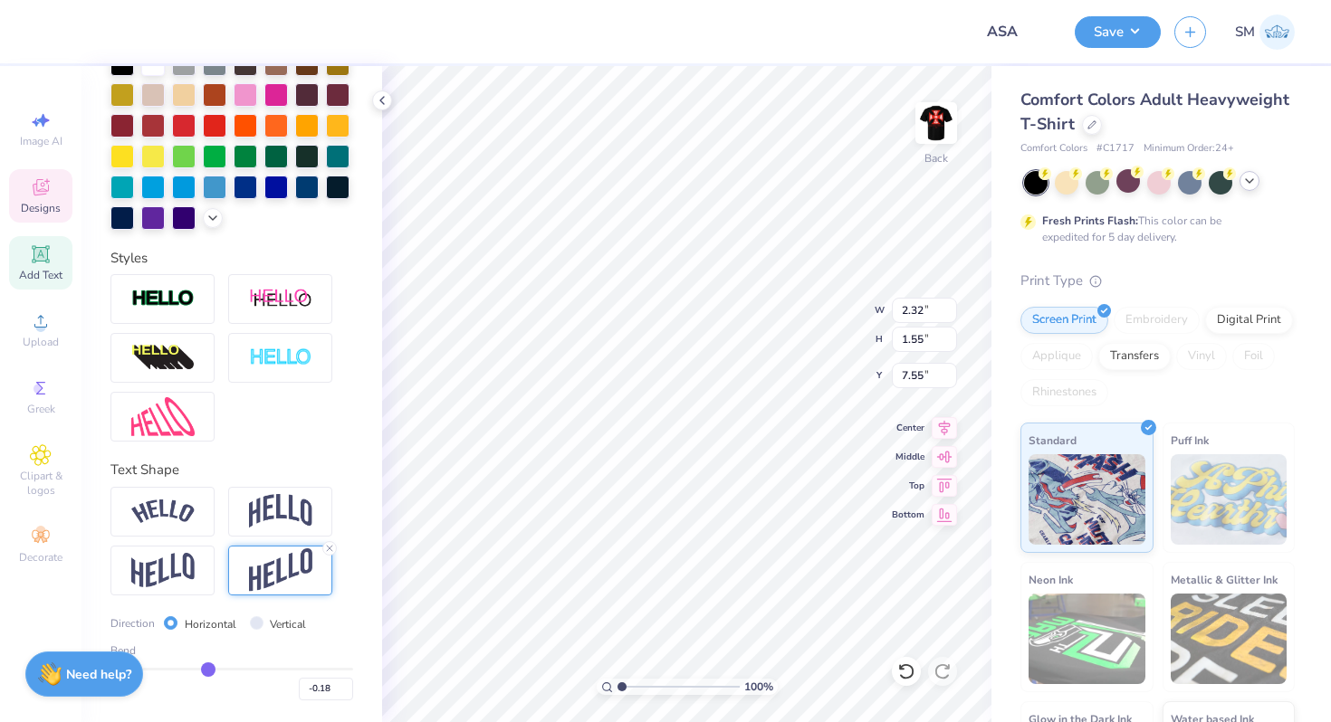
click at [207, 668] on input "range" at bounding box center [231, 669] width 243 height 3
type input "-0.21"
type input "1.08"
type input "7.78"
type input "-0.24"
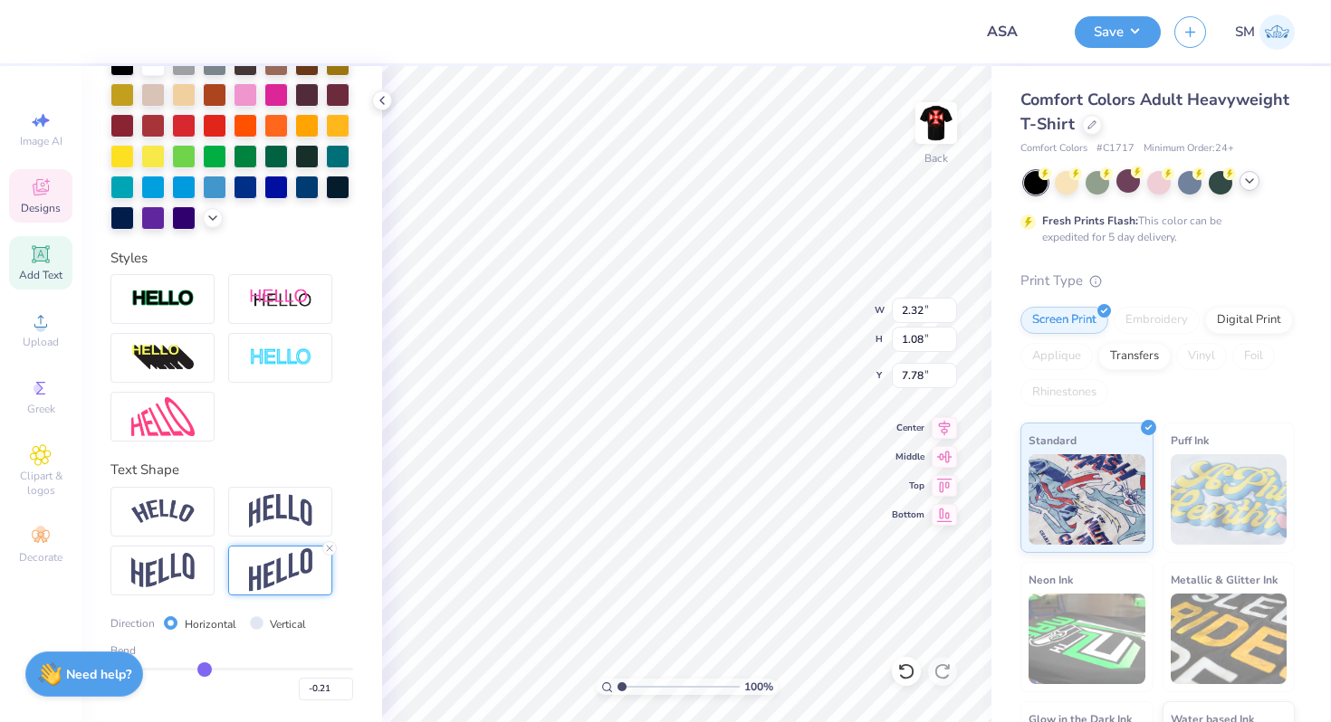
type input "-0.24"
type input "-0.26"
type input "-0.31"
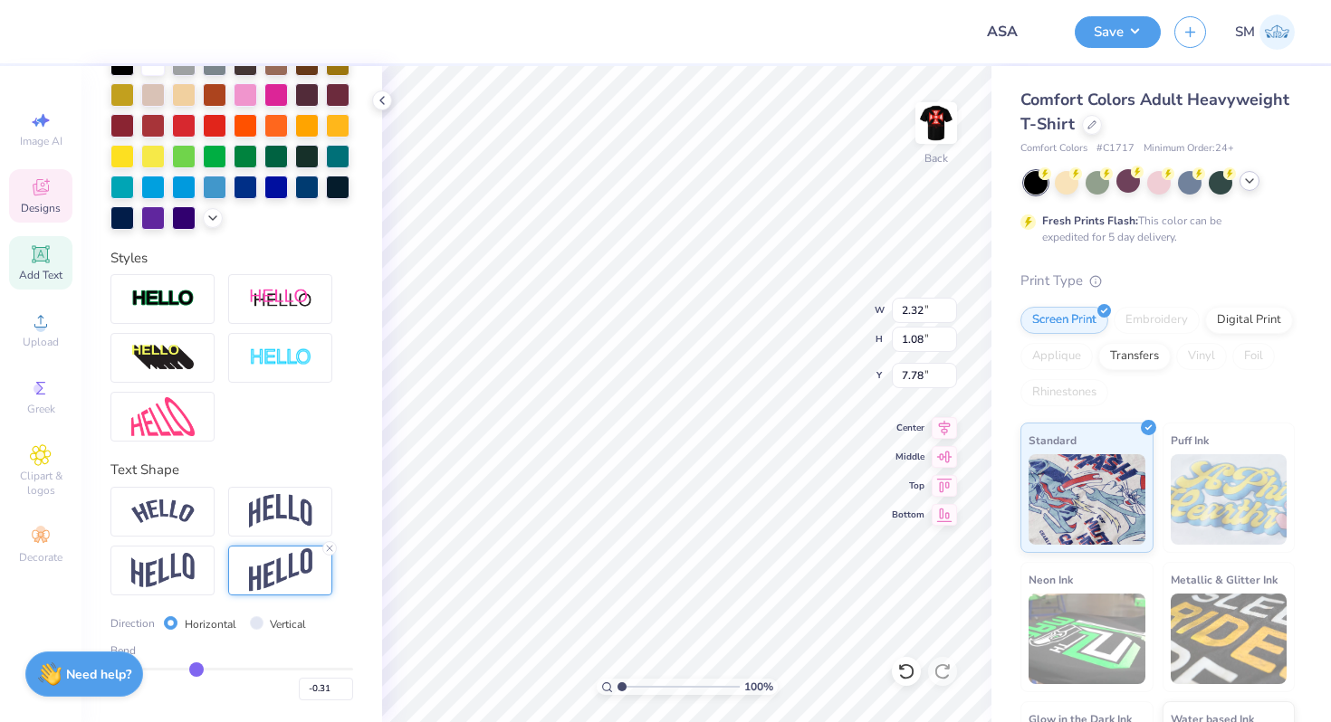
type input "-0.34"
type input "-0.38"
drag, startPoint x: 207, startPoint y: 666, endPoint x: 186, endPoint y: 666, distance: 21.7
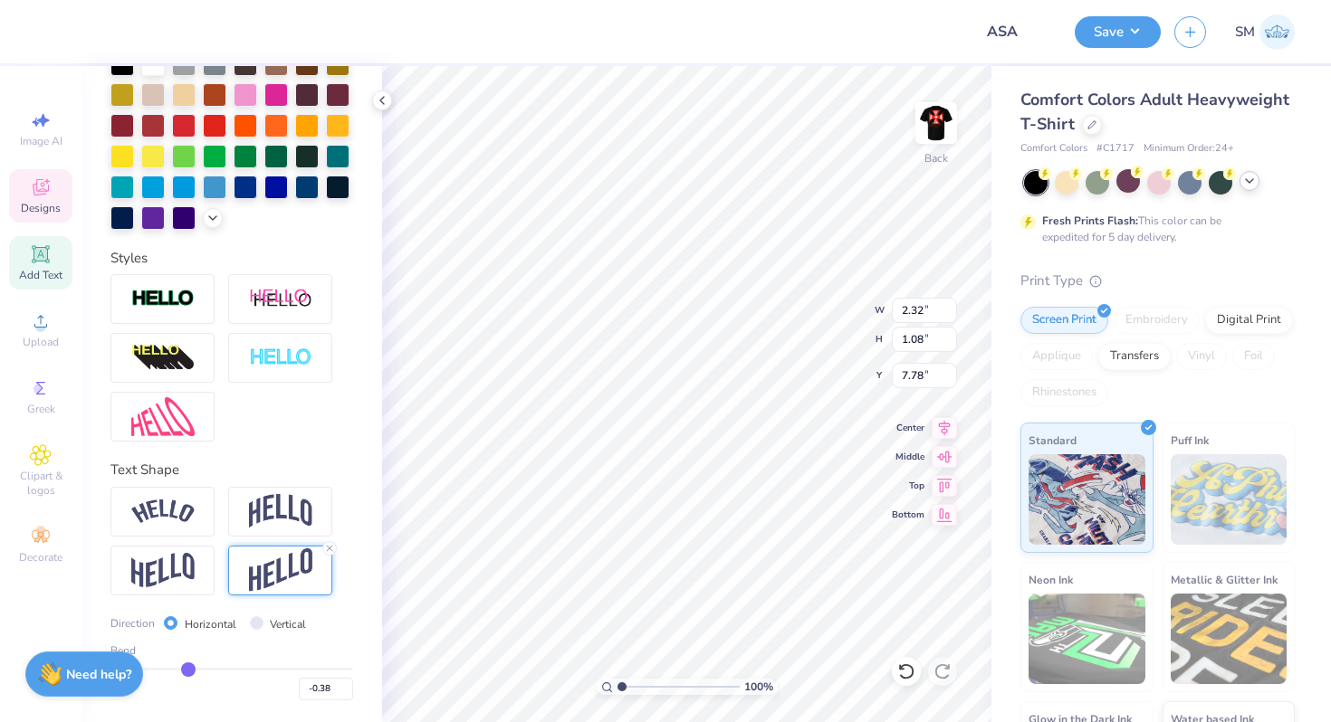
type input "-0.39"
click at [187, 668] on input "range" at bounding box center [231, 669] width 243 height 3
type input "-0.39"
type input "1.35"
type input "7.65"
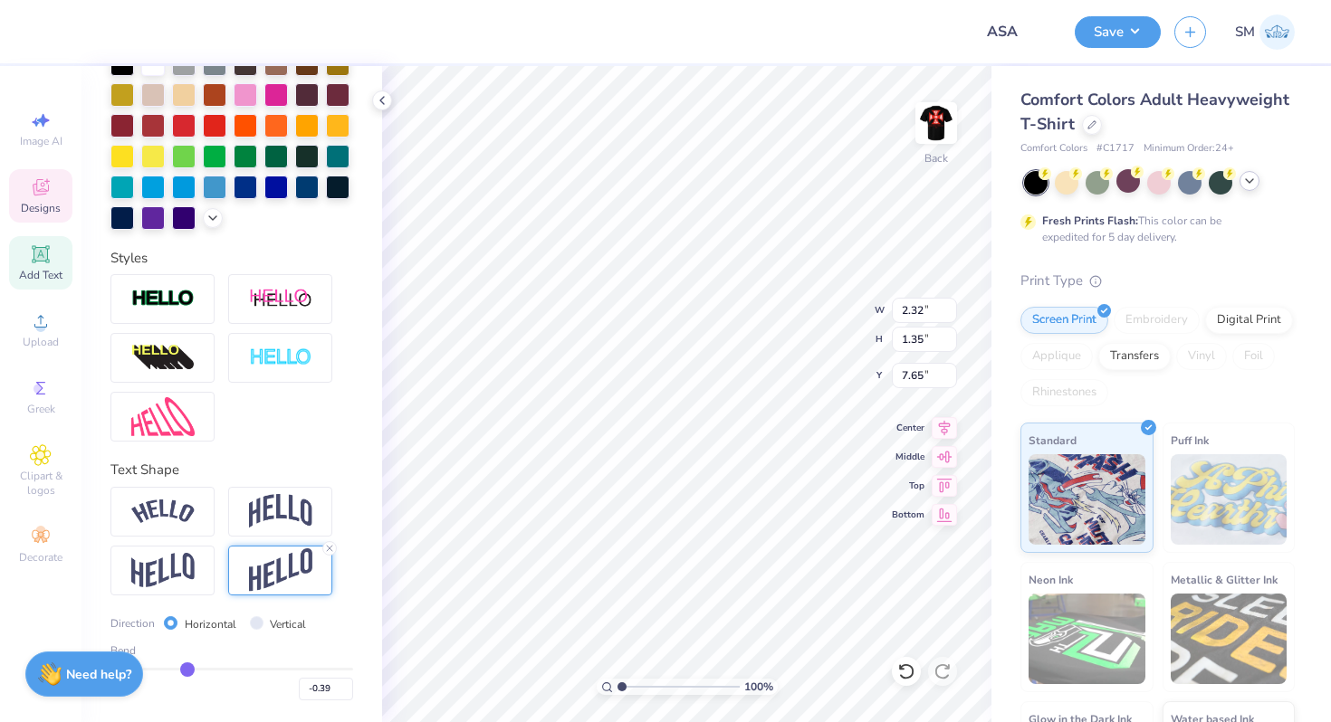
type input "-0.41"
type input "-0.44"
type input "-0.48"
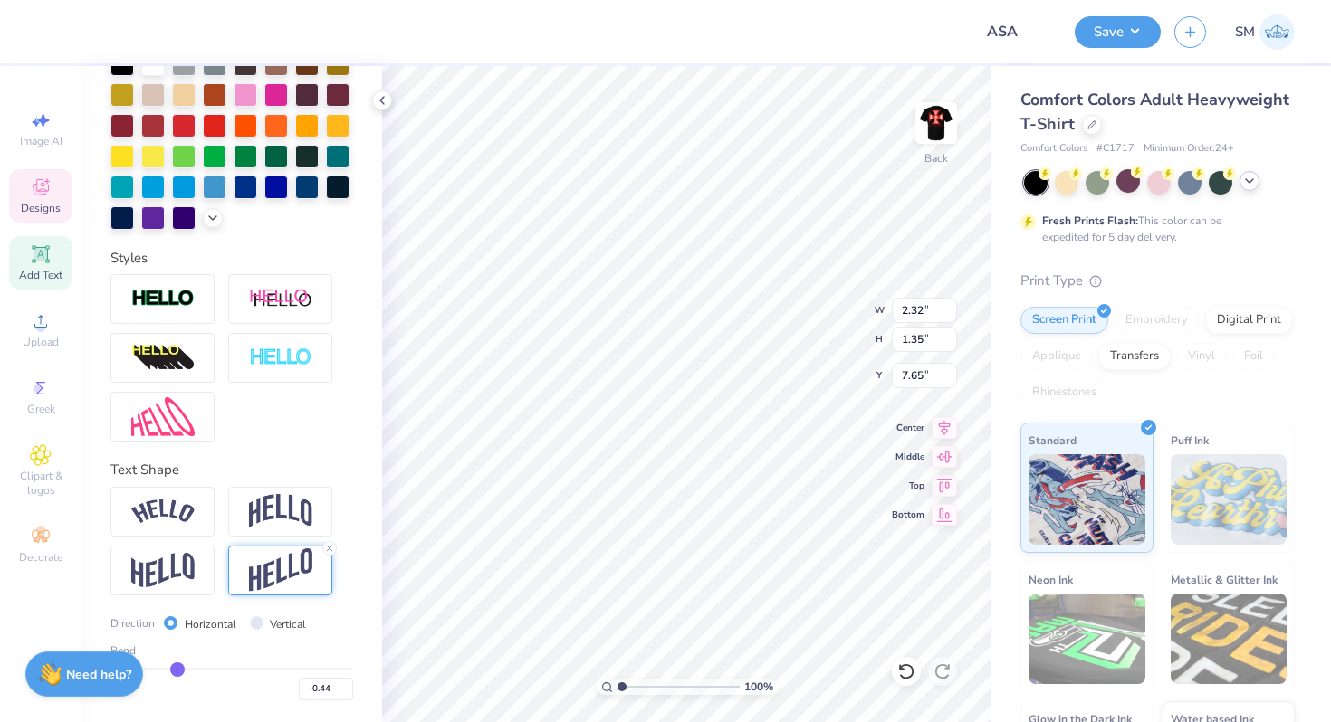
type input "-0.48"
type input "-0.57"
type input "-0.62"
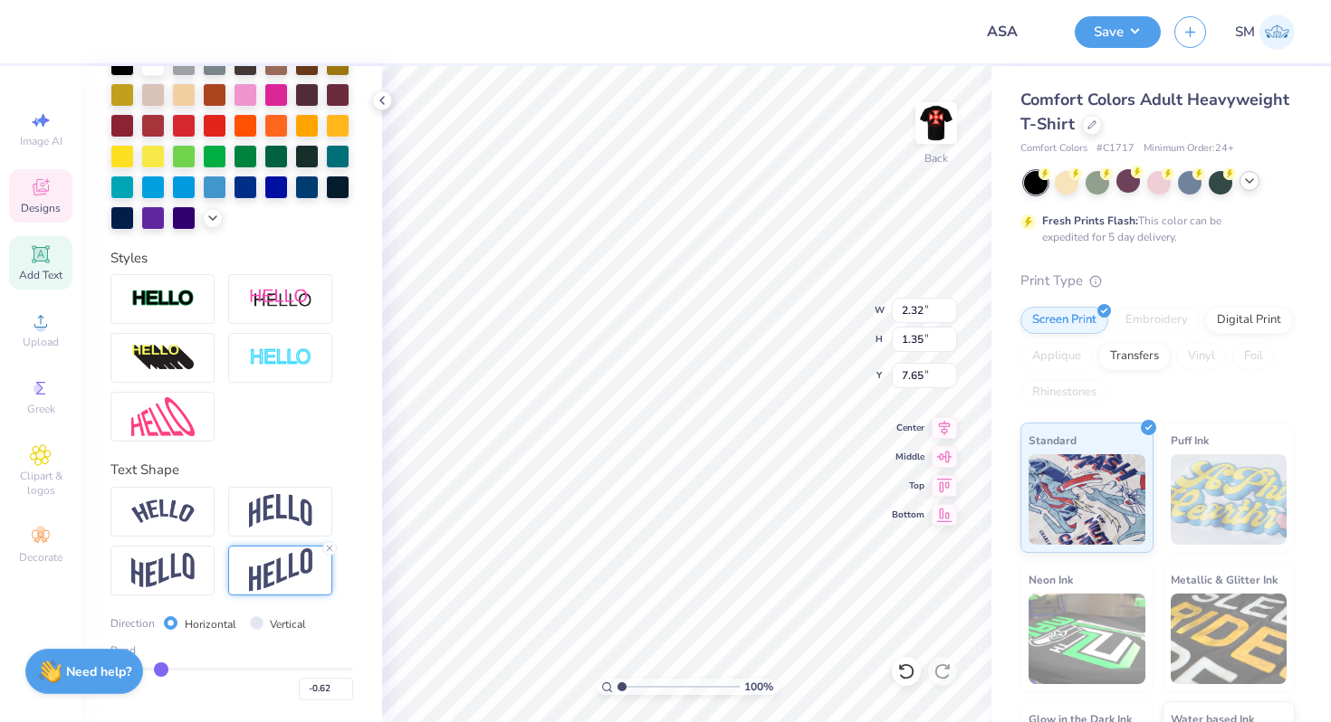
type input "-0.7"
type input "-0.70"
type input "-0.76"
type input "-0.8"
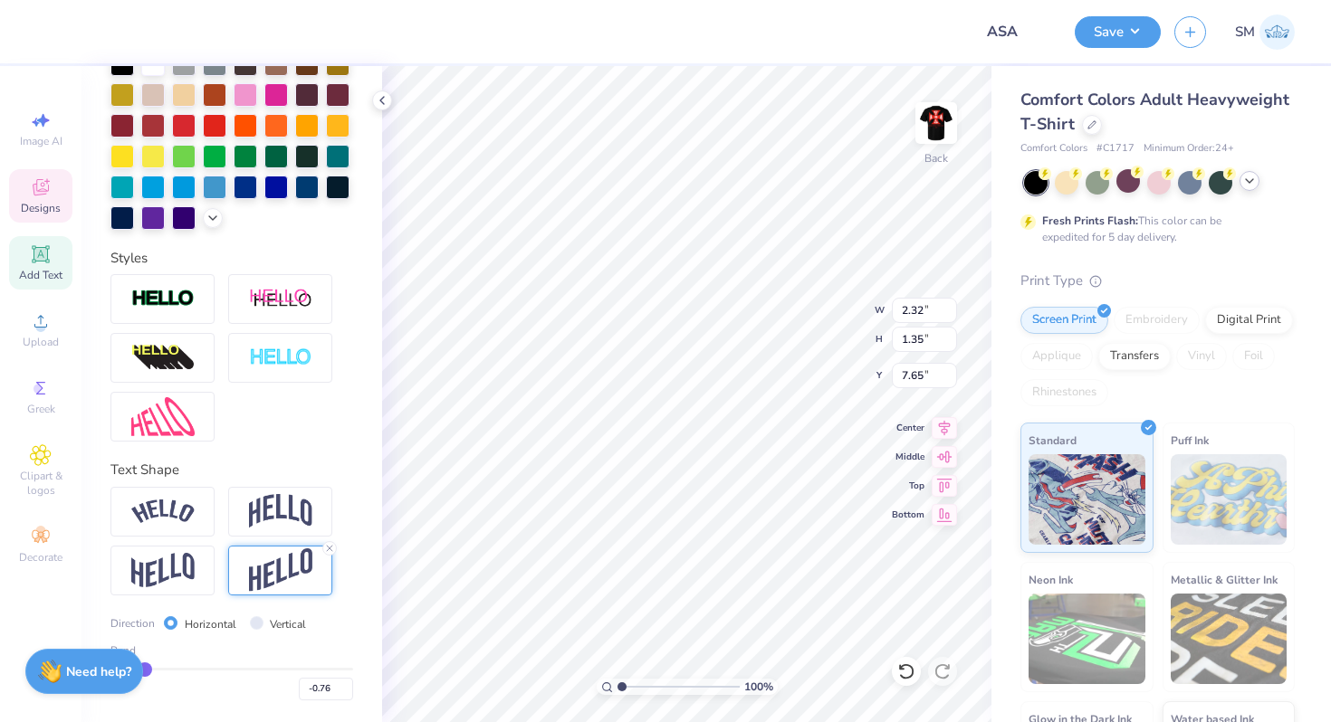
type input "-0.80"
type input "-0.83"
drag, startPoint x: 186, startPoint y: 666, endPoint x: 136, endPoint y: 666, distance: 49.8
type input "-0.83"
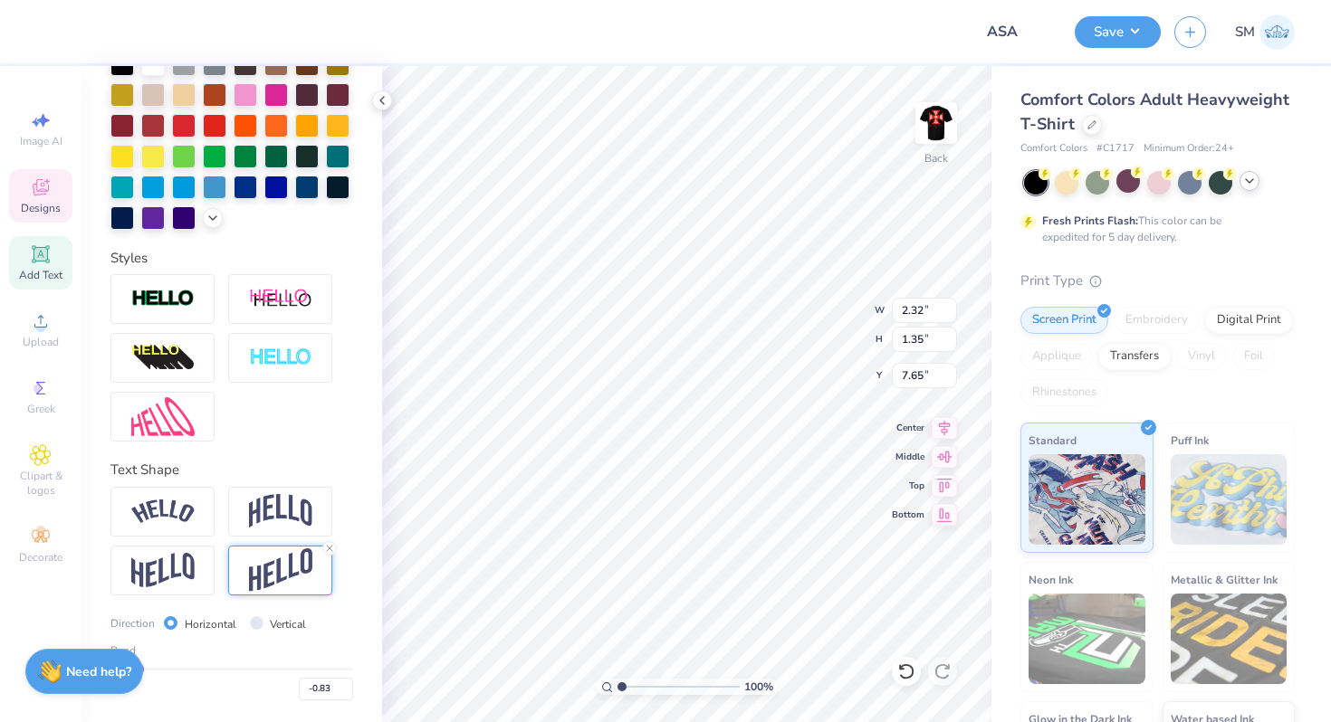
click at [137, 668] on input "range" at bounding box center [231, 669] width 243 height 3
type input "2.02"
type input "7.31"
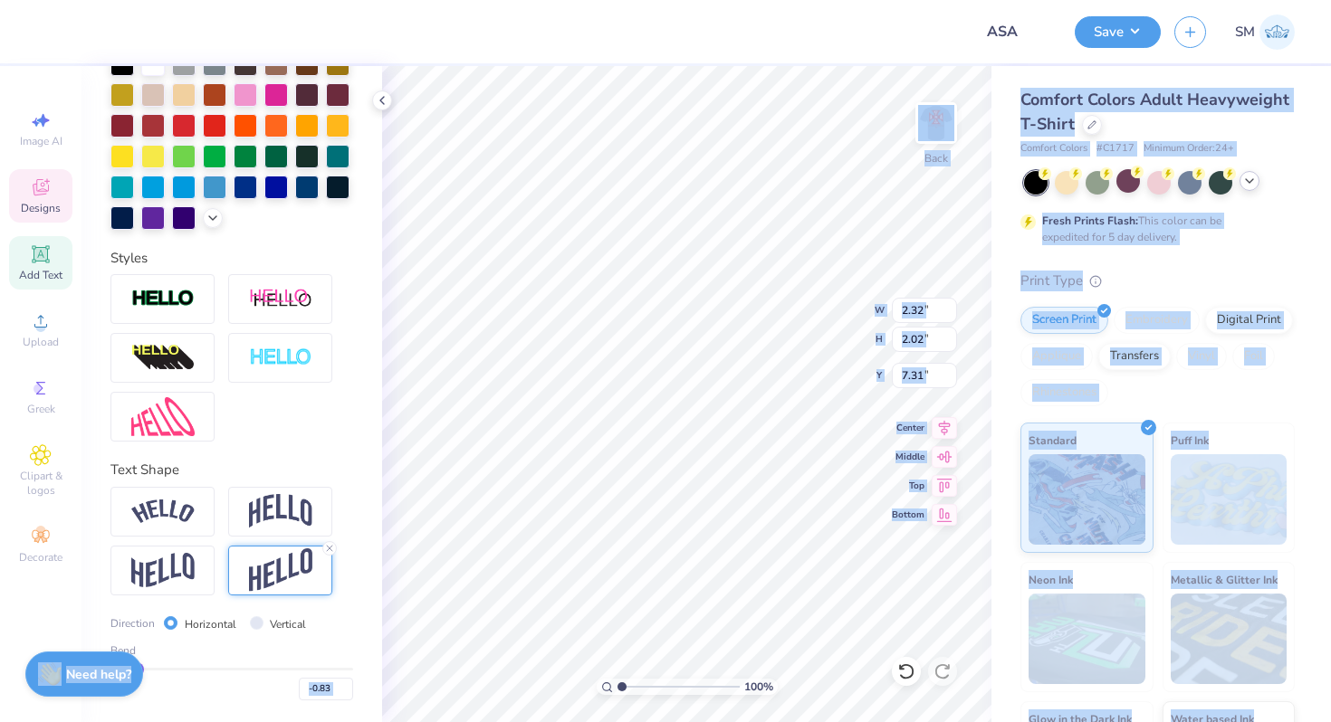
drag, startPoint x: 142, startPoint y: 667, endPoint x: 180, endPoint y: 663, distance: 38.2
click at [180, 664] on div "Design Title ASA Save SM Image AI Designs Add Text Upload Greek Clipart & logos…" at bounding box center [665, 361] width 1331 height 722
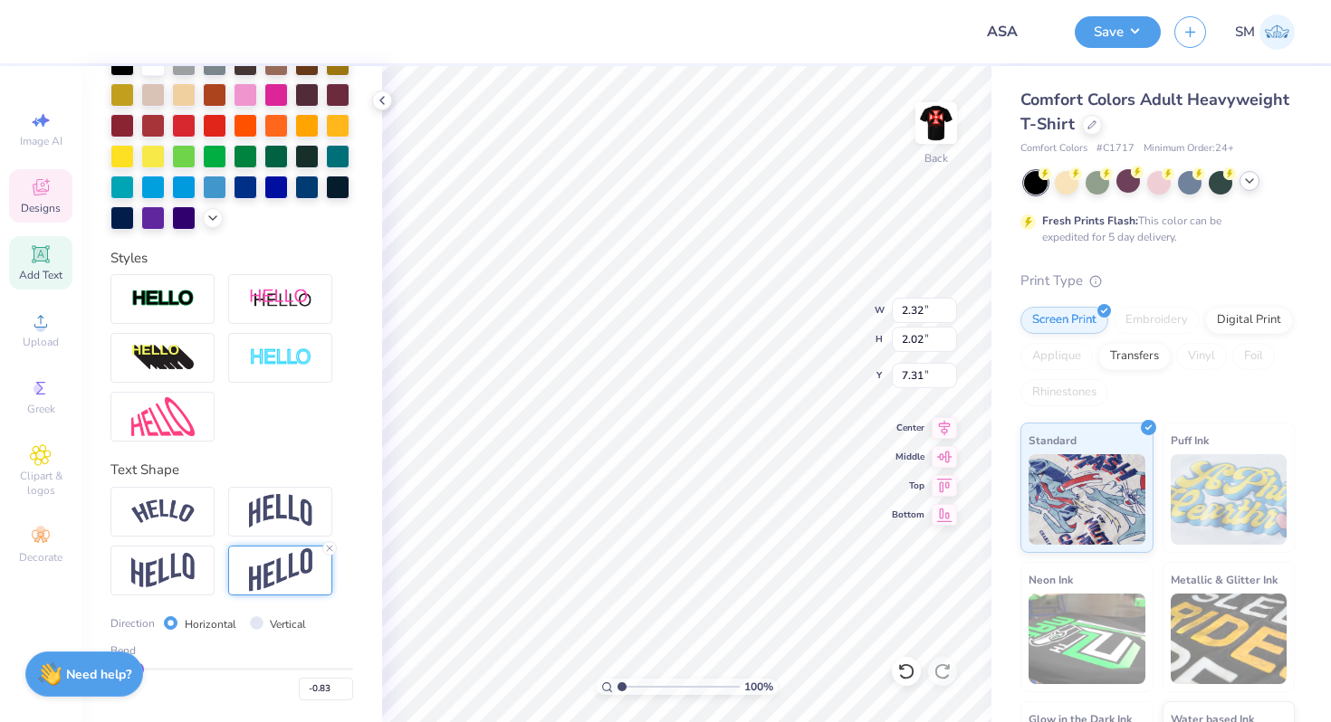
click at [183, 647] on div "Bend" at bounding box center [231, 651] width 243 height 16
click at [154, 667] on div "Bend -0.83" at bounding box center [231, 672] width 243 height 58
drag, startPoint x: 146, startPoint y: 666, endPoint x: 202, endPoint y: 665, distance: 56.1
click at [202, 665] on div "Bend -0.83" at bounding box center [231, 672] width 243 height 58
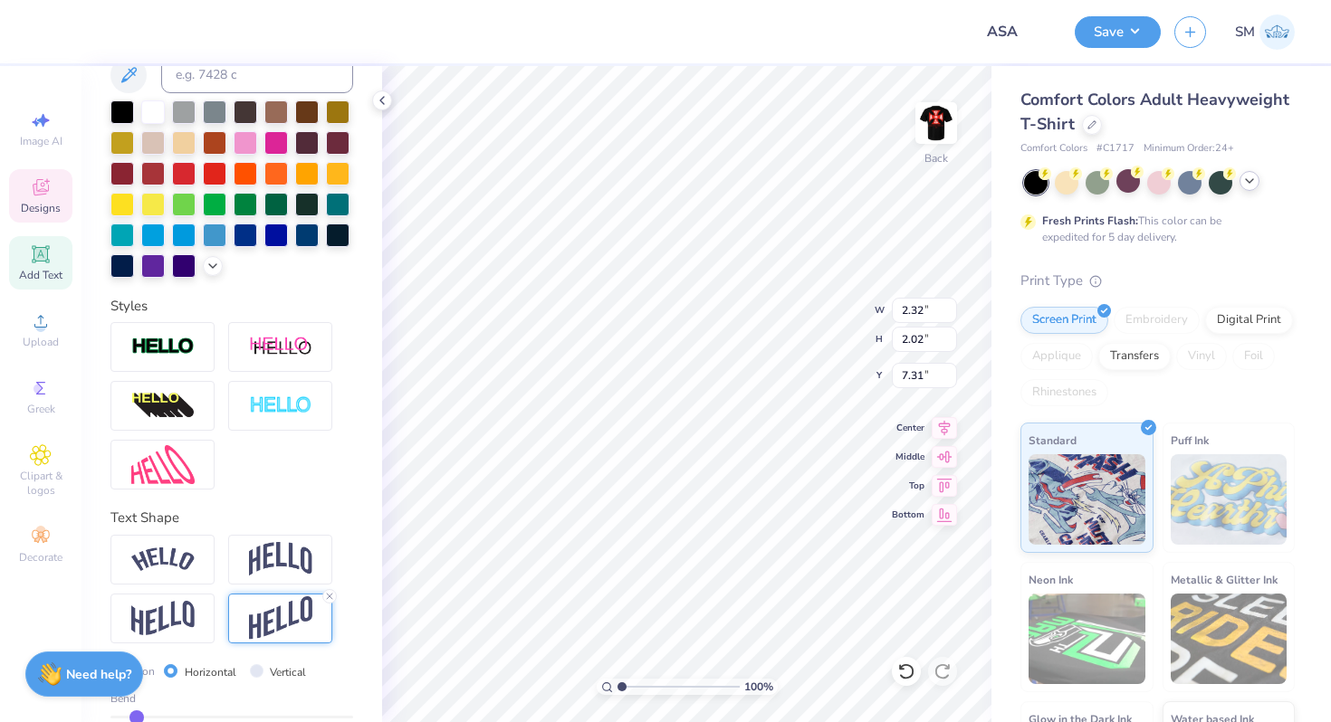
scroll to position [393, 0]
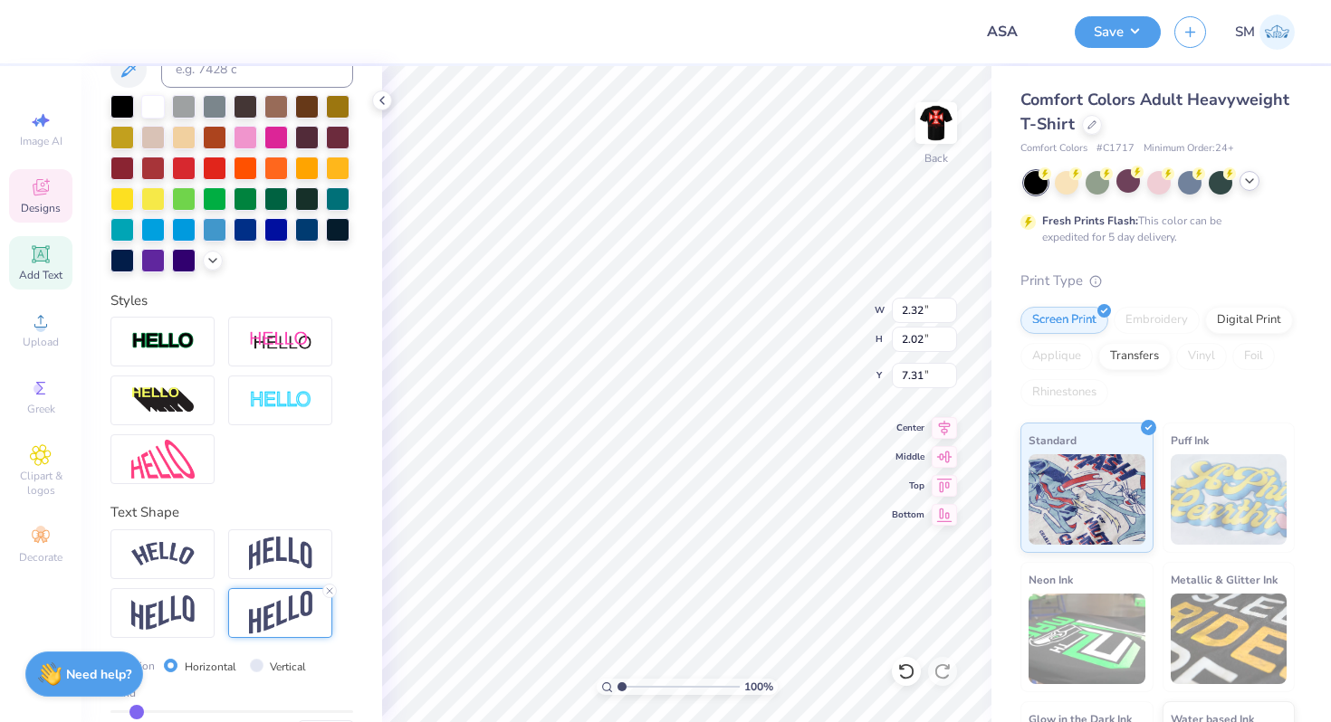
type input "-0.81"
type input "-0.79"
type input "-0.76"
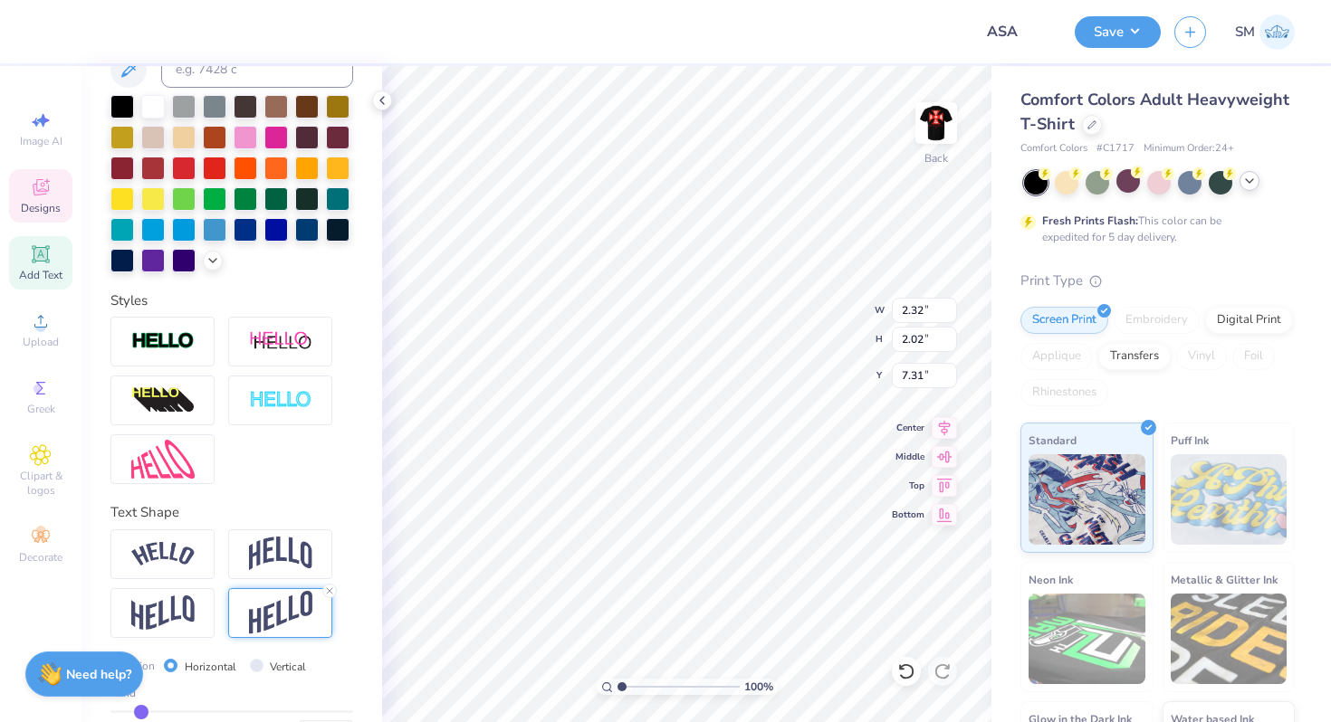
type input "-0.76"
type input "-0.71"
type input "-0.66"
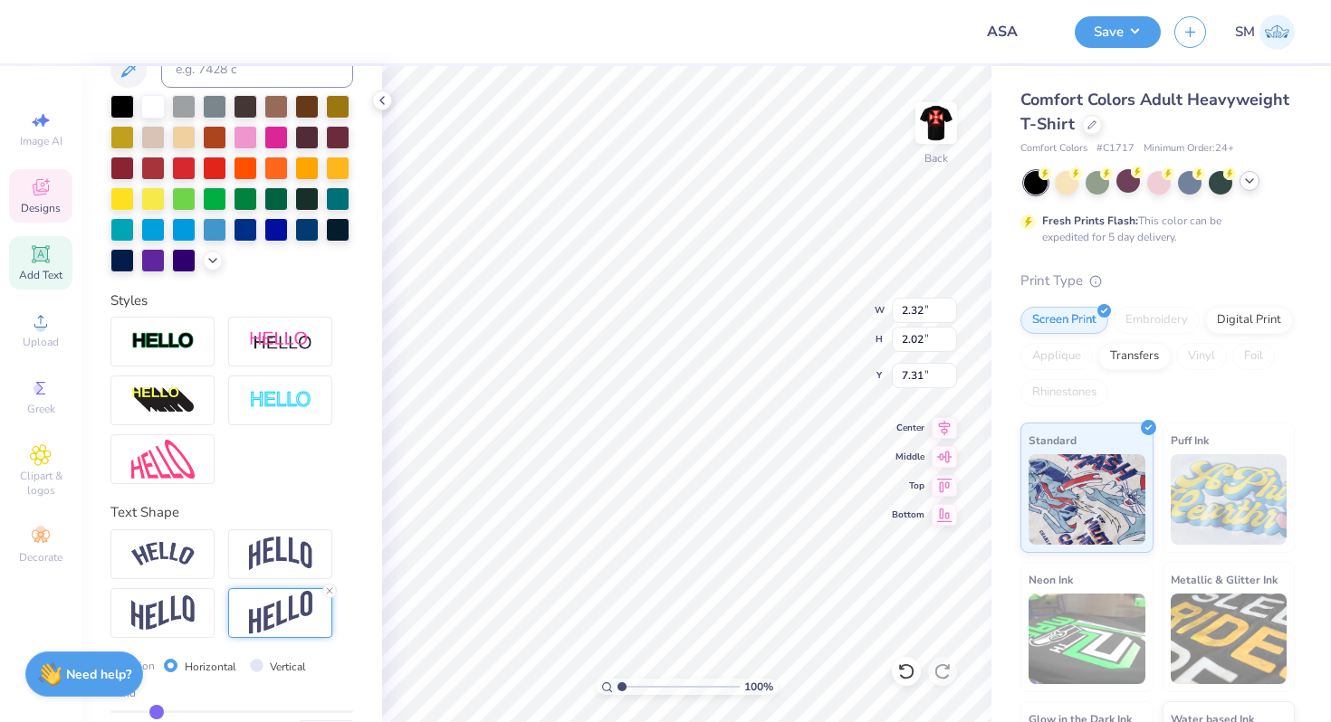
type input "-0.6"
type input "-0.60"
type input "-0.58"
type input "-0.56"
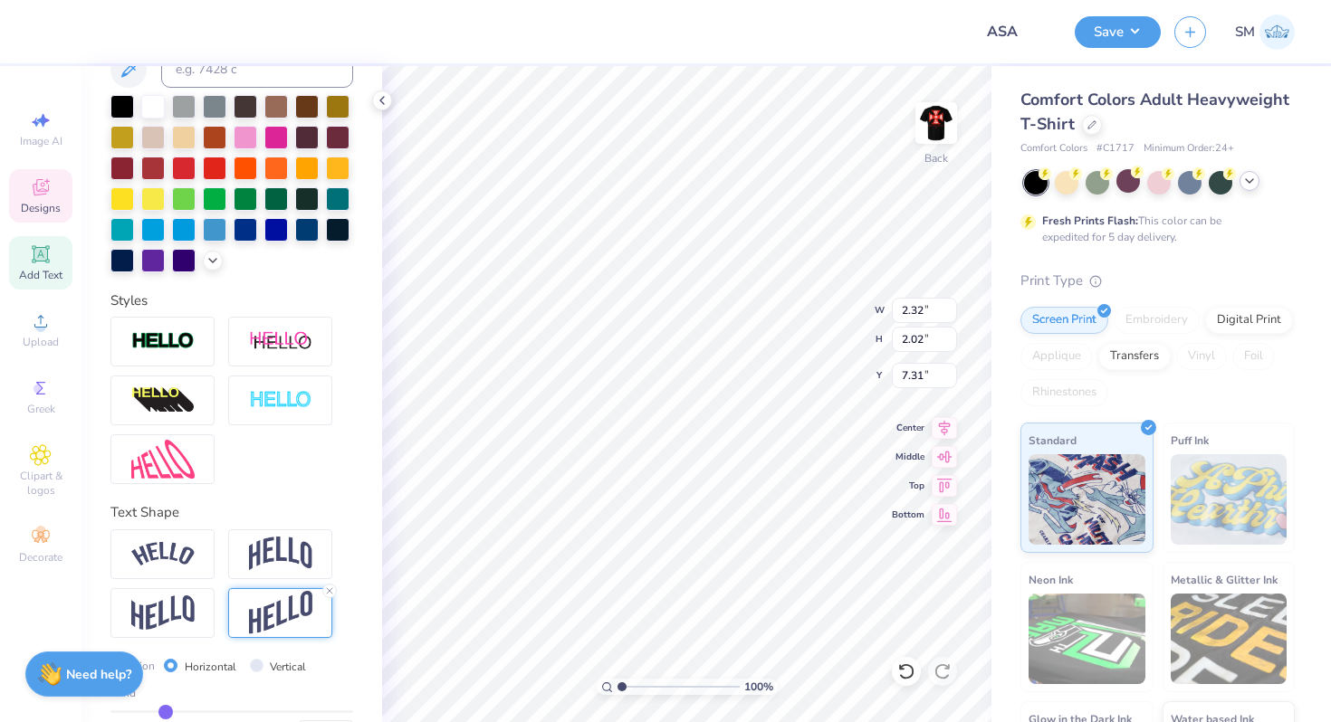
type input "-0.56"
type input "-0.55"
type input "-0.54"
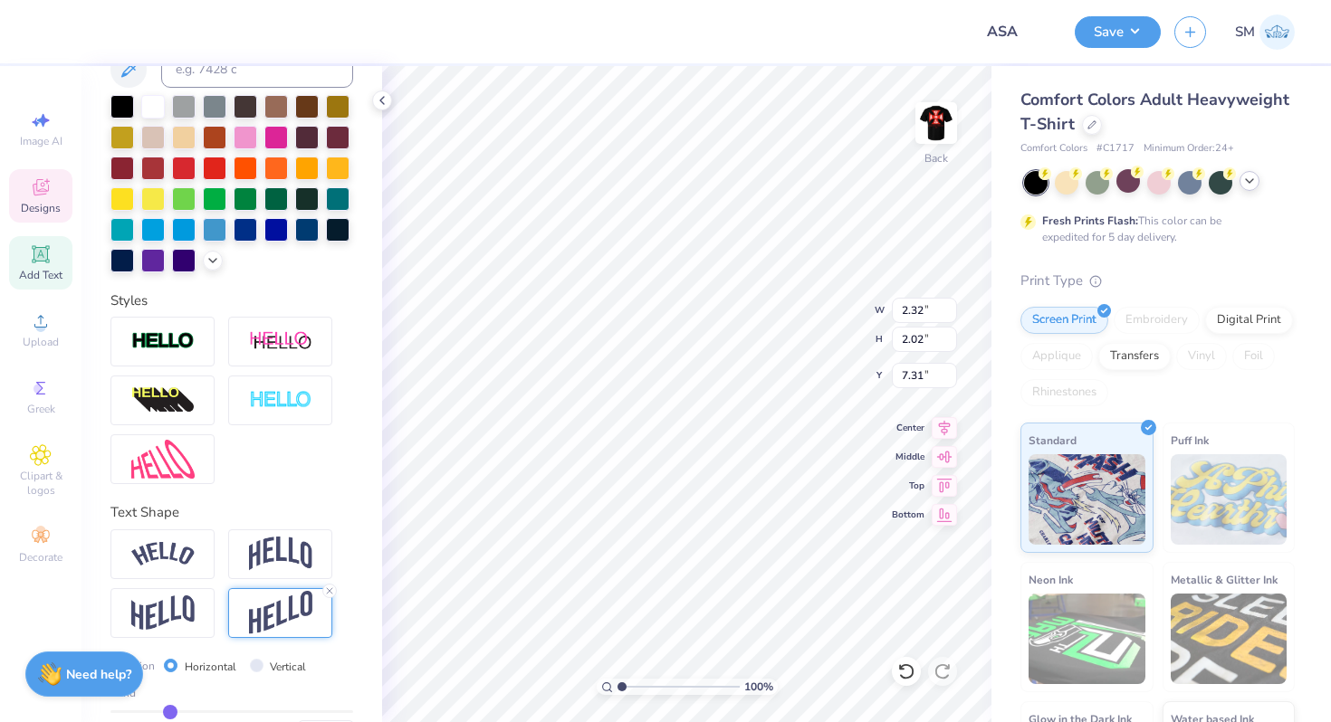
type input "-0.53"
type input "-0.52"
type input "-0.51"
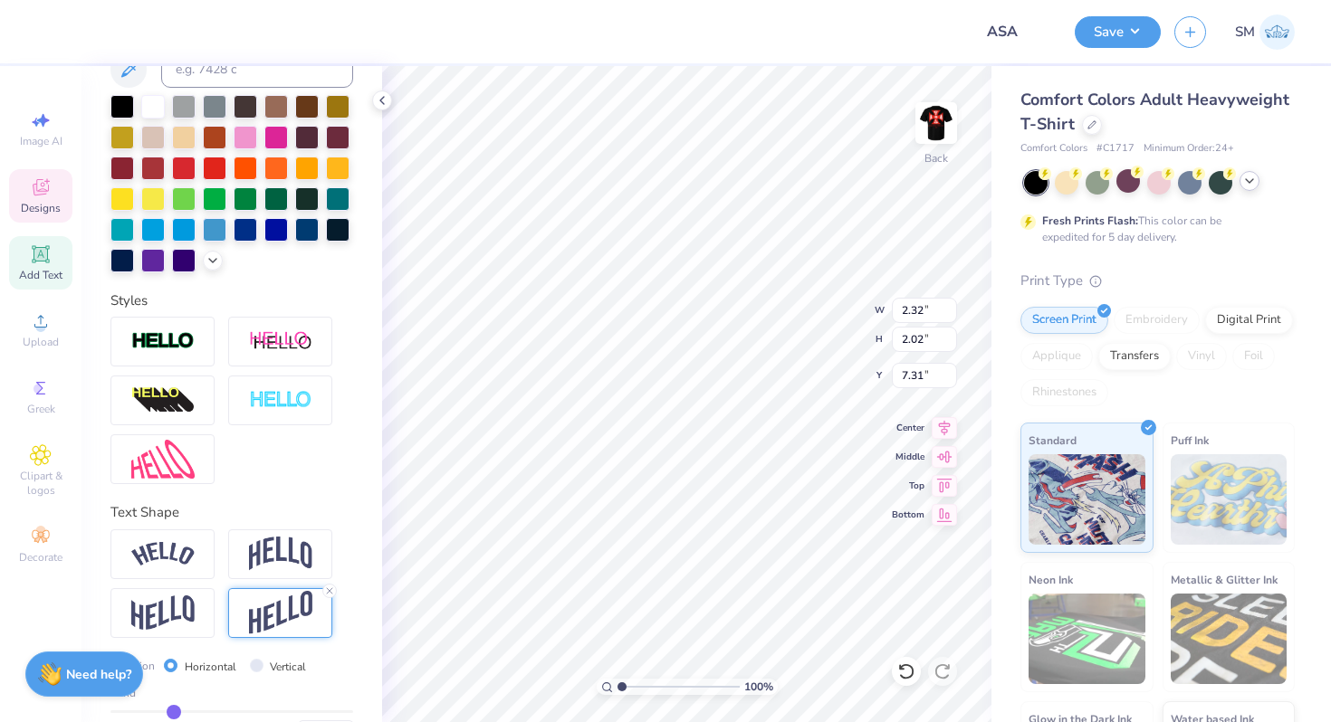
type input "-0.51"
type input "-0.49"
type input "-0.48"
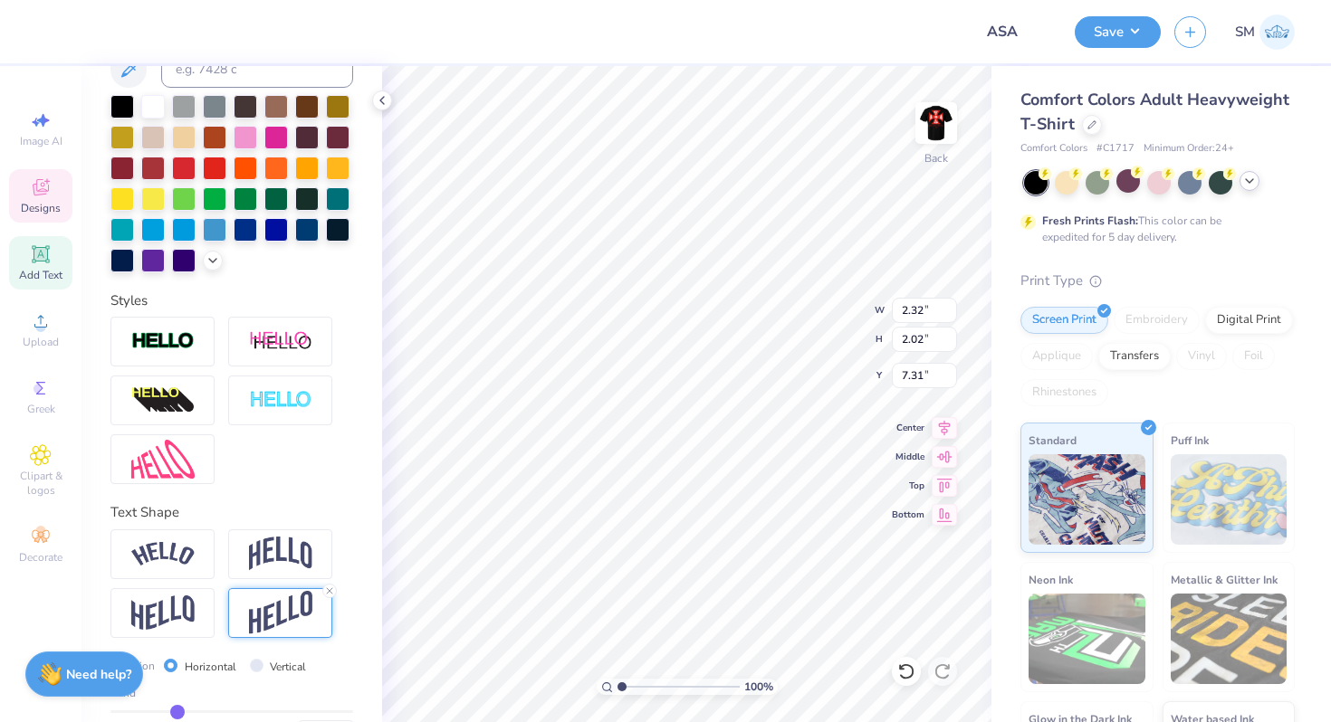
type input "-0.45"
type input "-0.43"
type input "-0.4"
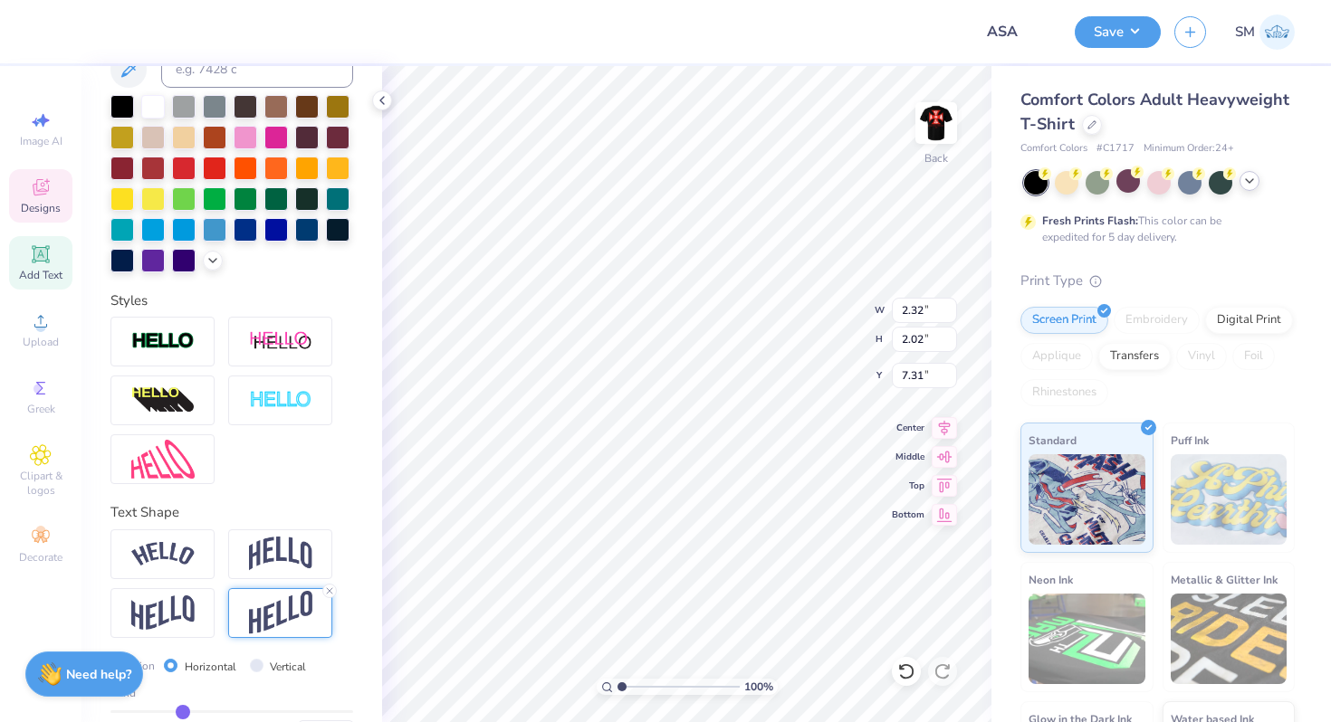
type input "-0.40"
type input "-0.37"
type input "-0.35"
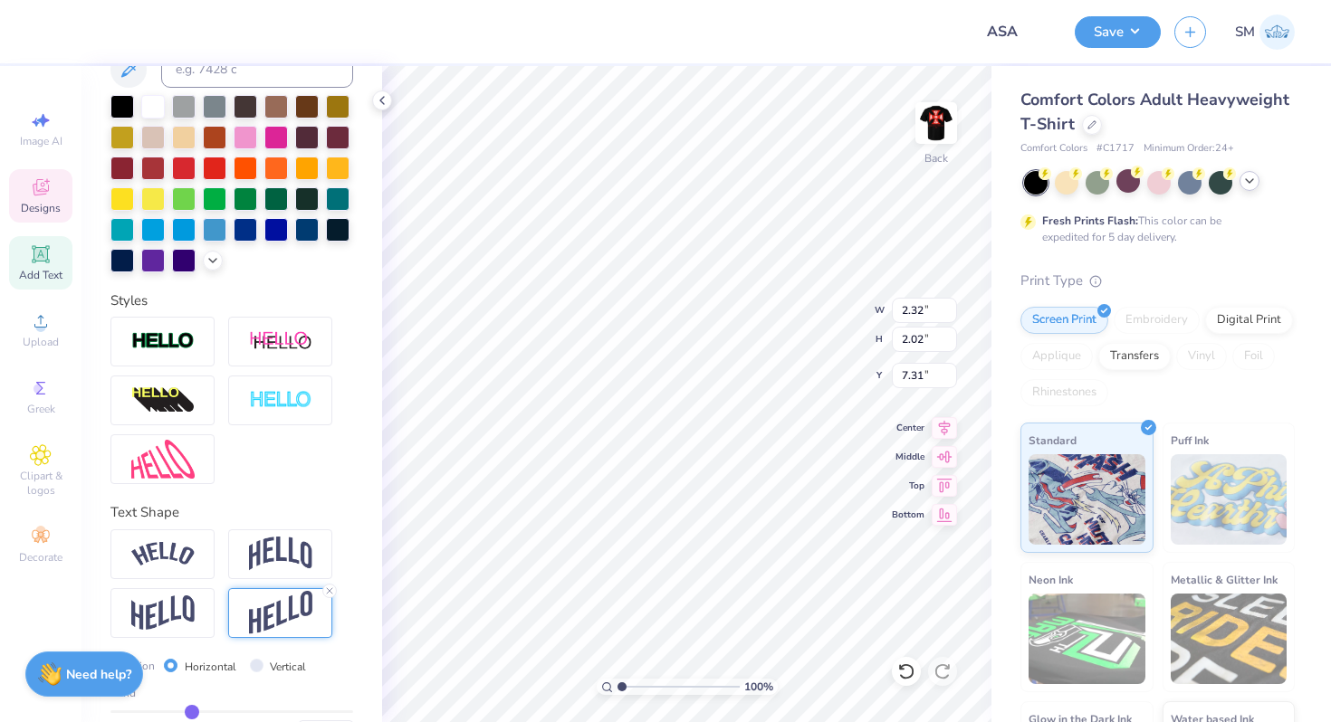
type input "-0.34"
type input "-0.33"
drag, startPoint x: 138, startPoint y: 711, endPoint x: 194, endPoint y: 711, distance: 56.1
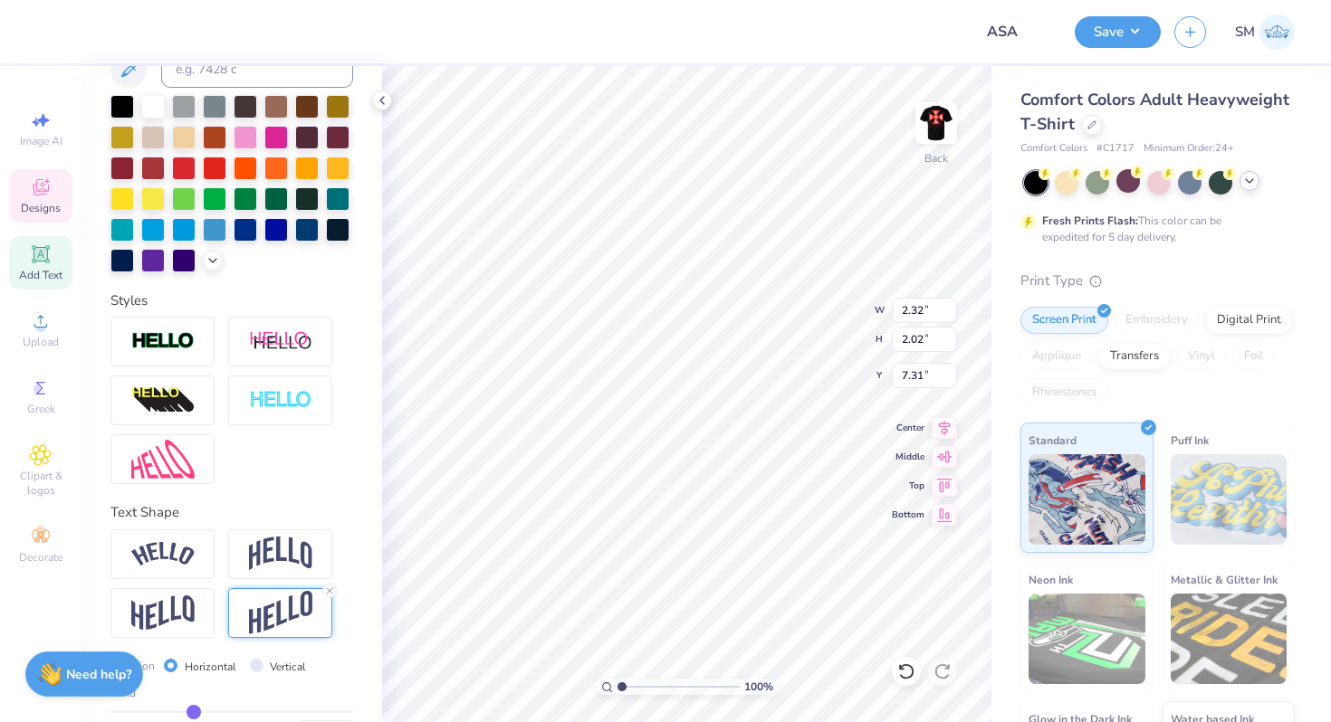
type input "-0.33"
click at [194, 711] on input "range" at bounding box center [231, 712] width 243 height 3
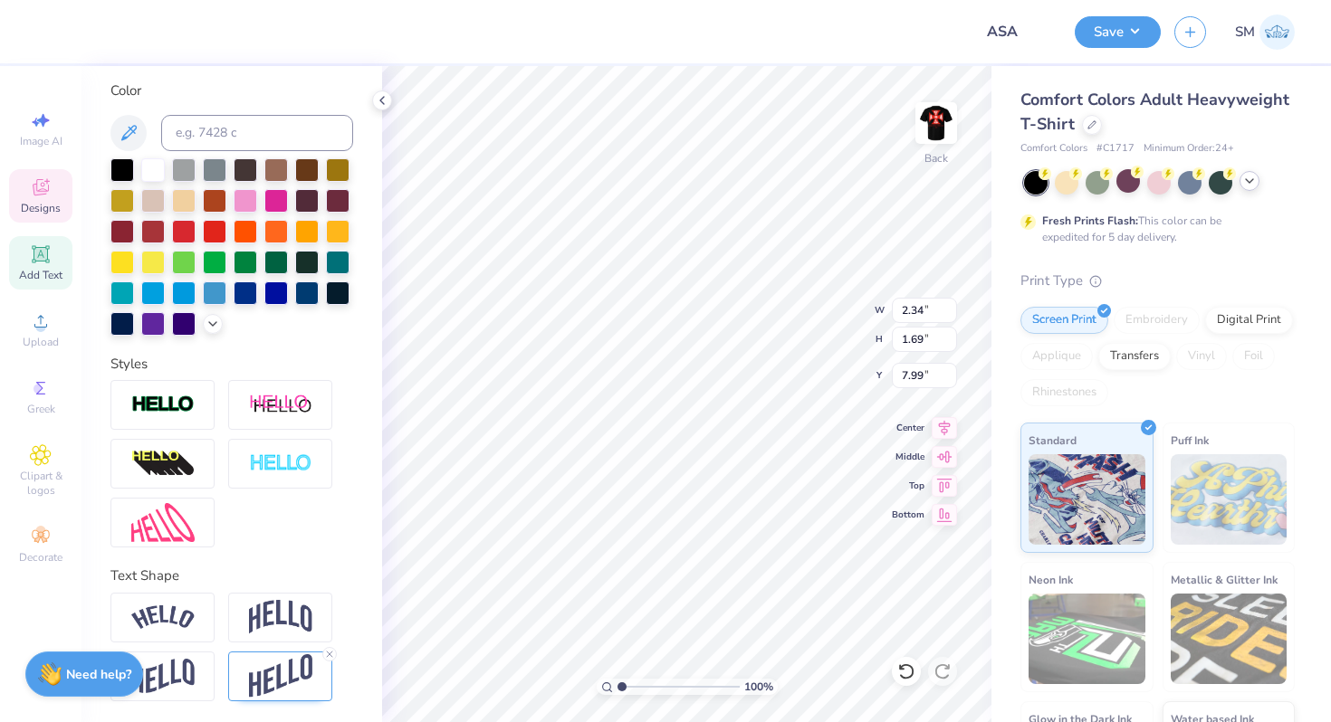
scroll to position [1, 0]
click at [327, 654] on icon at bounding box center [329, 654] width 11 height 11
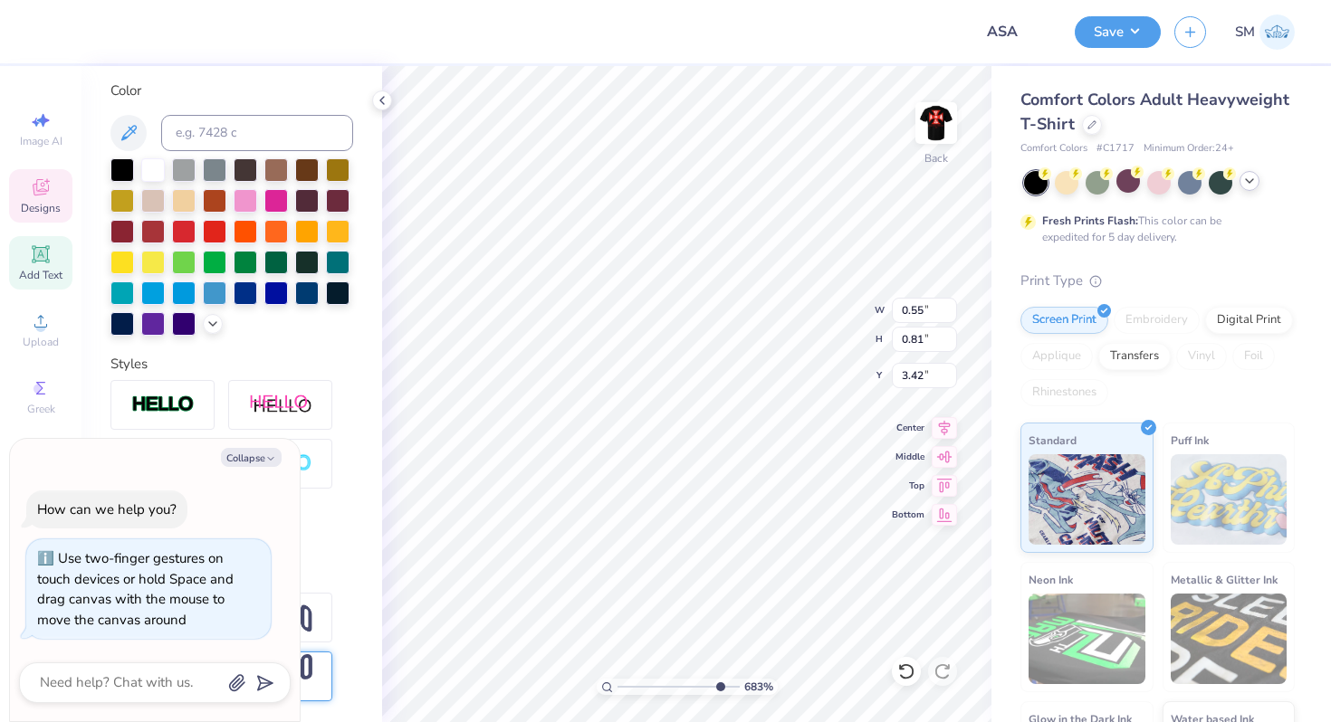
drag, startPoint x: 623, startPoint y: 685, endPoint x: 717, endPoint y: 683, distance: 94.2
click at [717, 683] on input "range" at bounding box center [678, 687] width 122 height 16
drag, startPoint x: 716, startPoint y: 688, endPoint x: 638, endPoint y: 671, distance: 79.7
click at [638, 679] on input "range" at bounding box center [678, 687] width 122 height 16
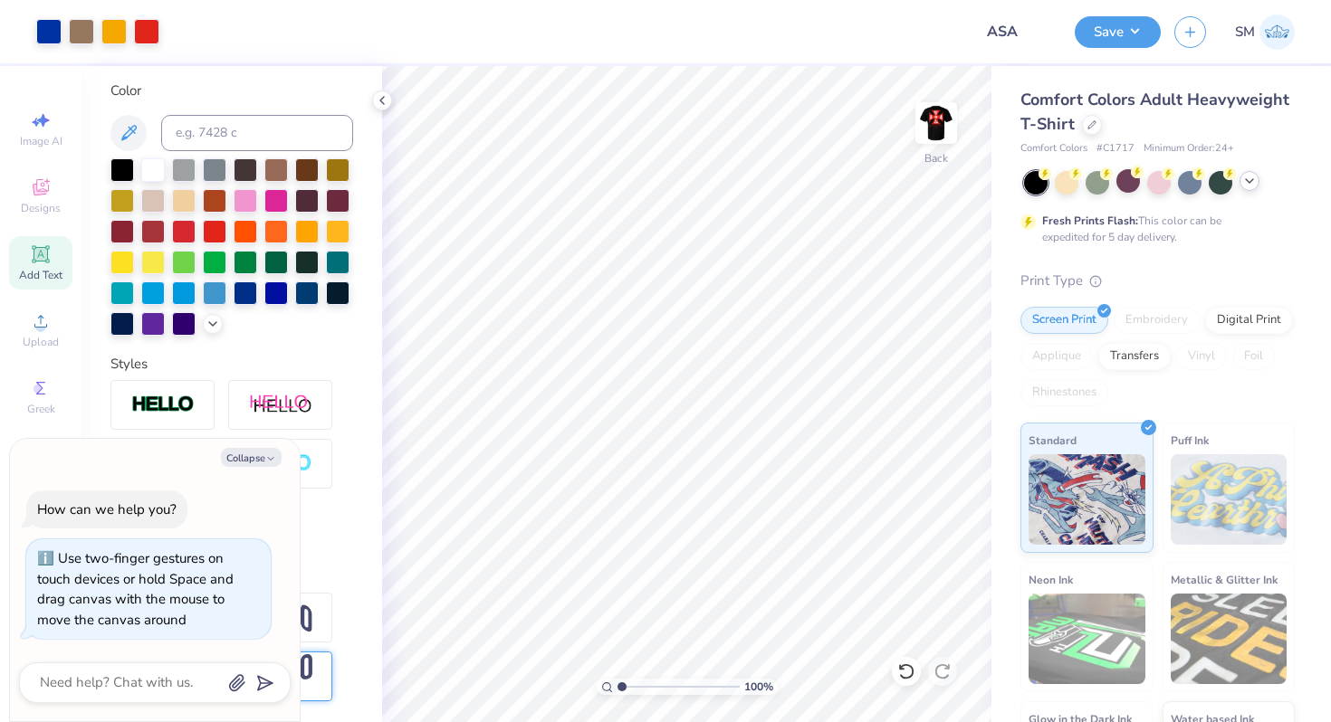
drag, startPoint x: 642, startPoint y: 682, endPoint x: 608, endPoint y: 675, distance: 34.3
click at [617, 679] on input "range" at bounding box center [678, 687] width 122 height 16
click at [380, 96] on icon at bounding box center [382, 100] width 14 height 14
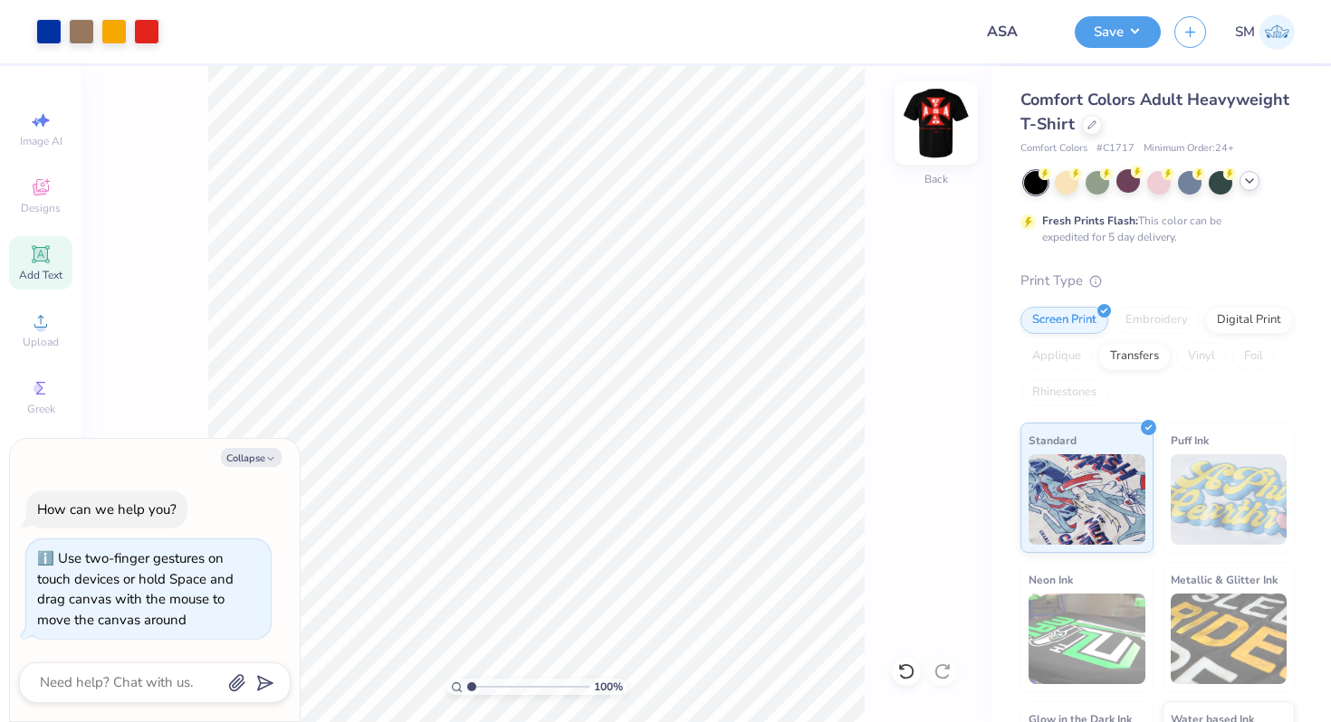
click at [939, 131] on img at bounding box center [936, 123] width 72 height 72
click at [939, 131] on img at bounding box center [936, 123] width 36 height 36
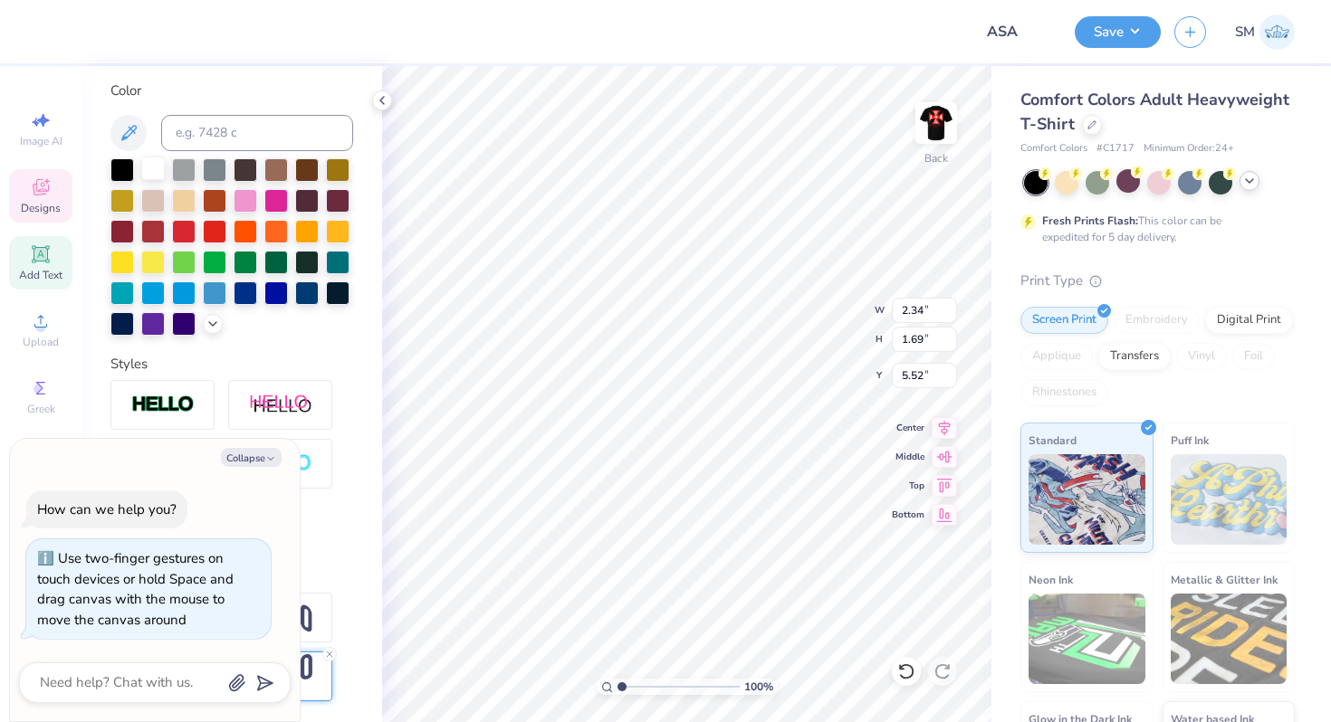
click at [152, 167] on div at bounding box center [153, 169] width 24 height 24
click at [154, 172] on div at bounding box center [153, 169] width 24 height 24
click at [157, 166] on div at bounding box center [153, 169] width 24 height 24
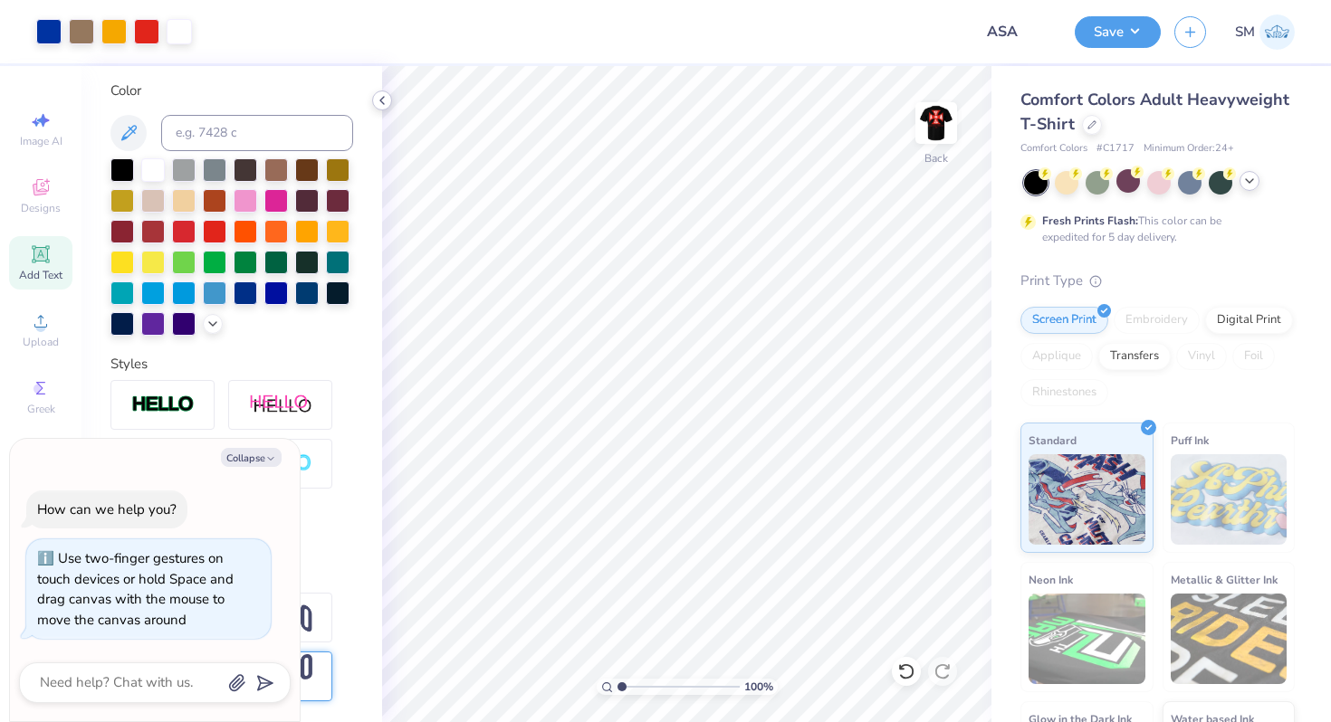
click at [378, 100] on icon at bounding box center [382, 100] width 14 height 14
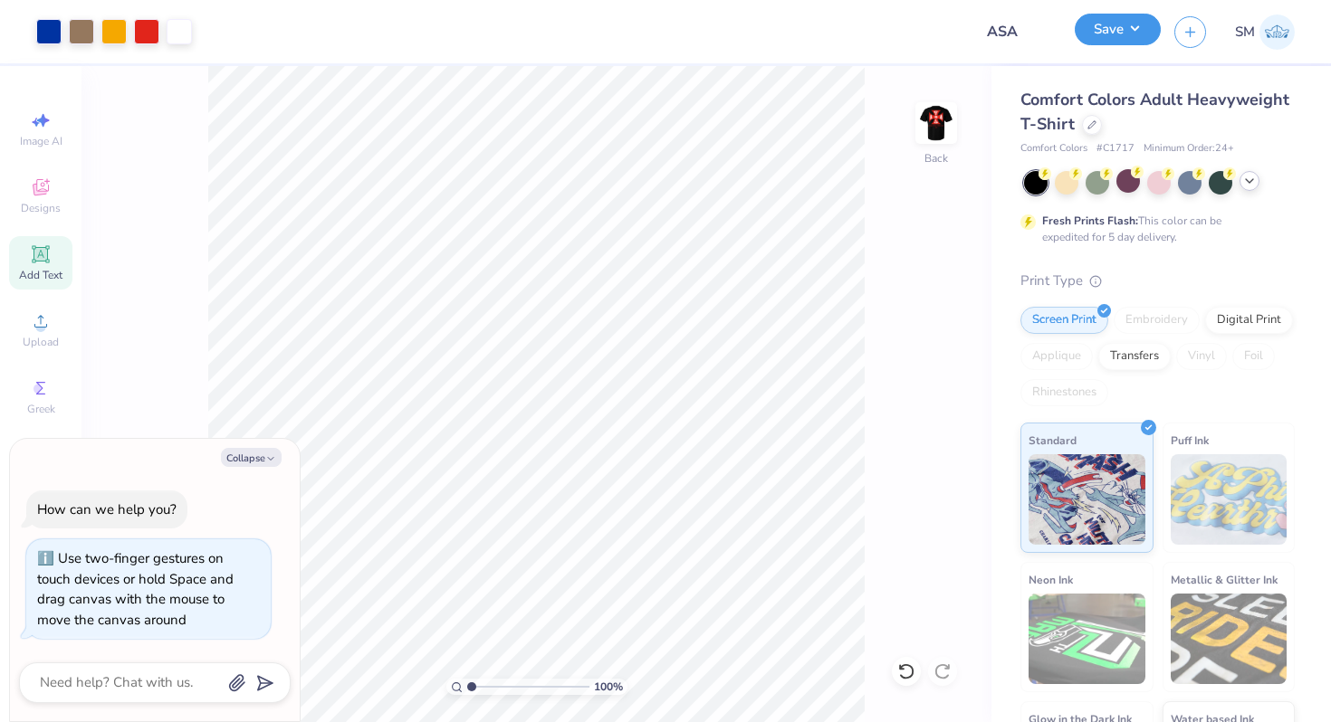
click at [1109, 36] on button "Save" at bounding box center [1117, 30] width 86 height 32
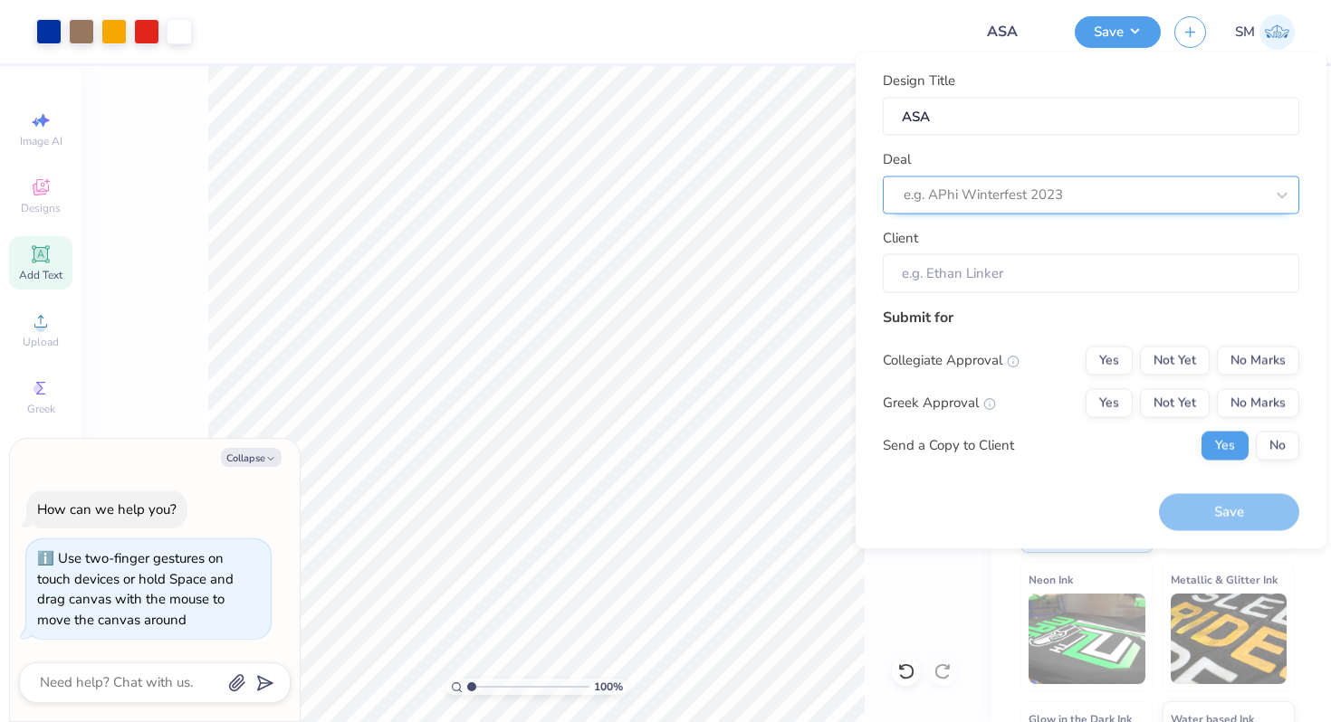
click at [974, 187] on div at bounding box center [1083, 195] width 360 height 24
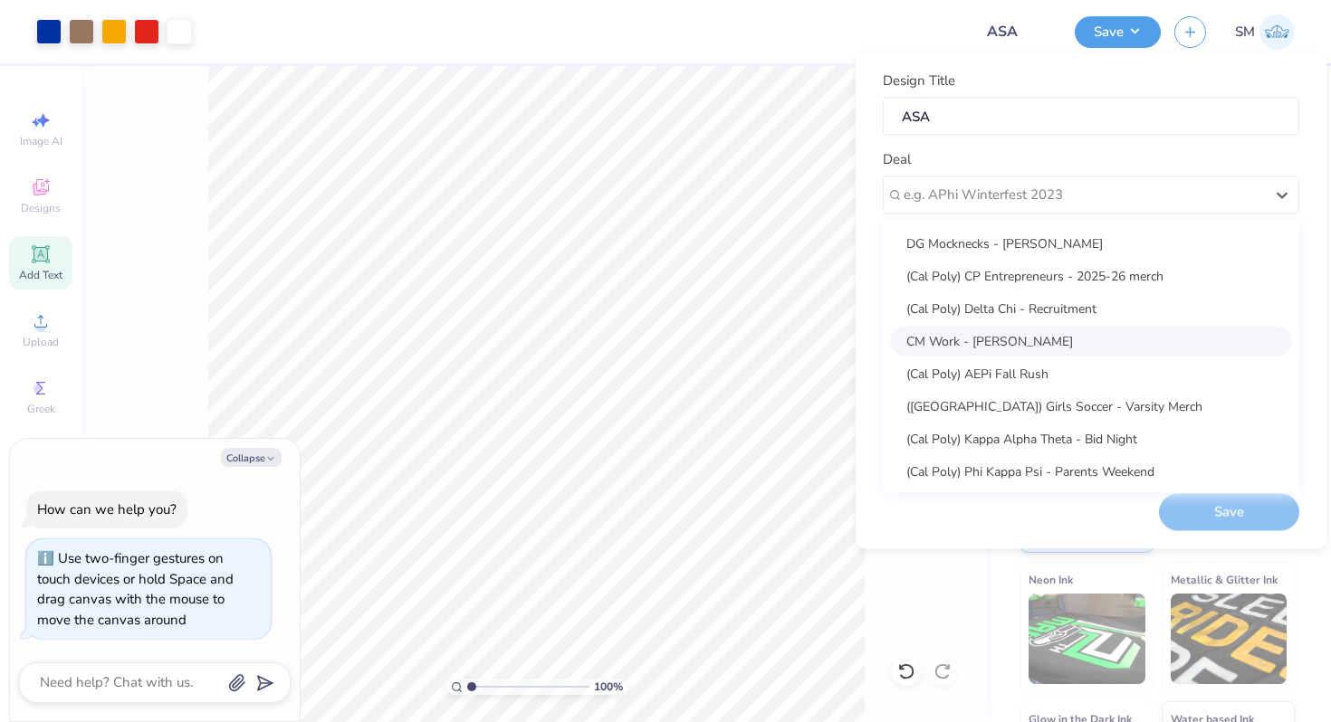
click at [1001, 332] on div "CM Work - [PERSON_NAME]" at bounding box center [1091, 341] width 402 height 30
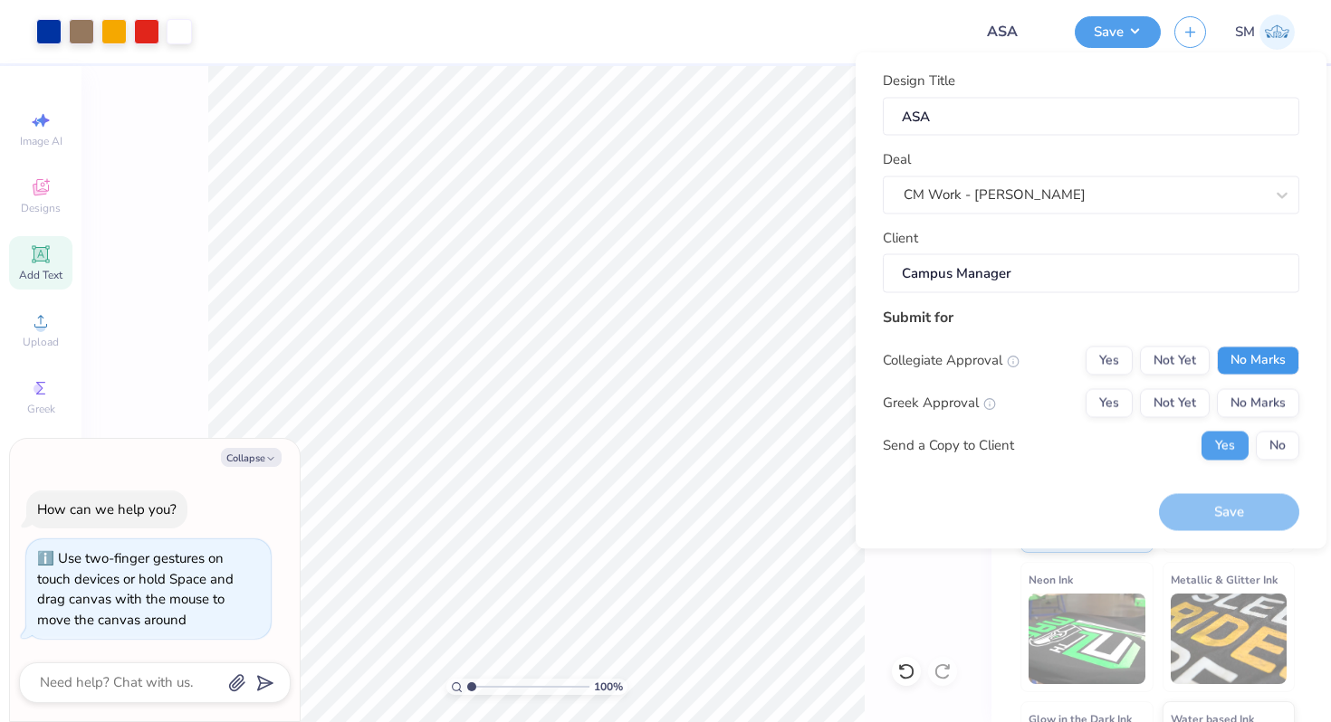
click at [1265, 359] on button "No Marks" at bounding box center [1258, 360] width 82 height 29
click at [1196, 349] on button "Not Yet" at bounding box center [1175, 360] width 70 height 29
click at [1244, 391] on button "No Marks" at bounding box center [1258, 402] width 82 height 29
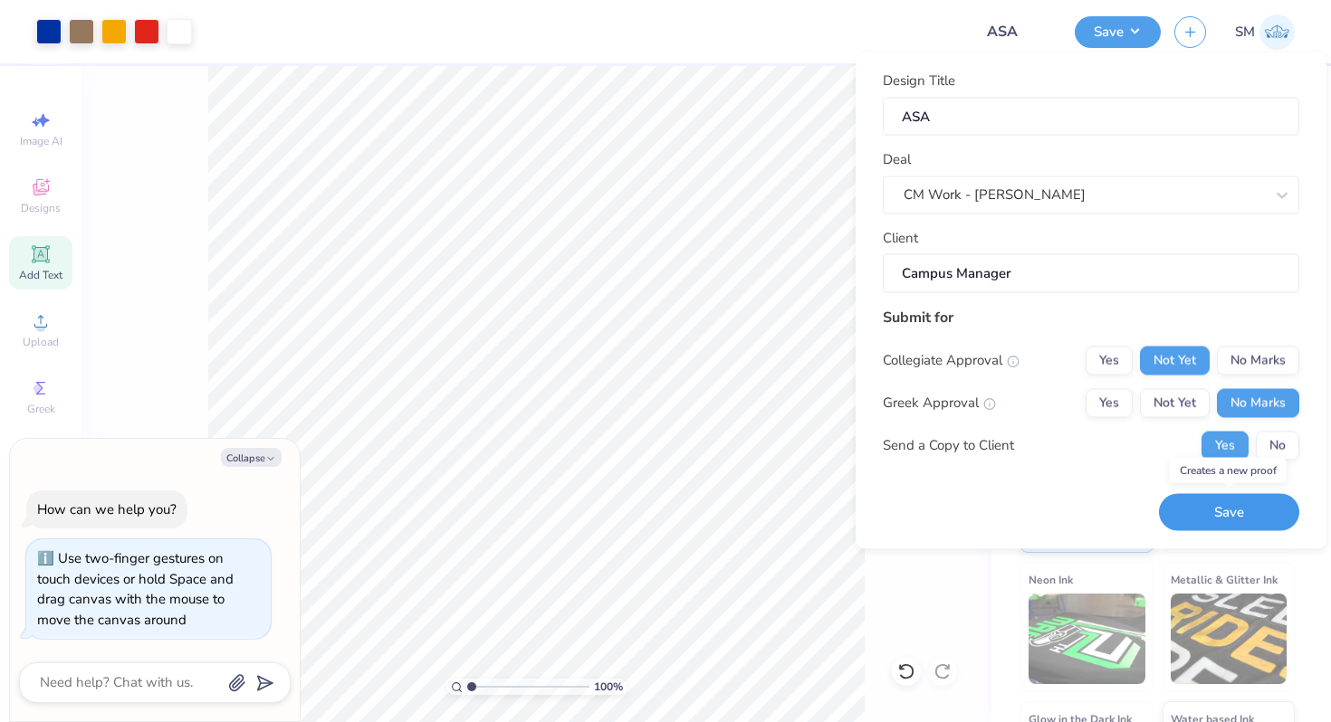
click at [1255, 505] on button "Save" at bounding box center [1229, 512] width 140 height 37
